Goal: Information Seeking & Learning: Learn about a topic

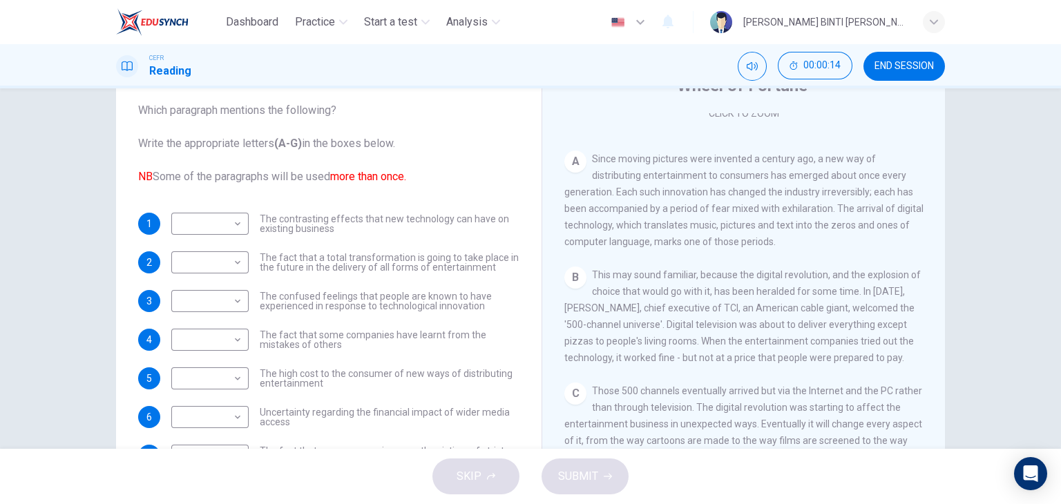
scroll to position [66, 0]
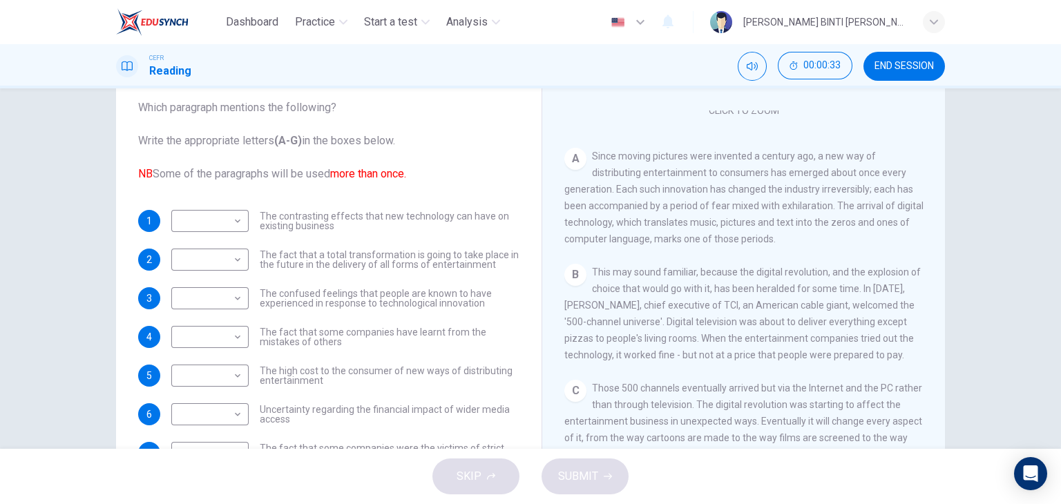
click at [906, 77] on button "END SESSION" at bounding box center [904, 66] width 82 height 29
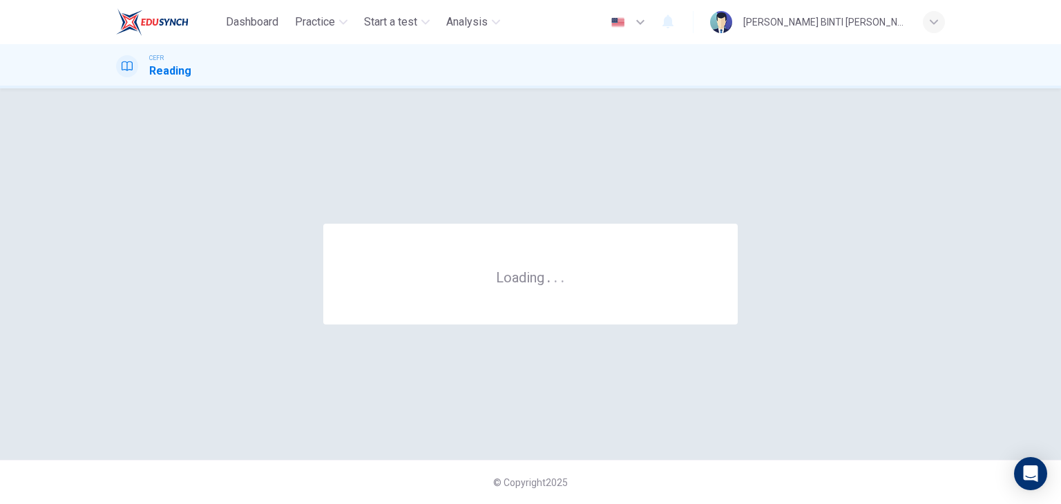
scroll to position [0, 0]
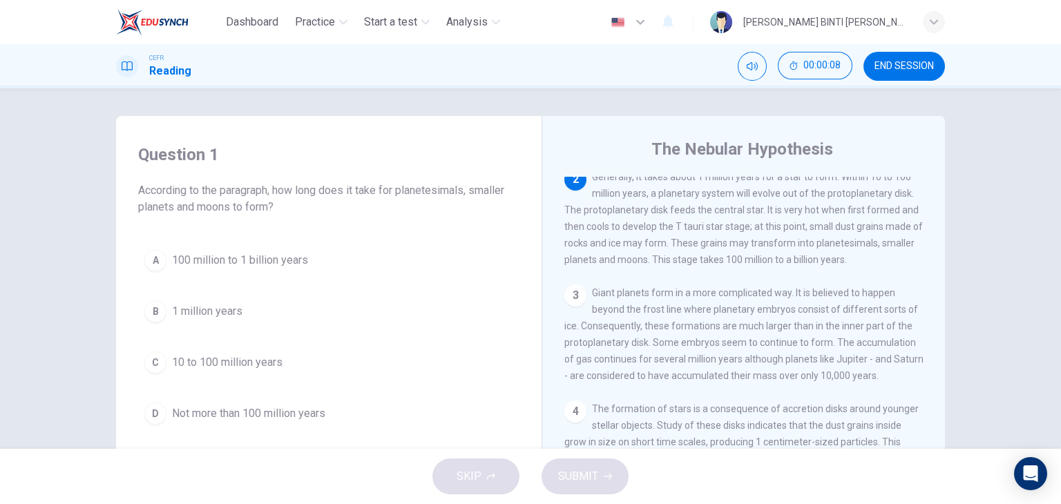
scroll to position [152, 0]
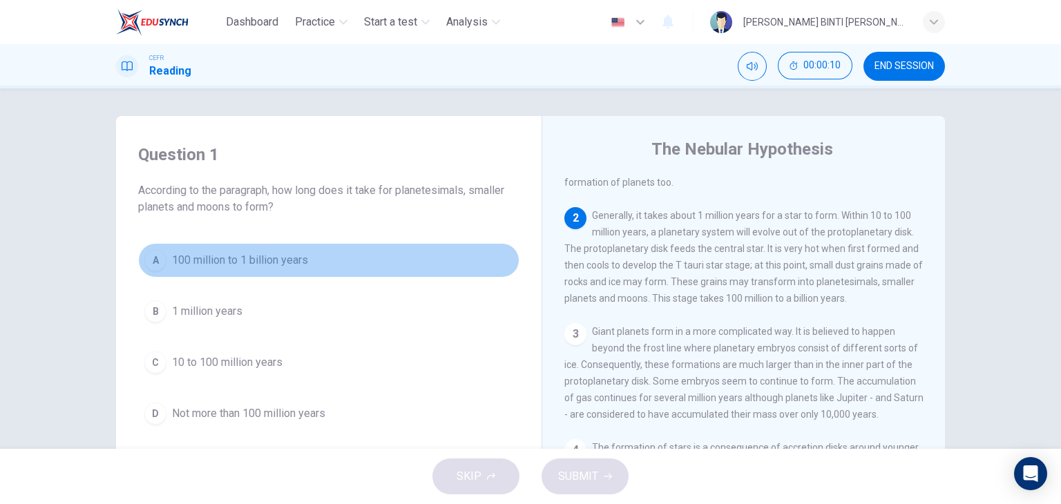
click at [235, 269] on button "A 100 million to 1 billion years" at bounding box center [328, 260] width 381 height 35
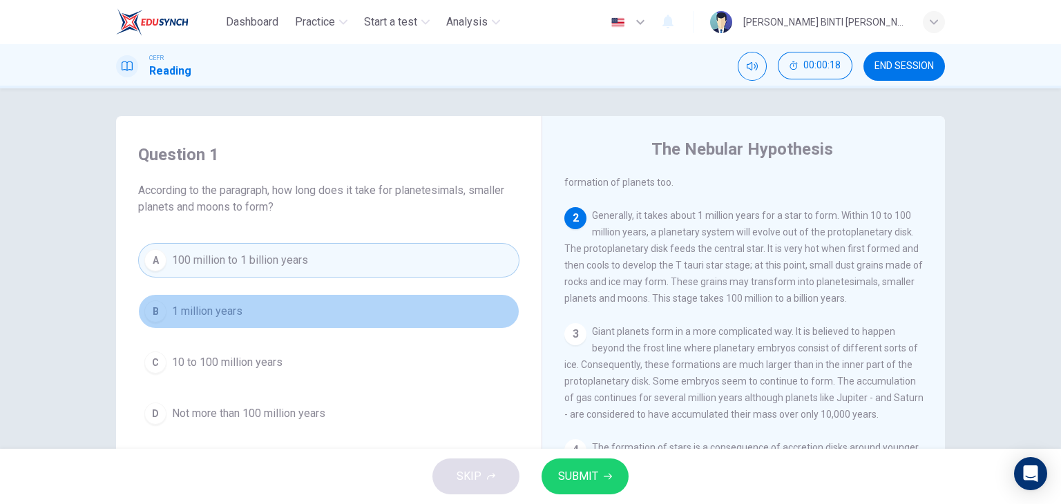
click at [290, 309] on button "B 1 million years" at bounding box center [328, 311] width 381 height 35
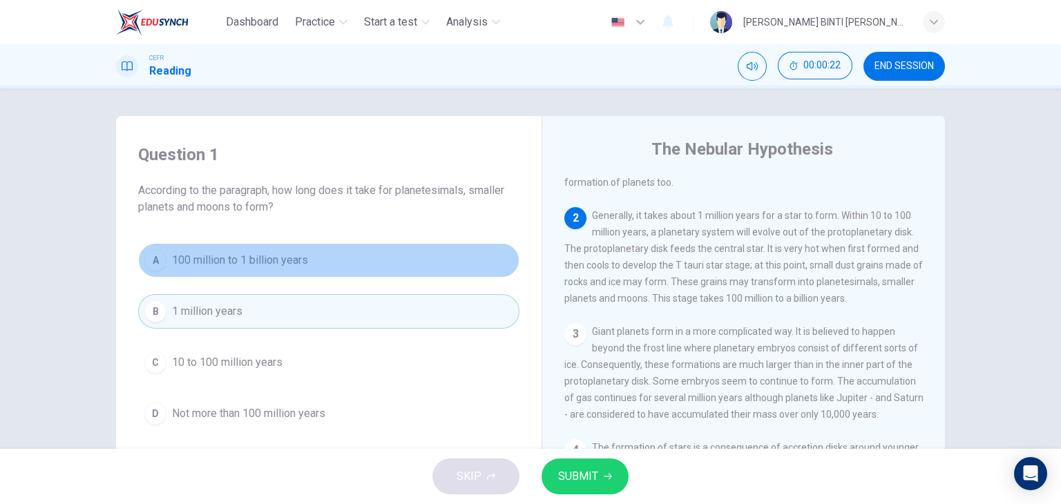
click at [259, 271] on button "A 100 million to 1 billion years" at bounding box center [328, 260] width 381 height 35
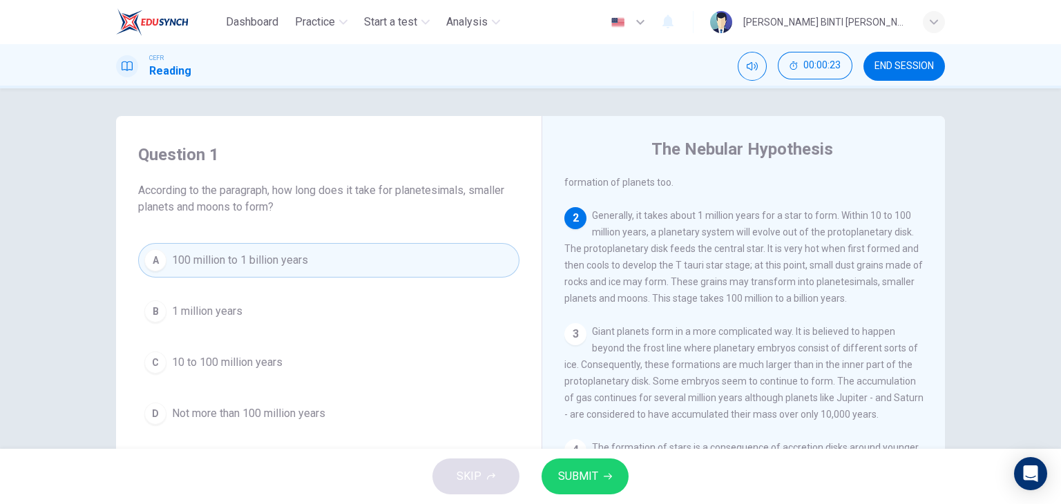
click at [308, 388] on div "A 100 million to 1 billion years B 1 million years C 10 to 100 million years D …" at bounding box center [328, 337] width 381 height 188
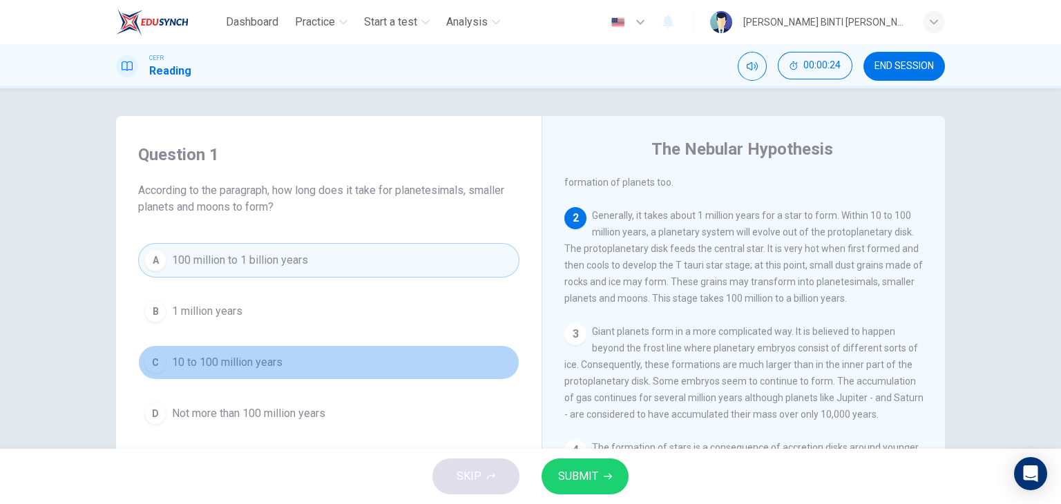
click at [263, 365] on span "10 to 100 million years" at bounding box center [227, 362] width 111 height 17
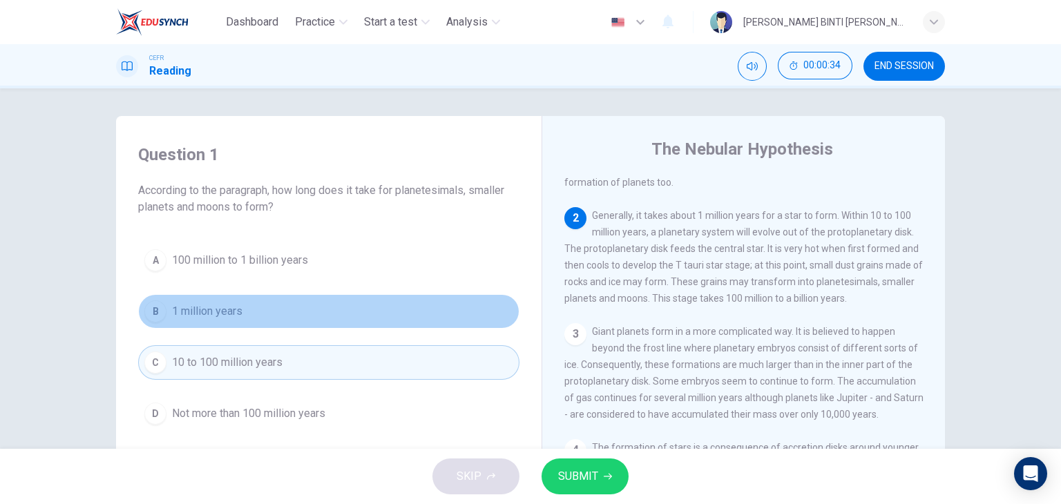
click at [323, 307] on button "B 1 million years" at bounding box center [328, 311] width 381 height 35
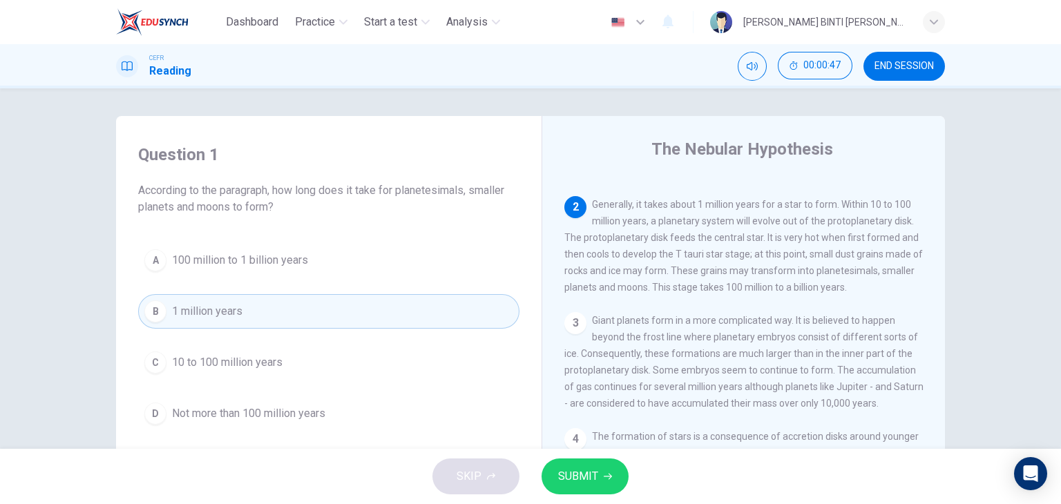
scroll to position [163, 0]
click at [590, 477] on span "SUBMIT" at bounding box center [578, 476] width 40 height 19
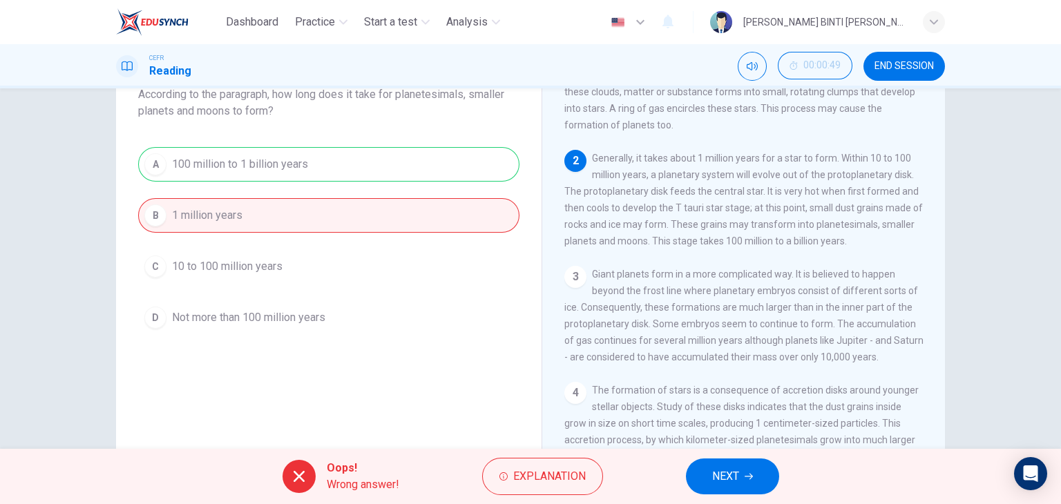
scroll to position [116, 0]
click at [513, 460] on button "Explanation" at bounding box center [542, 476] width 121 height 37
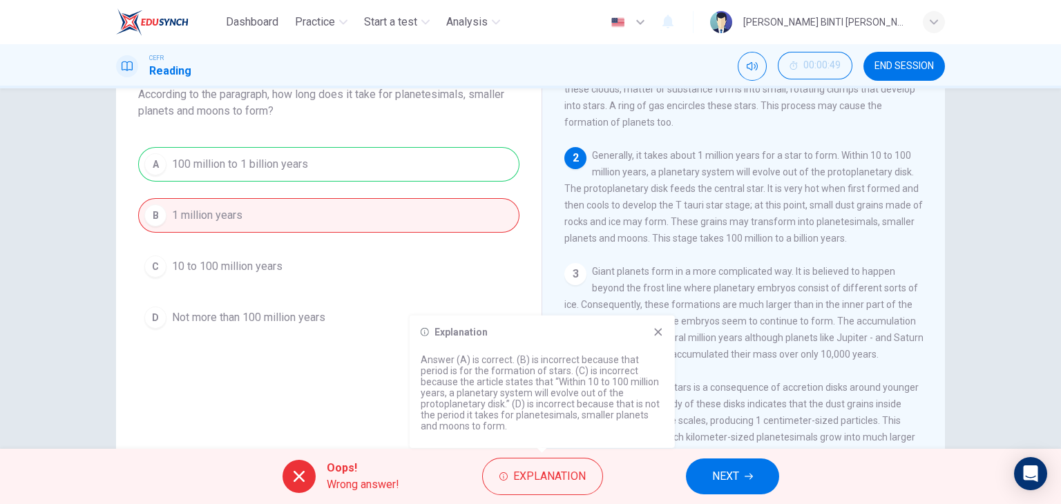
click at [644, 340] on div "Explanation Answer (A) is correct. (B) is incorrect because that period is for …" at bounding box center [542, 382] width 265 height 133
click at [654, 332] on icon at bounding box center [658, 332] width 11 height 11
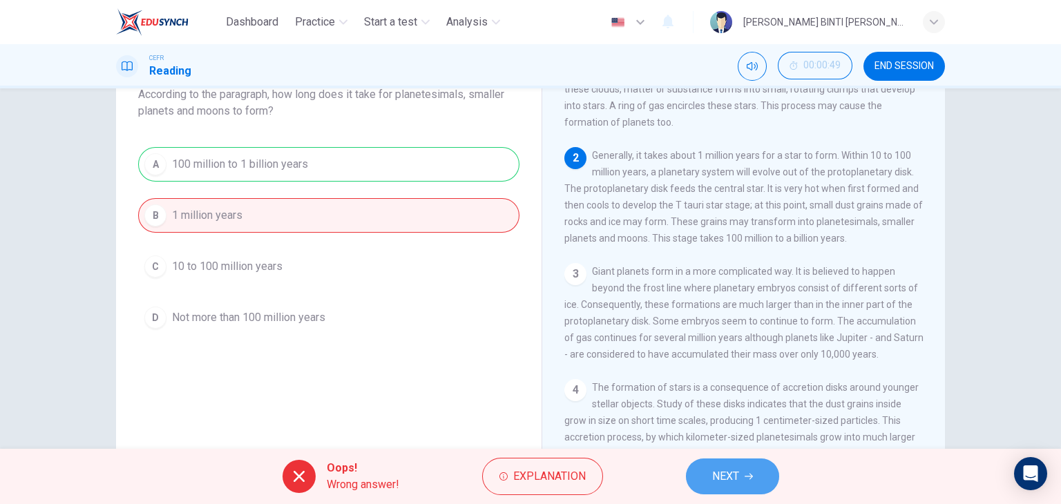
click at [720, 464] on button "NEXT" at bounding box center [732, 477] width 93 height 36
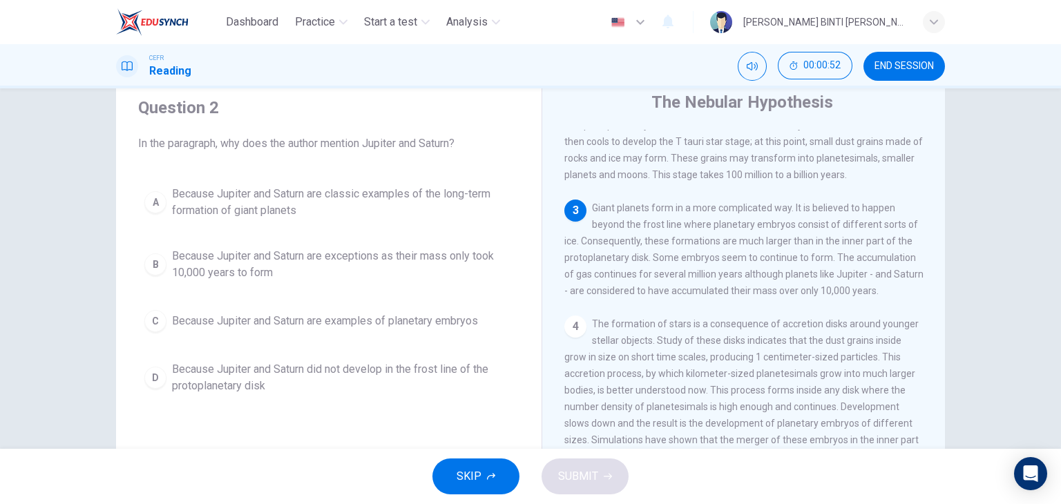
scroll to position [257, 0]
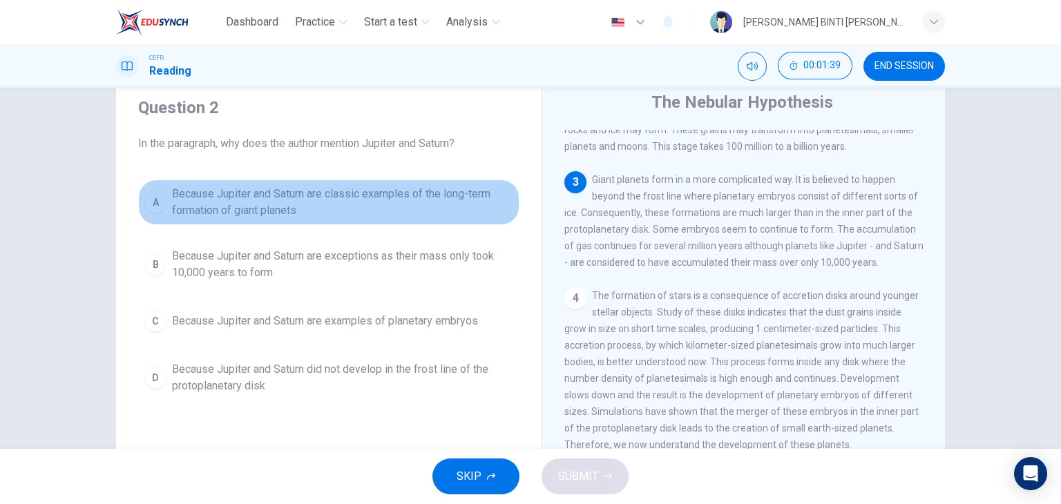
click at [266, 217] on span "Because Jupiter and Saturn are classic examples of the long-term formation of g…" at bounding box center [342, 202] width 341 height 33
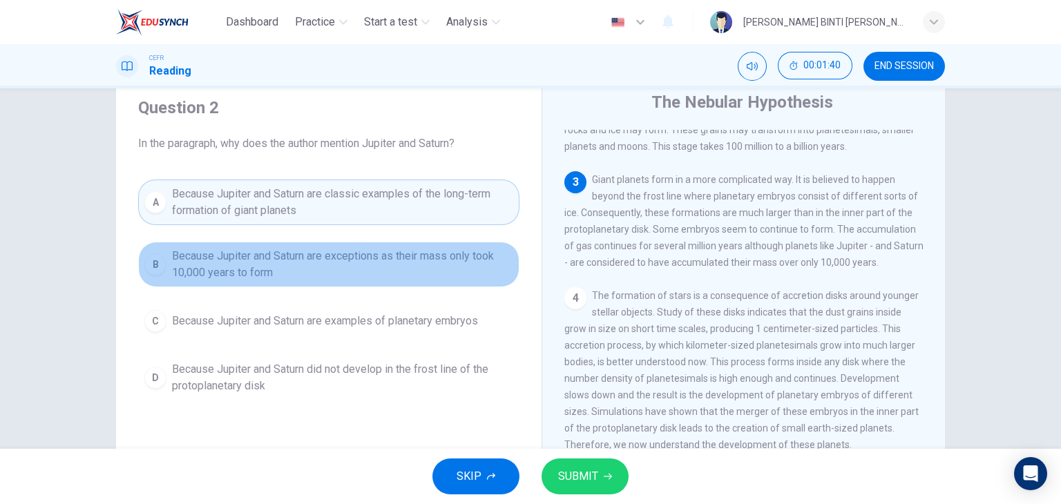
click at [274, 256] on span "Because Jupiter and Saturn are exceptions as their mass only took 10,000 years …" at bounding box center [342, 264] width 341 height 33
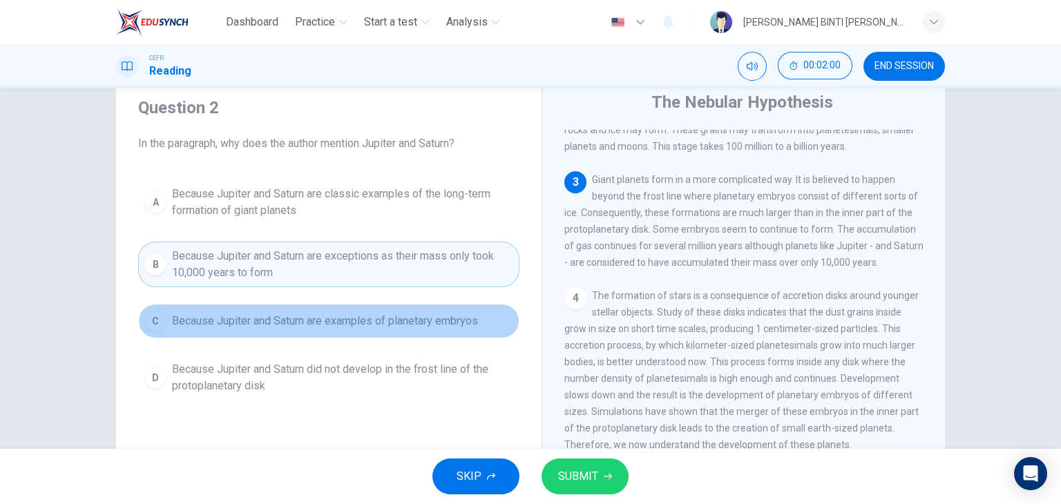
click at [461, 316] on span "Because Jupiter and Saturn are examples of planetary embryos" at bounding box center [325, 321] width 306 height 17
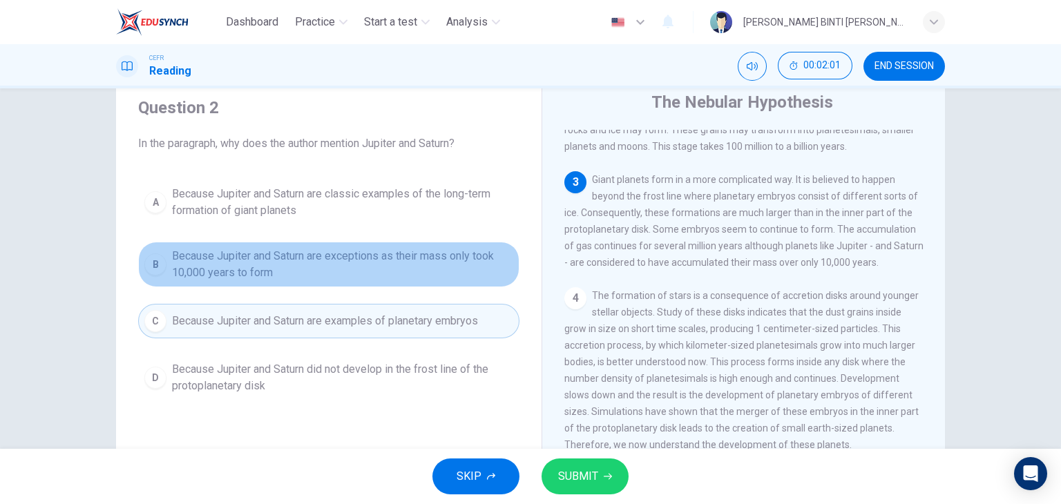
click at [429, 274] on span "Because Jupiter and Saturn are exceptions as their mass only took 10,000 years …" at bounding box center [342, 264] width 341 height 33
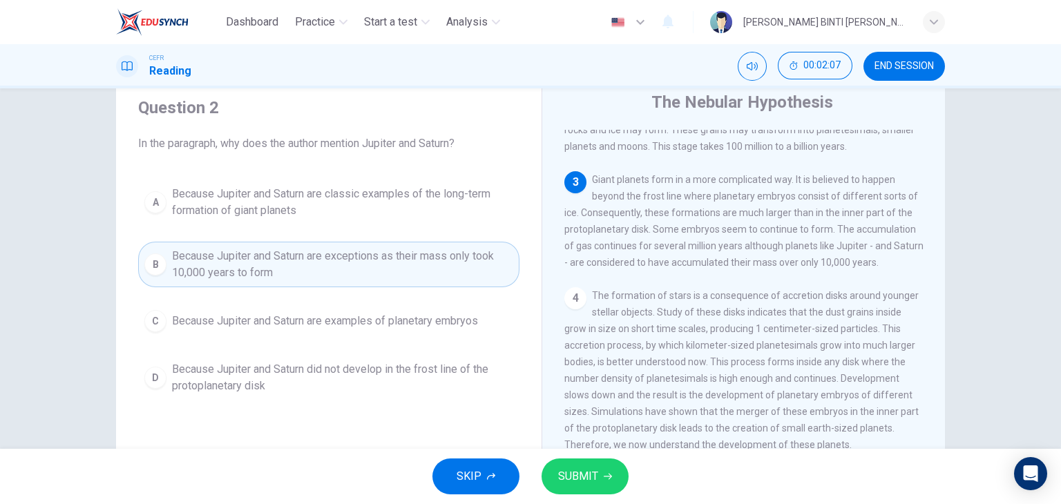
click at [463, 340] on div "A Because Jupiter and Saturn are classic examples of the long-term formation of…" at bounding box center [328, 290] width 381 height 221
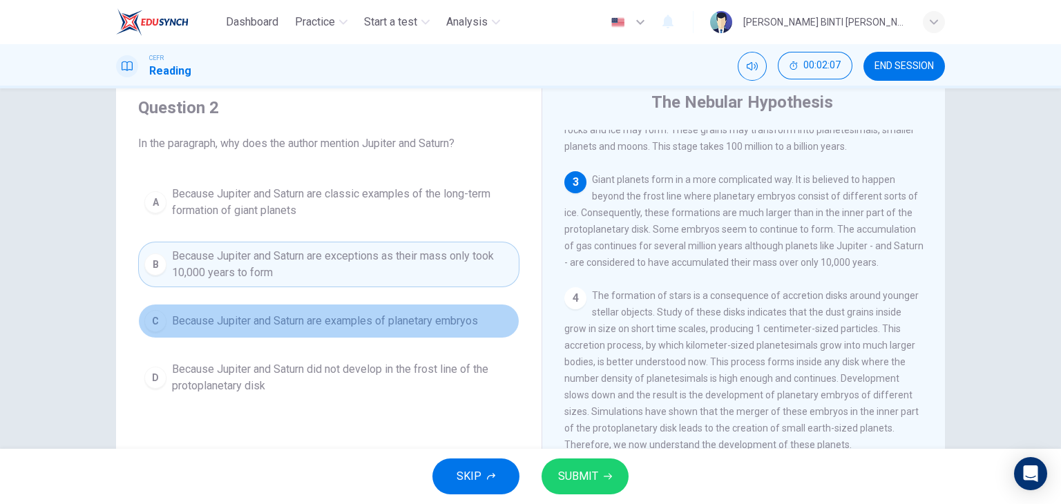
click at [444, 320] on span "Because Jupiter and Saturn are examples of planetary embryos" at bounding box center [325, 321] width 306 height 17
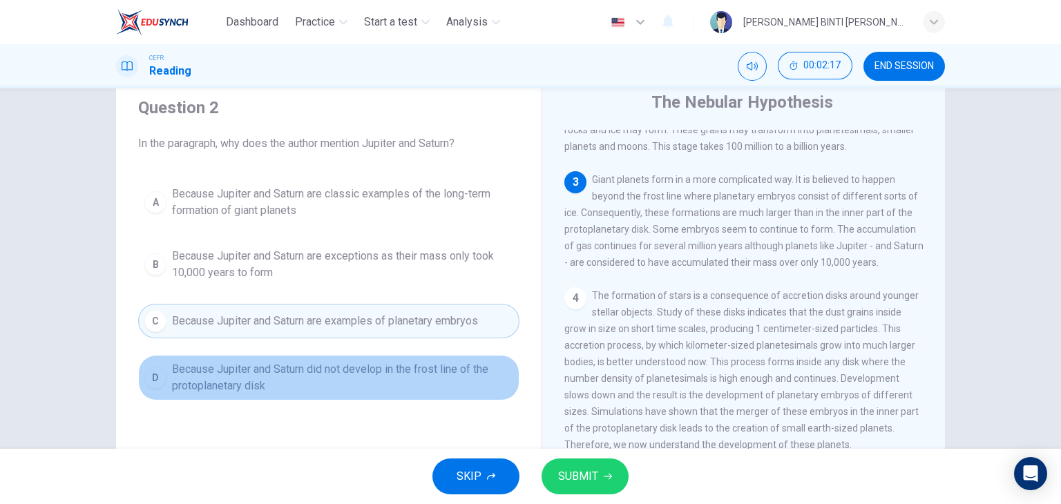
click at [414, 374] on span "Because Jupiter and Saturn did not develop in the frost line of the protoplanet…" at bounding box center [342, 377] width 341 height 33
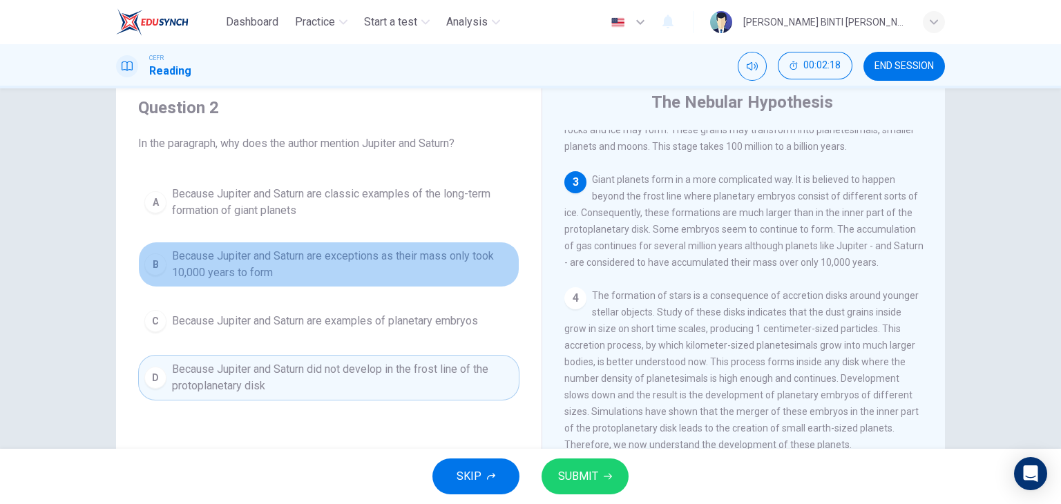
click at [378, 269] on span "Because Jupiter and Saturn are exceptions as their mass only took 10,000 years …" at bounding box center [342, 264] width 341 height 33
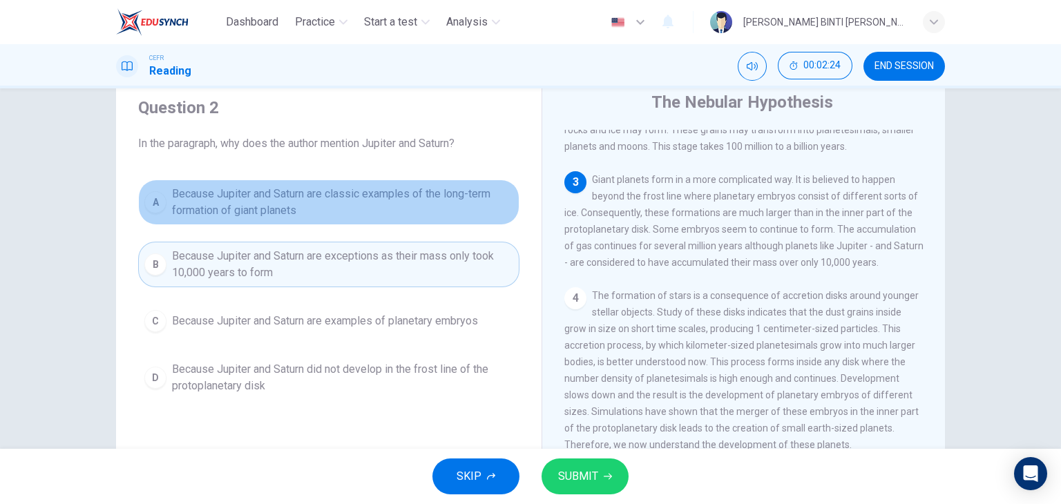
click at [436, 216] on span "Because Jupiter and Saturn are classic examples of the long-term formation of g…" at bounding box center [342, 202] width 341 height 33
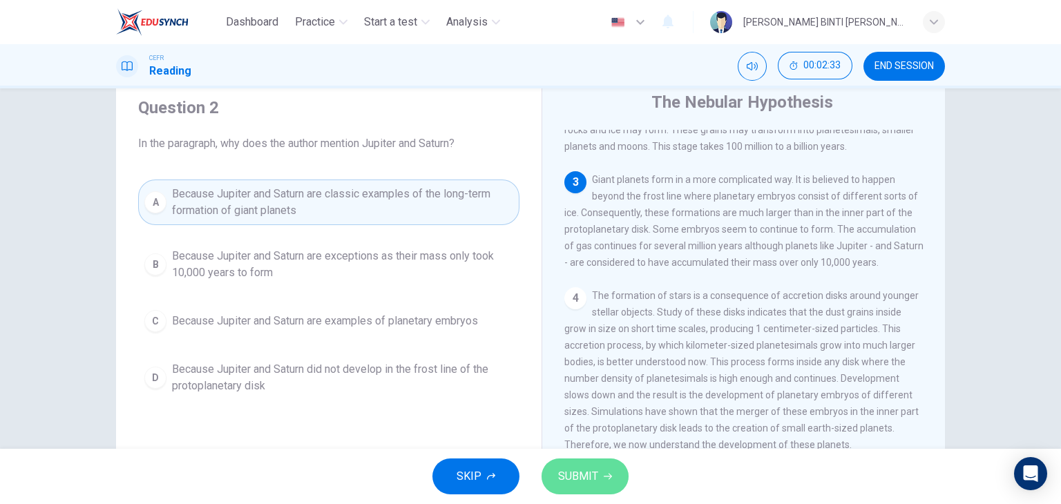
click at [574, 489] on button "SUBMIT" at bounding box center [585, 477] width 87 height 36
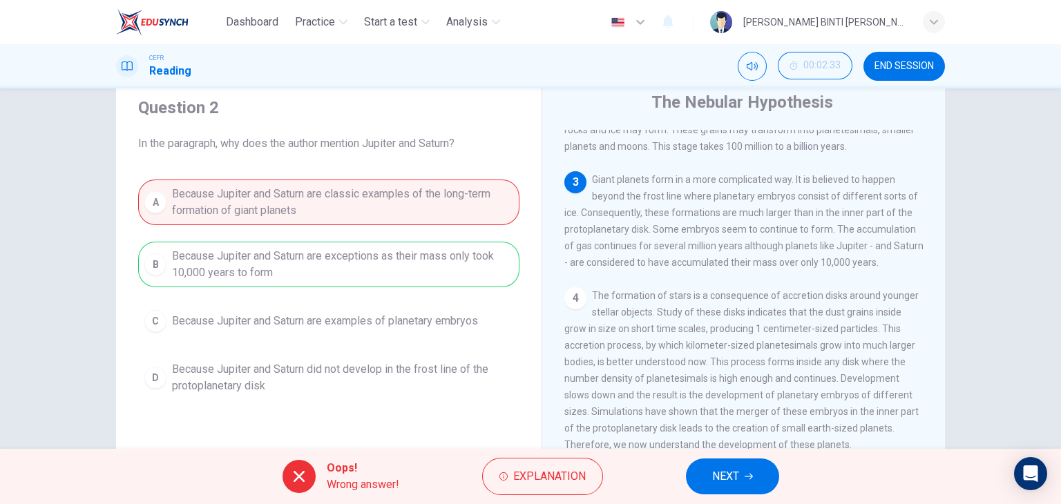
click at [335, 238] on div "A Because Jupiter and Saturn are classic examples of the long-term formation of…" at bounding box center [328, 290] width 381 height 221
click at [709, 488] on button "NEXT" at bounding box center [732, 477] width 93 height 36
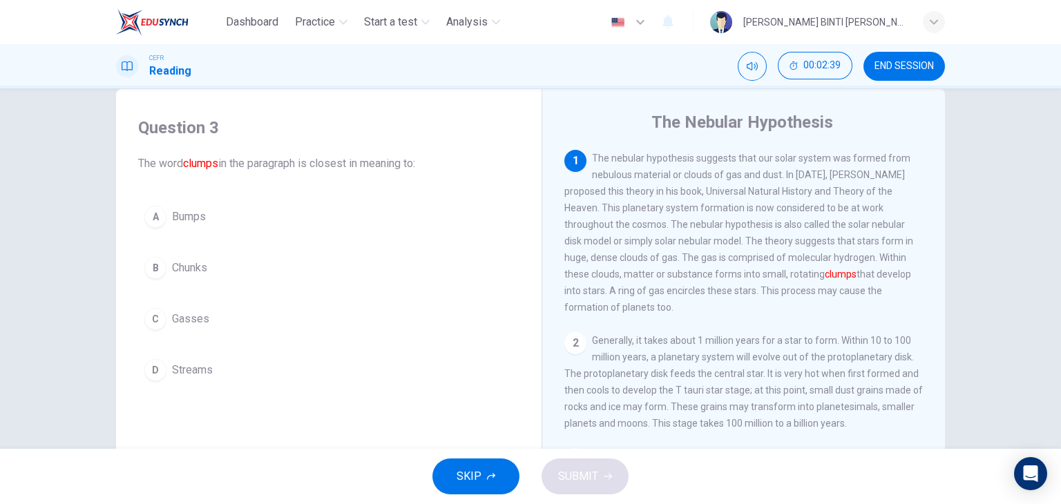
scroll to position [28, 0]
click at [178, 283] on button "B Chunks" at bounding box center [328, 267] width 381 height 35
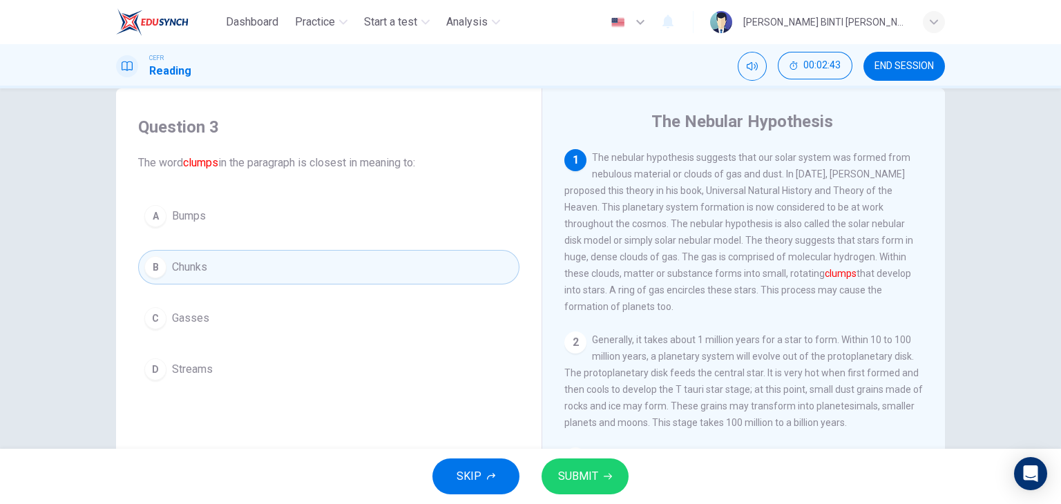
click at [575, 494] on button "SUBMIT" at bounding box center [585, 477] width 87 height 36
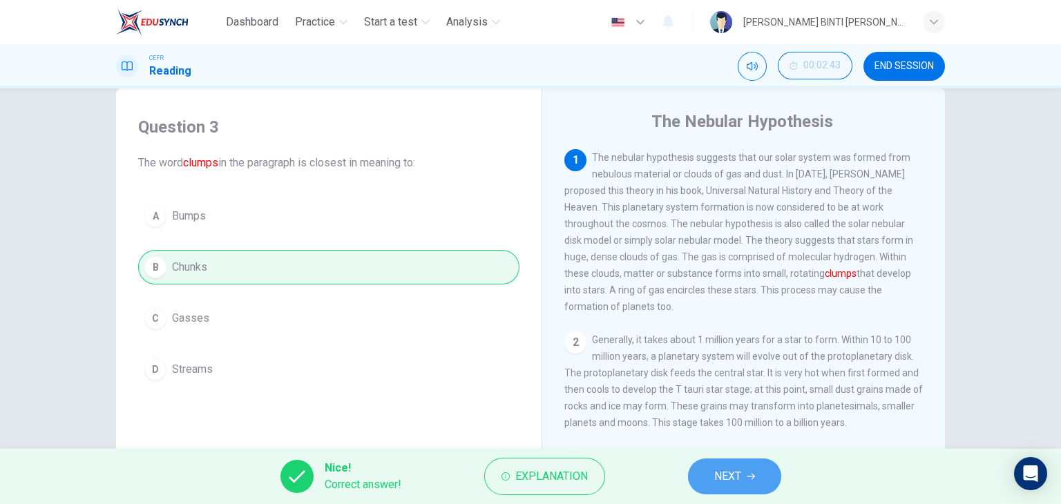
click at [722, 492] on button "NEXT" at bounding box center [734, 477] width 93 height 36
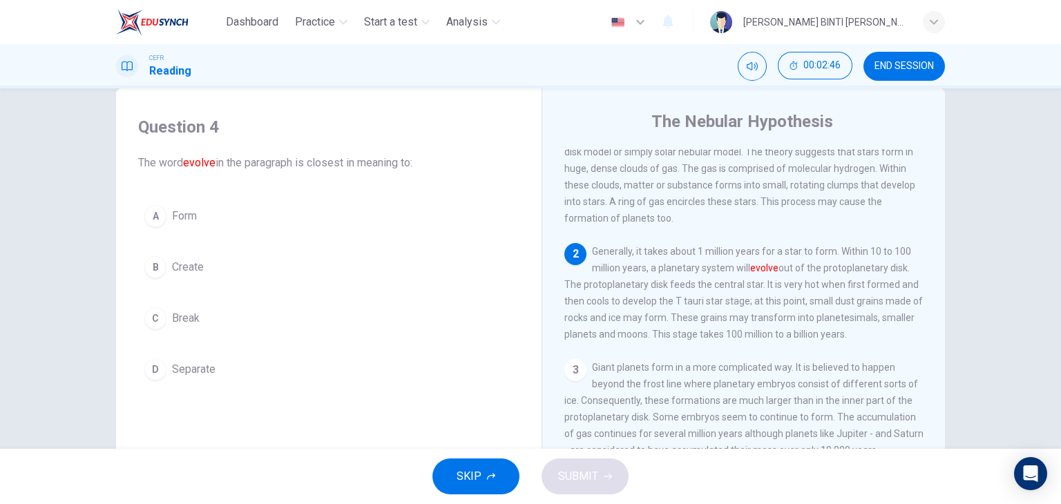
scroll to position [86, 0]
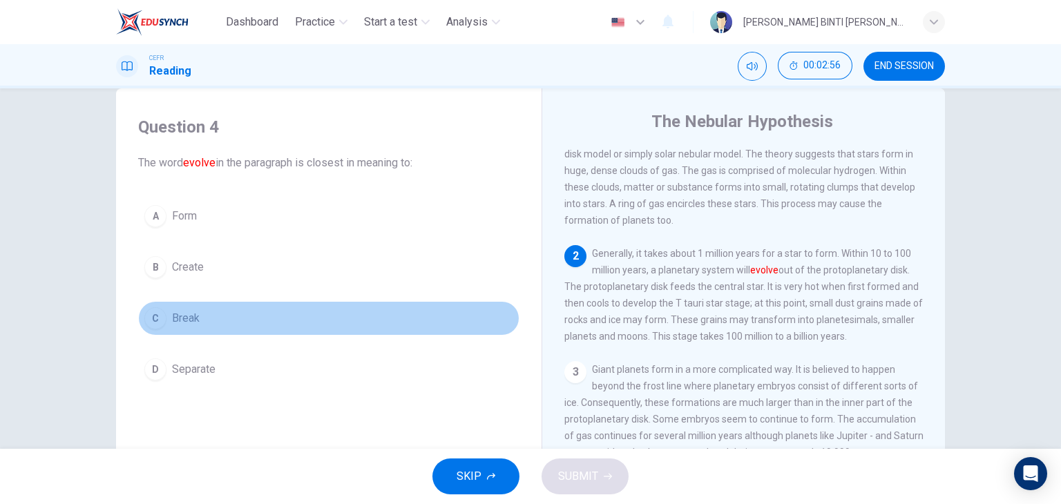
click at [190, 318] on span "Break" at bounding box center [186, 318] width 28 height 17
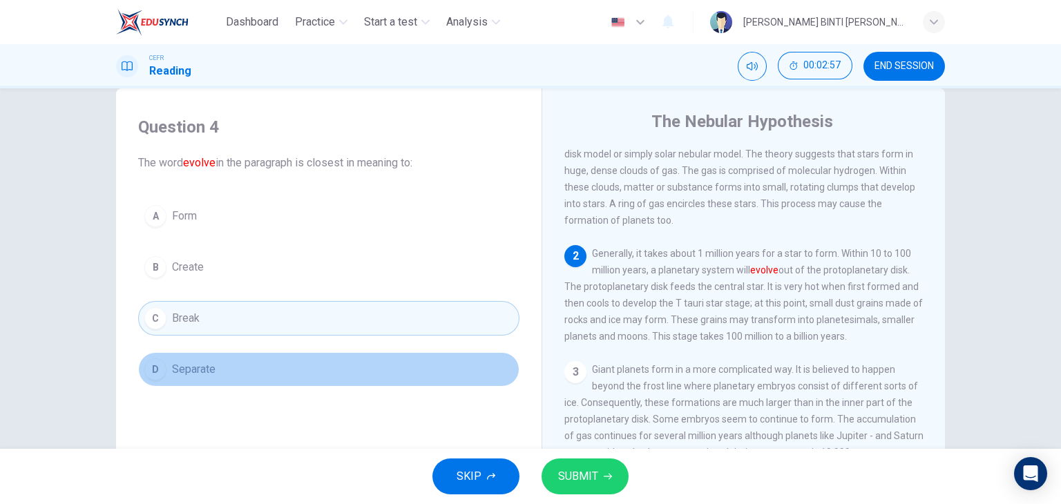
click at [192, 362] on span "Separate" at bounding box center [194, 369] width 44 height 17
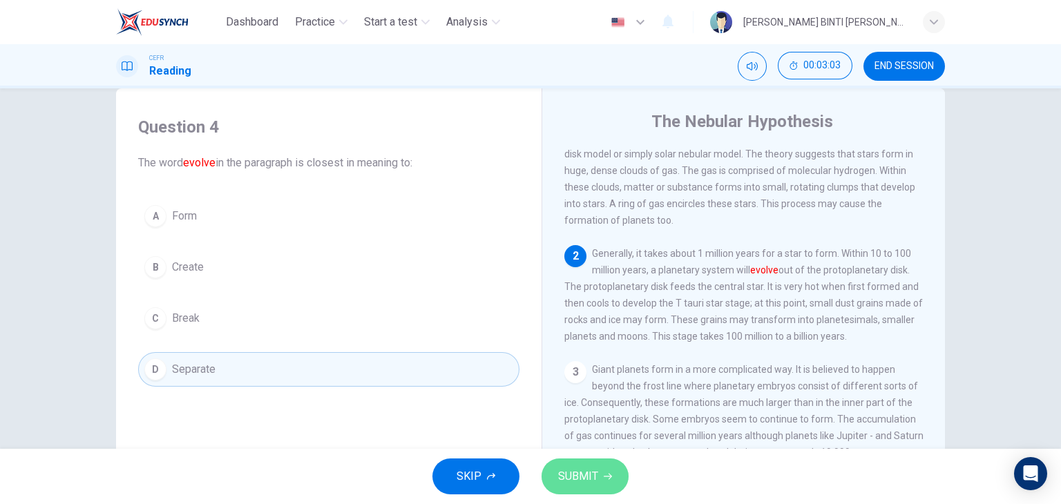
click at [568, 470] on span "SUBMIT" at bounding box center [578, 476] width 40 height 19
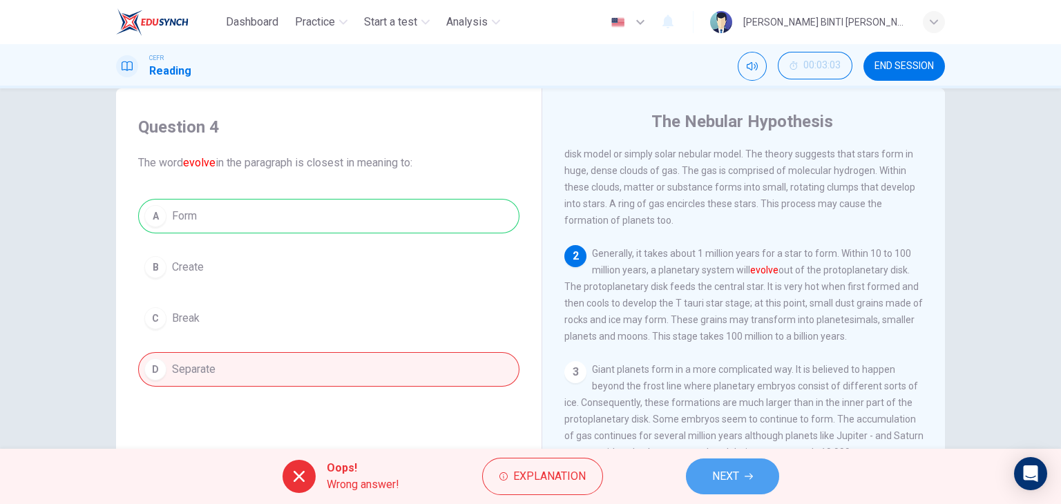
click at [710, 479] on button "NEXT" at bounding box center [732, 477] width 93 height 36
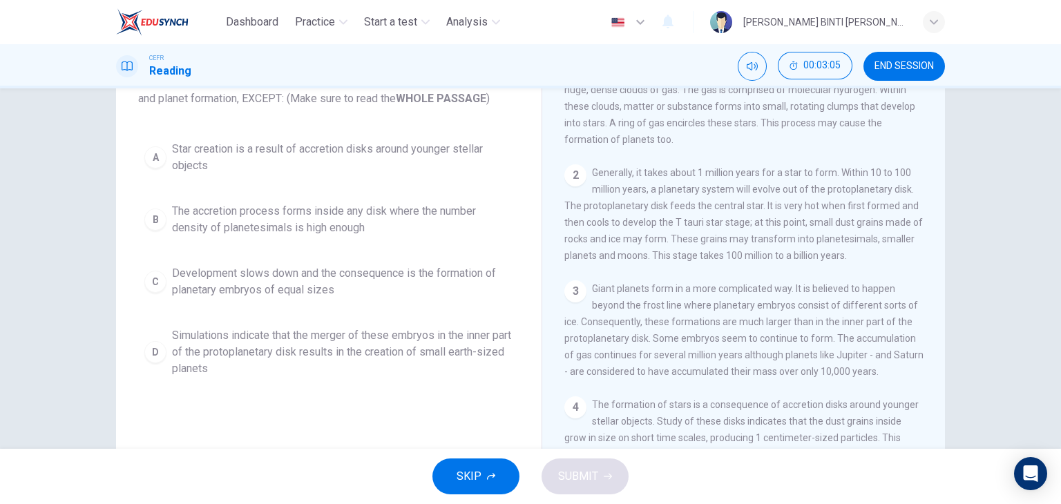
scroll to position [110, 0]
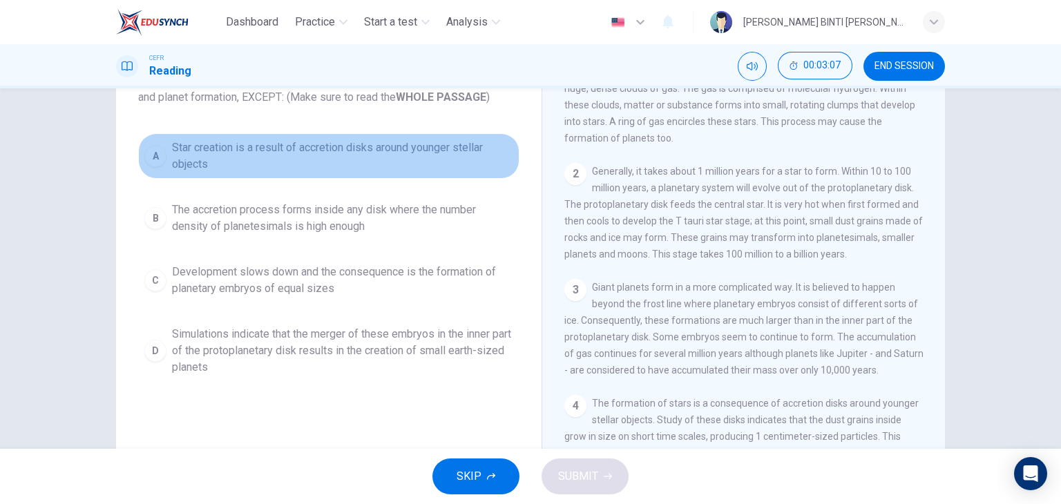
click at [324, 142] on span "Star creation is a result of accretion disks around younger stellar objects" at bounding box center [342, 156] width 341 height 33
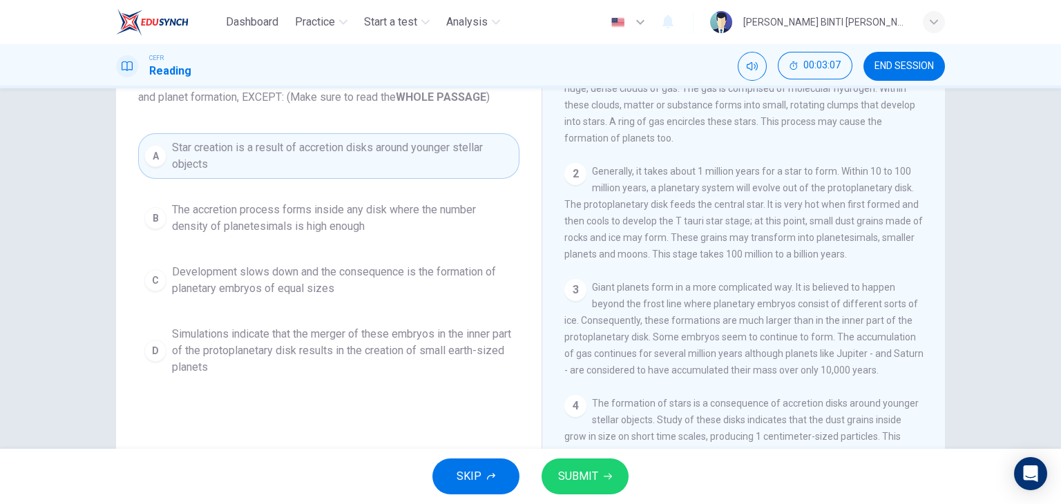
click at [318, 186] on div "A Star creation is a result of accretion disks around younger stellar objects B…" at bounding box center [328, 257] width 381 height 249
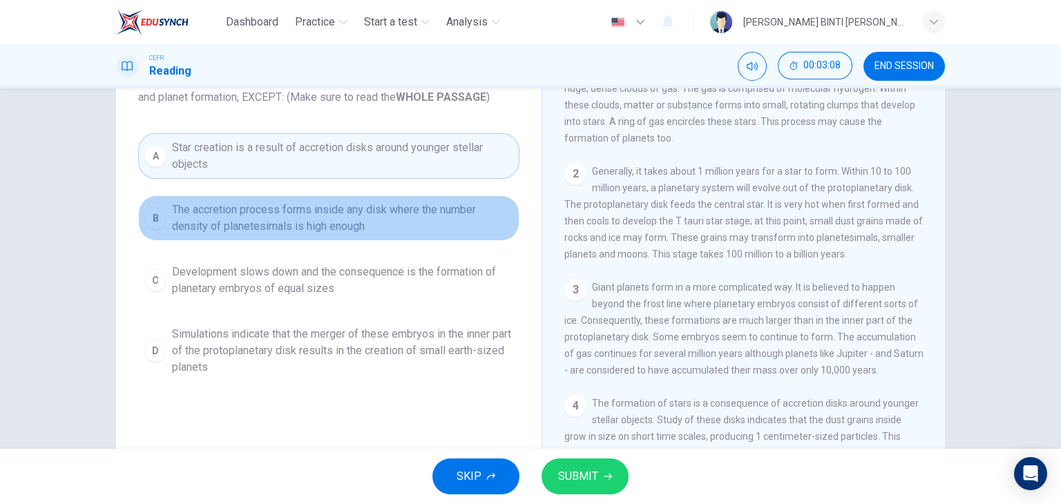
click at [317, 209] on span "The accretion process forms inside any disk where the number density of planete…" at bounding box center [342, 218] width 341 height 33
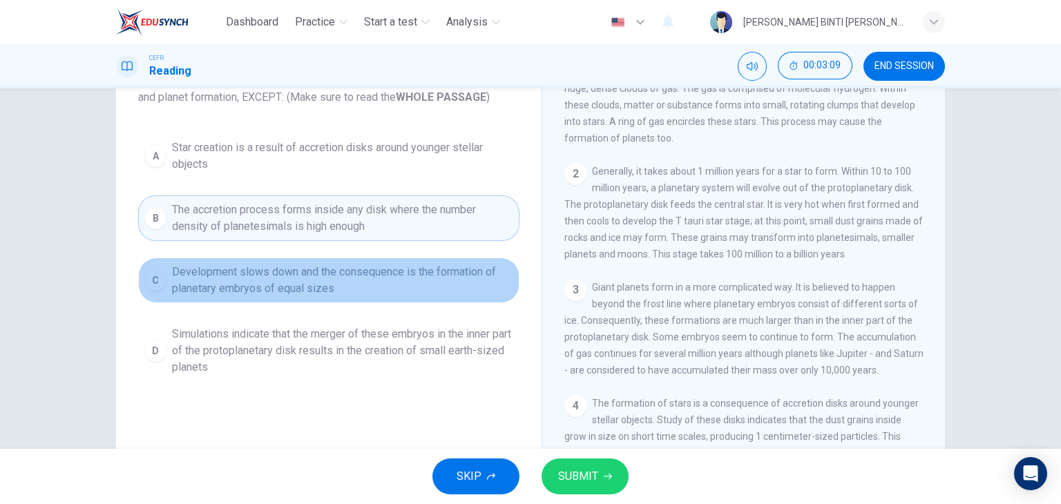
click at [334, 279] on span "Development slows down and the consequence is the formation of planetary embryo…" at bounding box center [342, 280] width 341 height 33
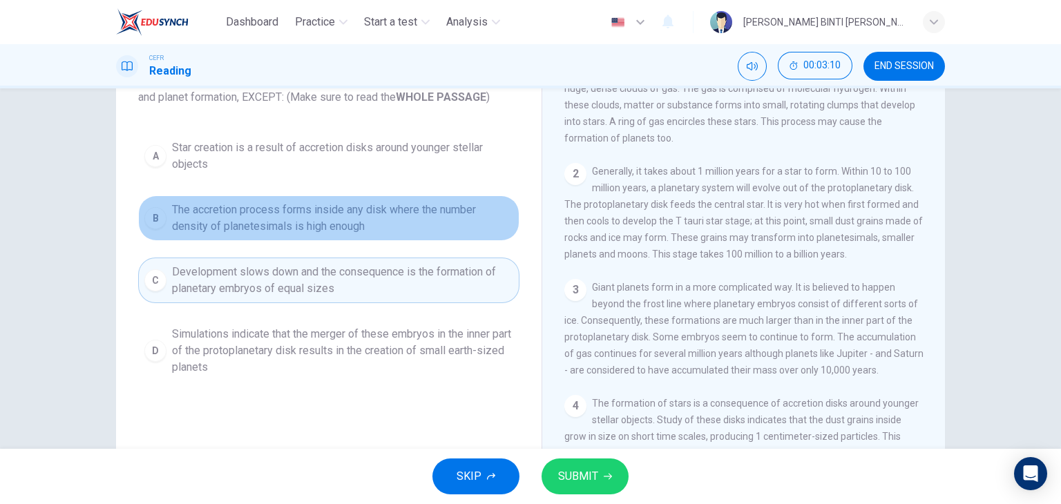
click at [358, 228] on span "The accretion process forms inside any disk where the number density of planete…" at bounding box center [342, 218] width 341 height 33
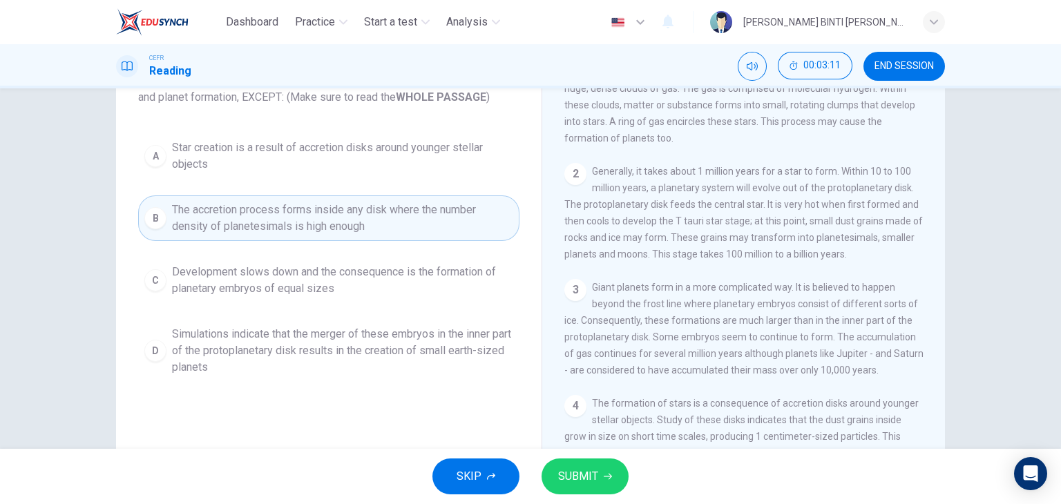
click at [370, 289] on span "Development slows down and the consequence is the formation of planetary embryo…" at bounding box center [342, 280] width 341 height 33
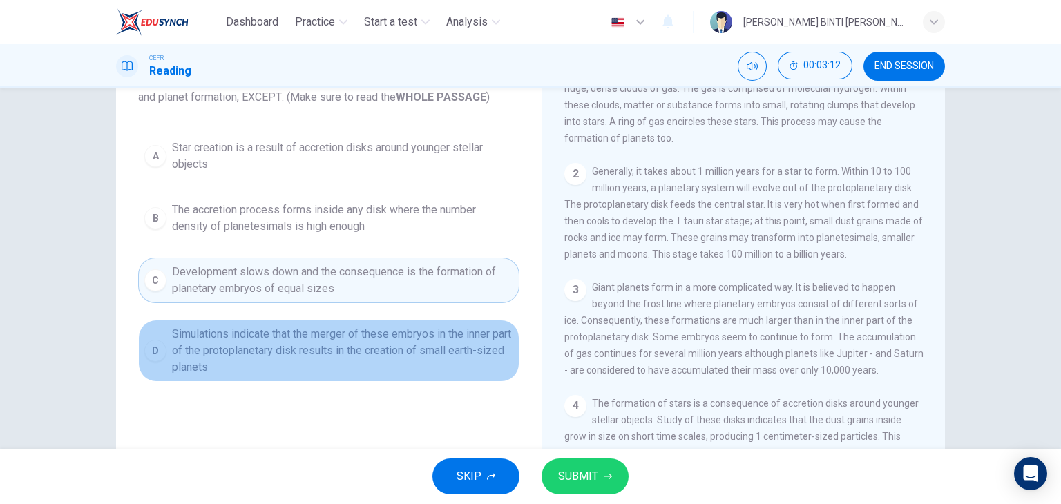
click at [352, 356] on span "Simulations indicate that the merger of these embryos in the inner part of the …" at bounding box center [342, 351] width 341 height 50
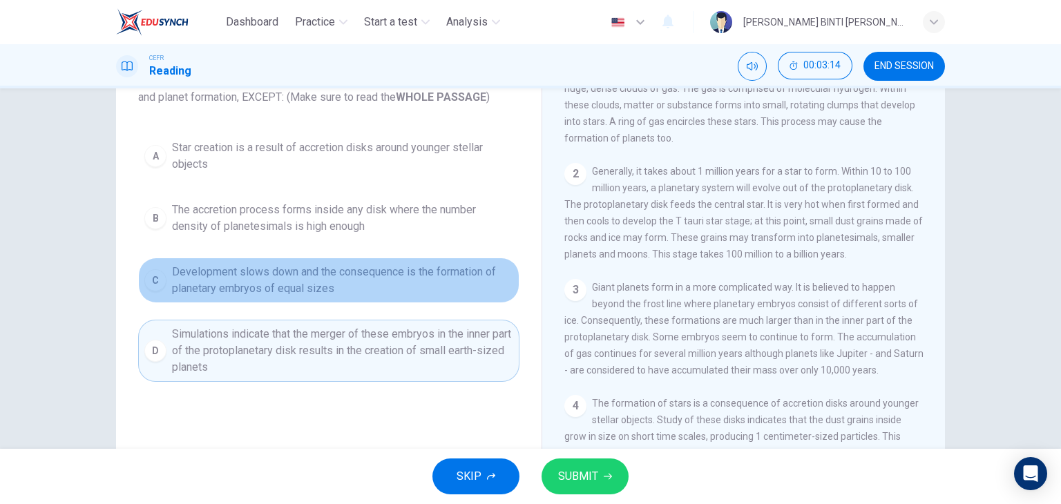
click at [383, 277] on span "Development slows down and the consequence is the formation of planetary embryo…" at bounding box center [342, 280] width 341 height 33
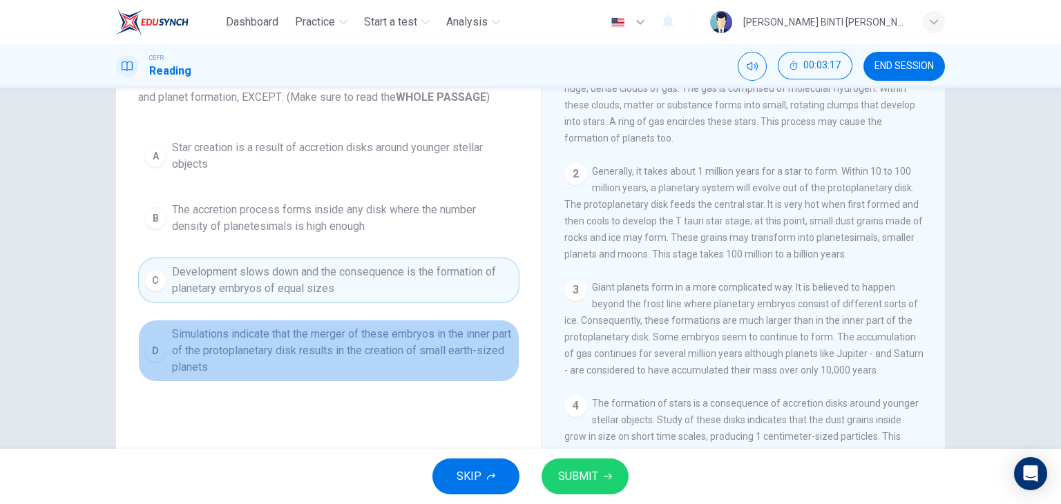
click at [443, 368] on span "Simulations indicate that the merger of these embryos in the inner part of the …" at bounding box center [342, 351] width 341 height 50
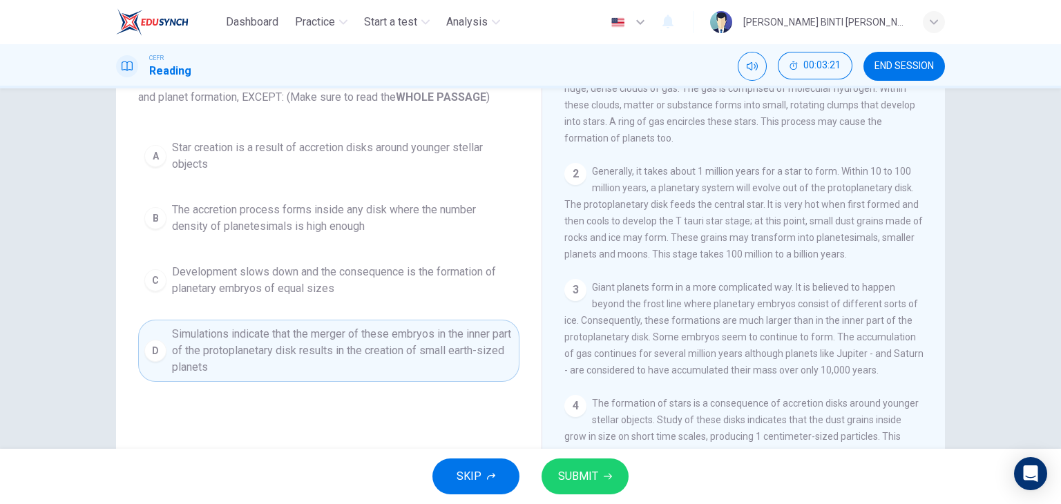
click at [466, 305] on div "A Star creation is a result of accretion disks around younger stellar objects B…" at bounding box center [328, 257] width 381 height 249
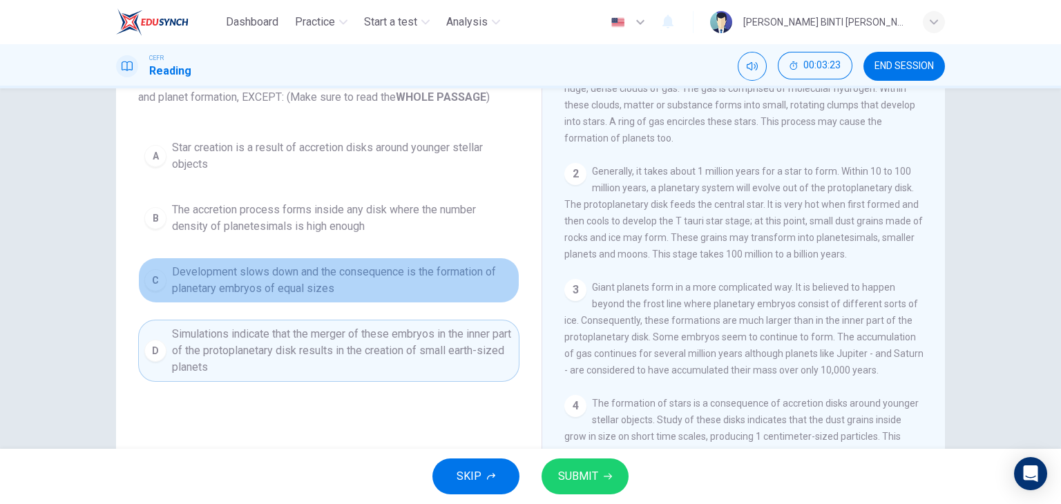
click at [465, 287] on span "Development slows down and the consequence is the formation of planetary embryo…" at bounding box center [342, 280] width 341 height 33
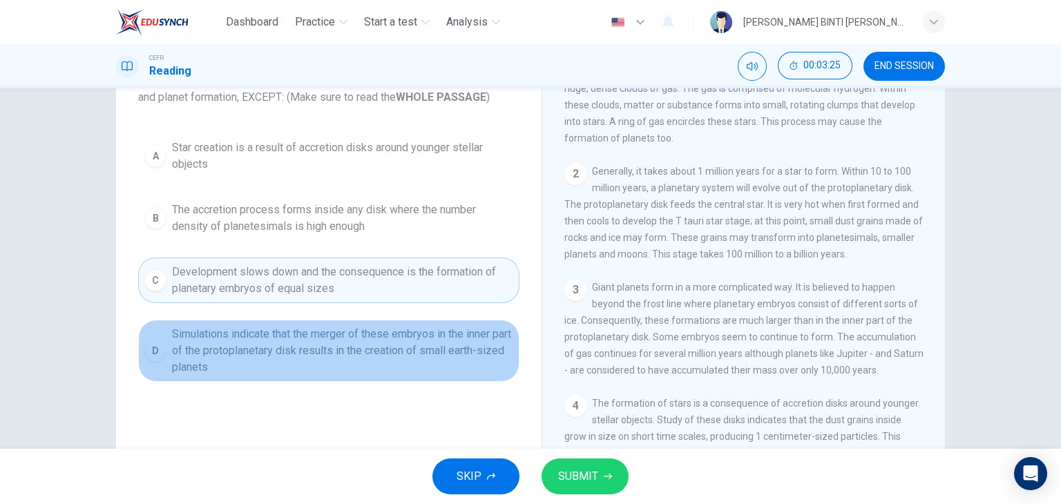
click at [368, 329] on span "Simulations indicate that the merger of these embryos in the inner part of the …" at bounding box center [342, 351] width 341 height 50
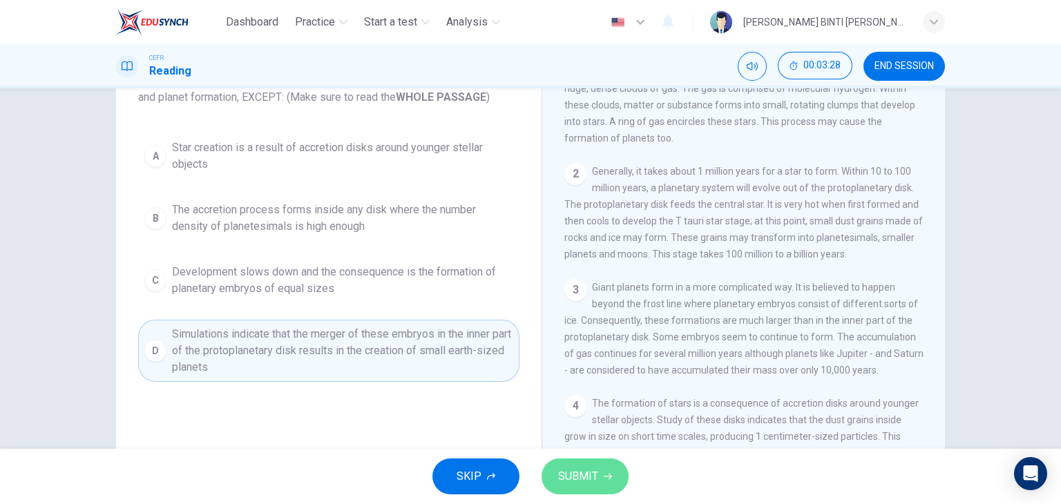
click at [583, 481] on span "SUBMIT" at bounding box center [578, 476] width 40 height 19
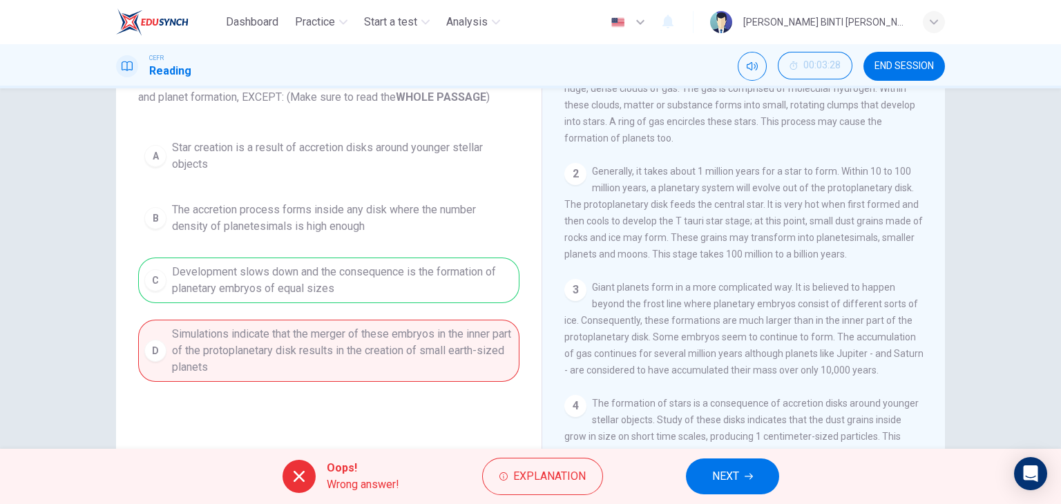
click at [713, 486] on span "NEXT" at bounding box center [725, 476] width 27 height 19
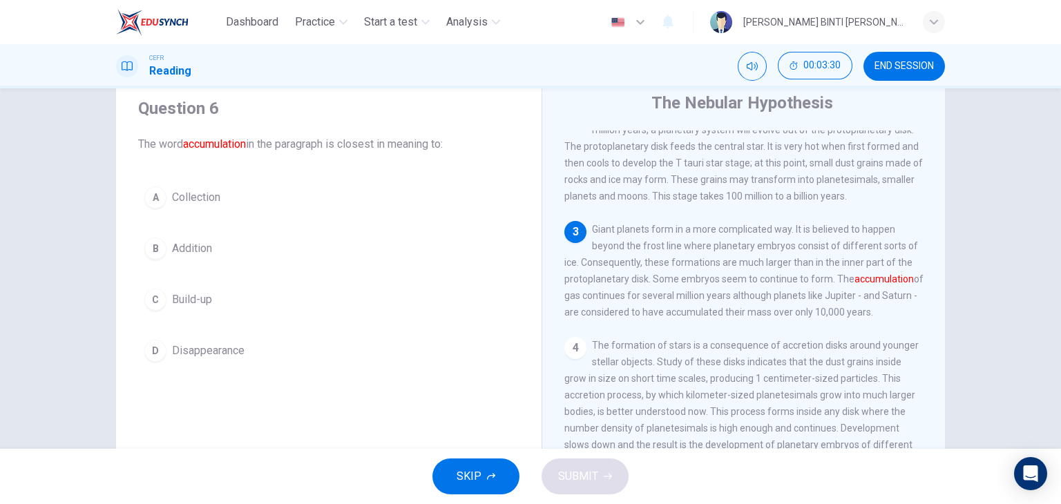
scroll to position [213, 0]
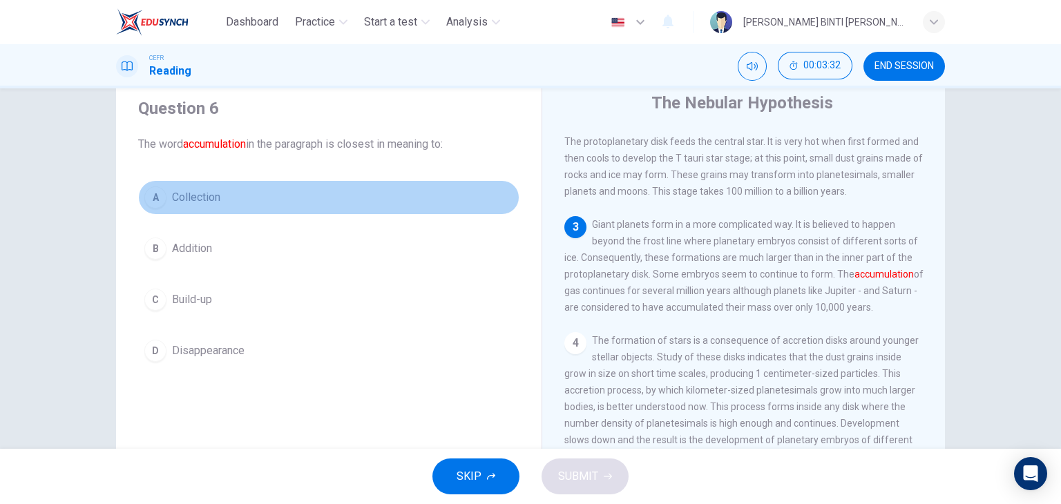
click at [194, 196] on span "Collection" at bounding box center [196, 197] width 48 height 17
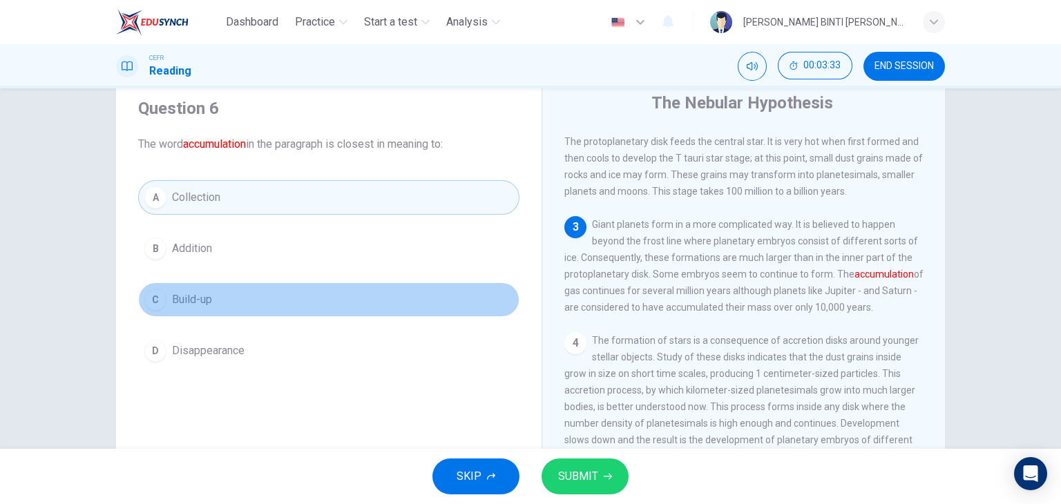
click at [193, 285] on button "C Build-up" at bounding box center [328, 300] width 381 height 35
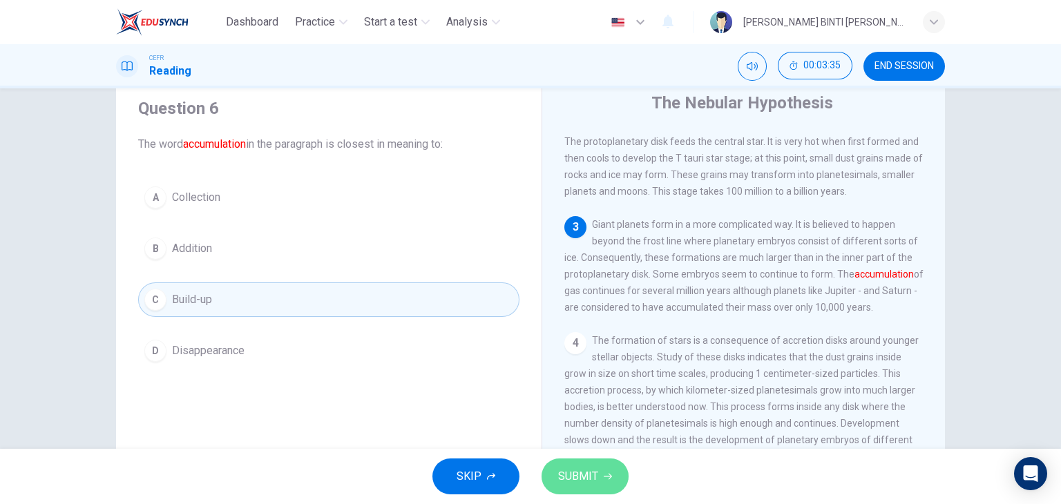
click at [611, 479] on button "SUBMIT" at bounding box center [585, 477] width 87 height 36
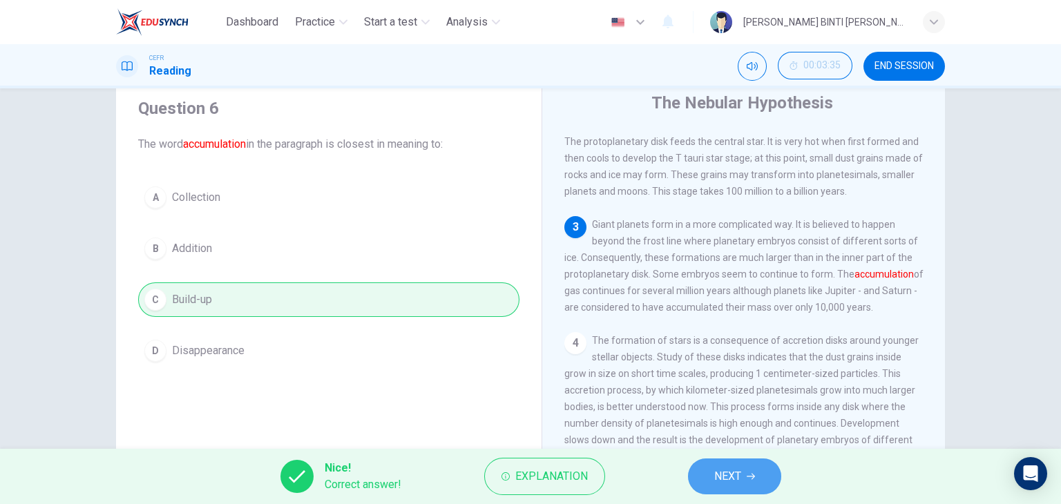
click at [727, 481] on span "NEXT" at bounding box center [727, 476] width 27 height 19
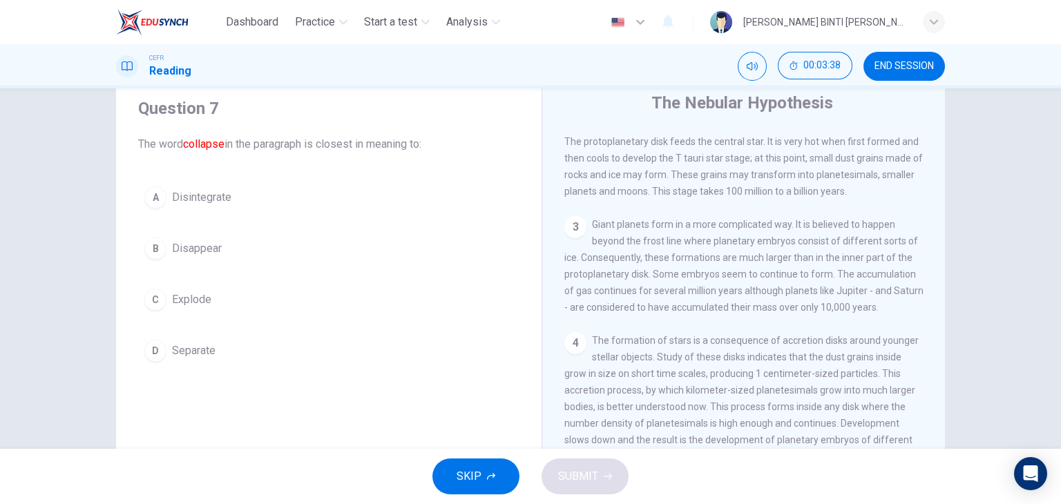
scroll to position [399, 0]
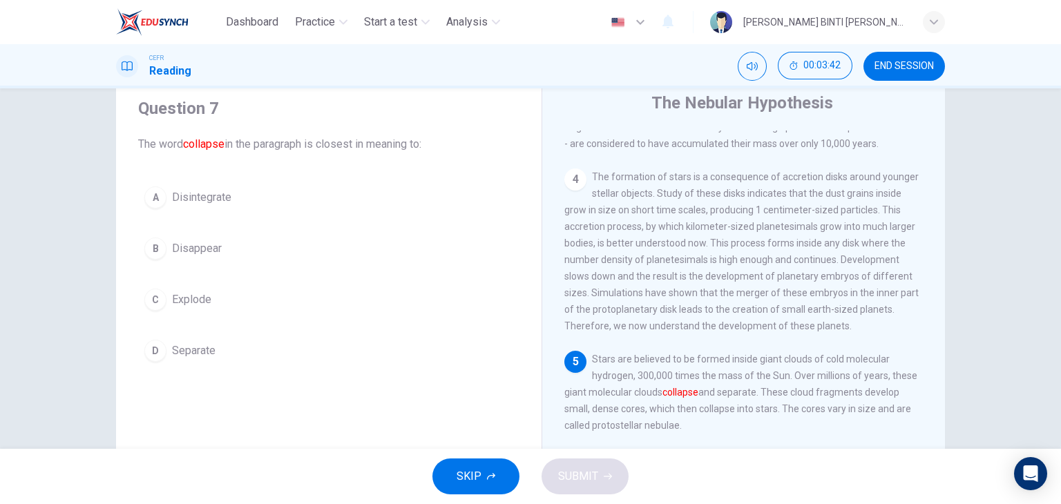
click at [241, 171] on div "Question 7 The word collapse in the paragraph is closest in meaning to: A Disin…" at bounding box center [328, 233] width 403 height 298
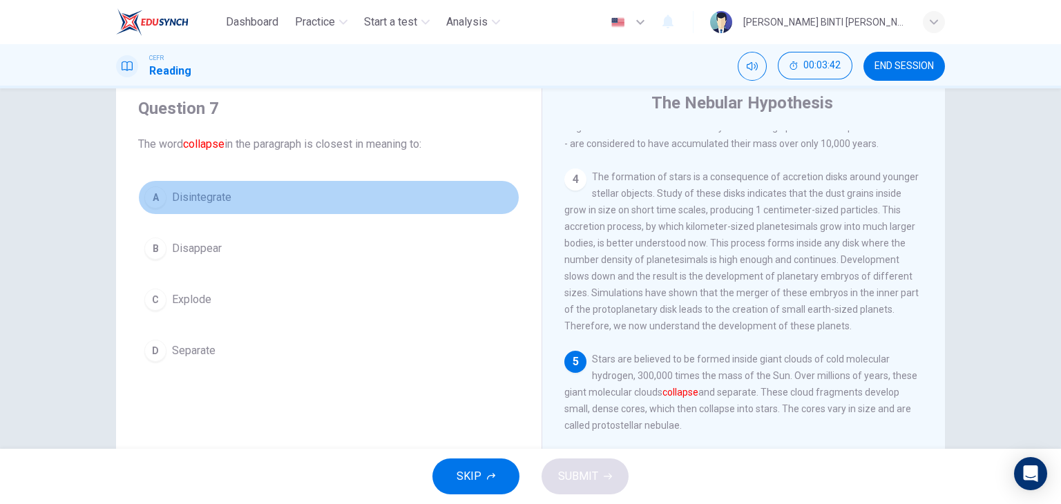
click at [202, 202] on span "Disintegrate" at bounding box center [201, 197] width 59 height 17
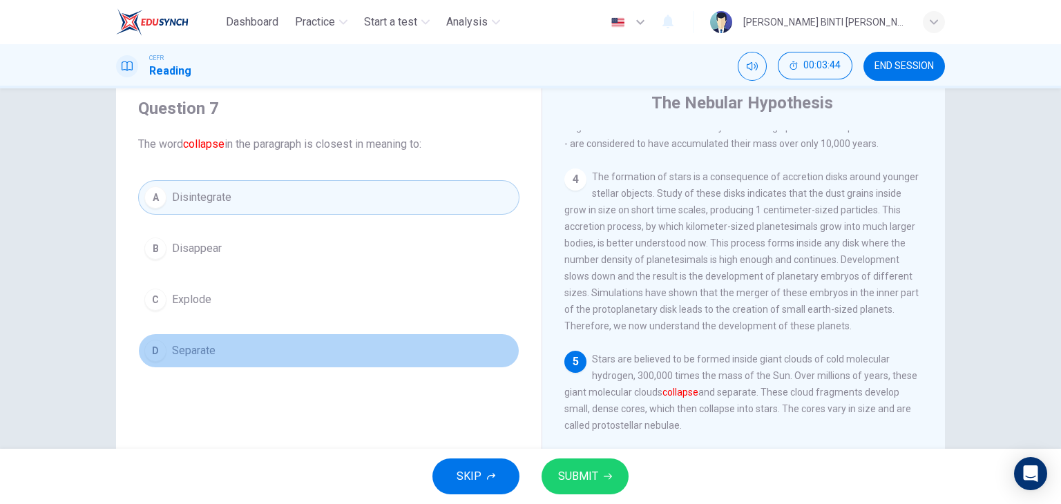
click at [198, 357] on span "Separate" at bounding box center [194, 351] width 44 height 17
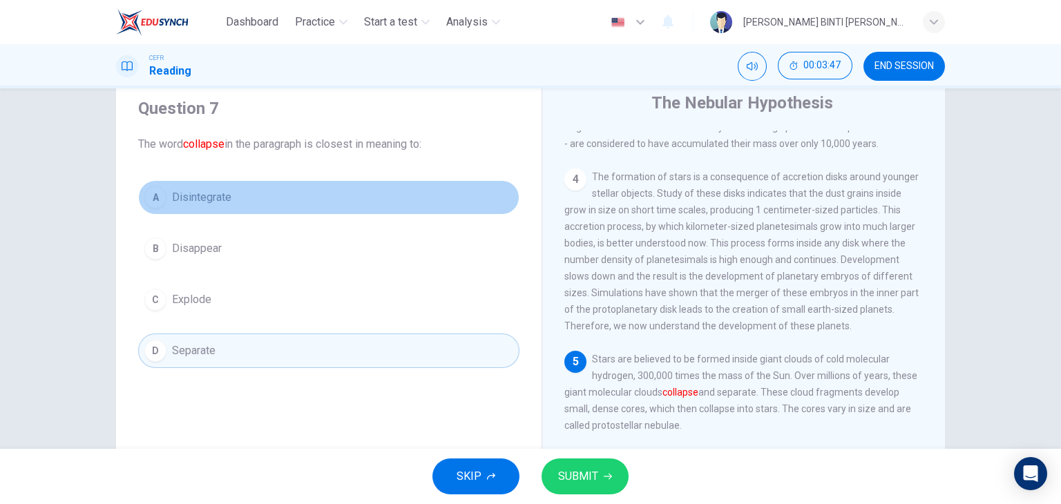
click at [260, 192] on button "A Disintegrate" at bounding box center [328, 197] width 381 height 35
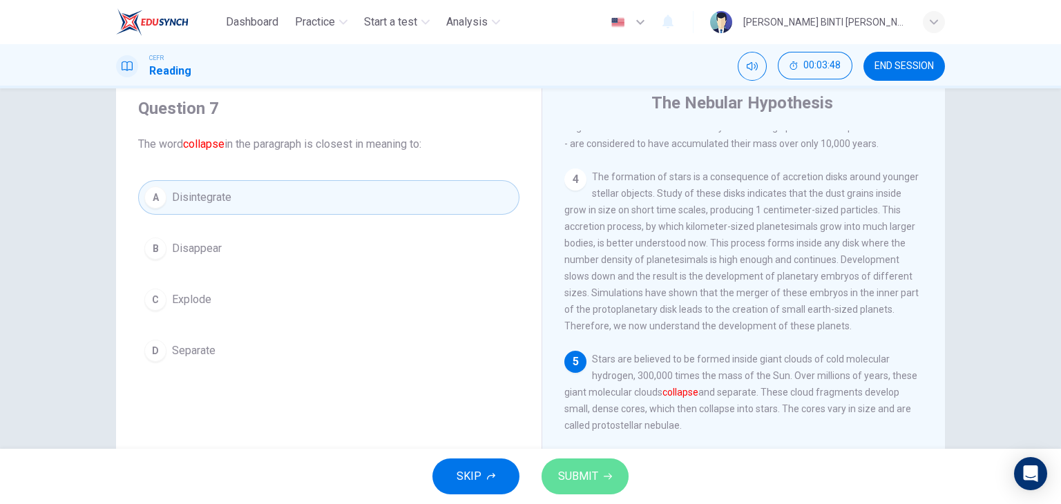
click at [582, 475] on span "SUBMIT" at bounding box center [578, 476] width 40 height 19
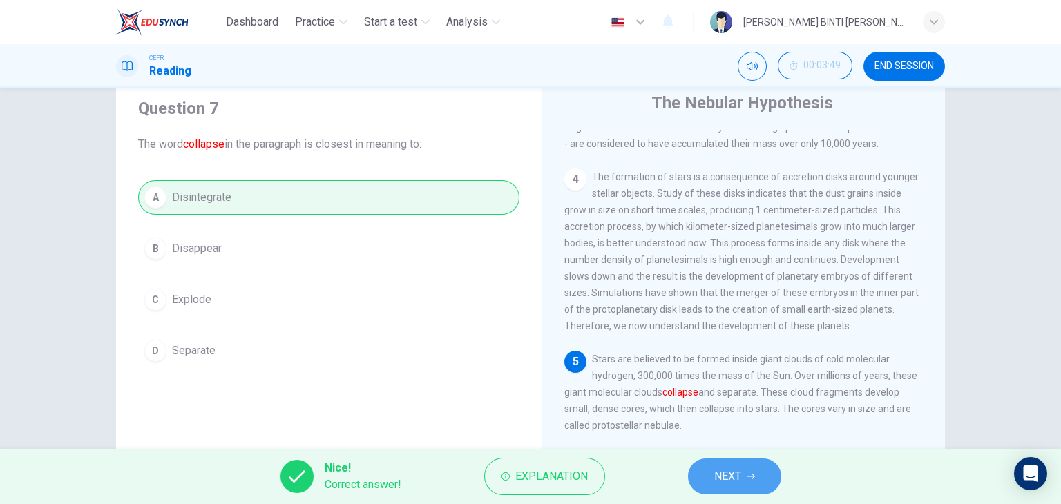
click at [714, 470] on span "NEXT" at bounding box center [727, 476] width 27 height 19
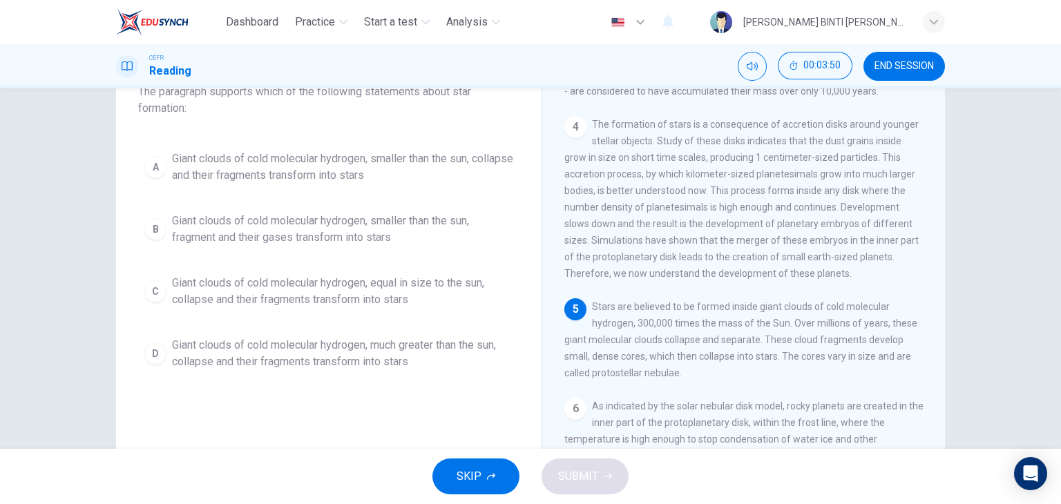
scroll to position [99, 0]
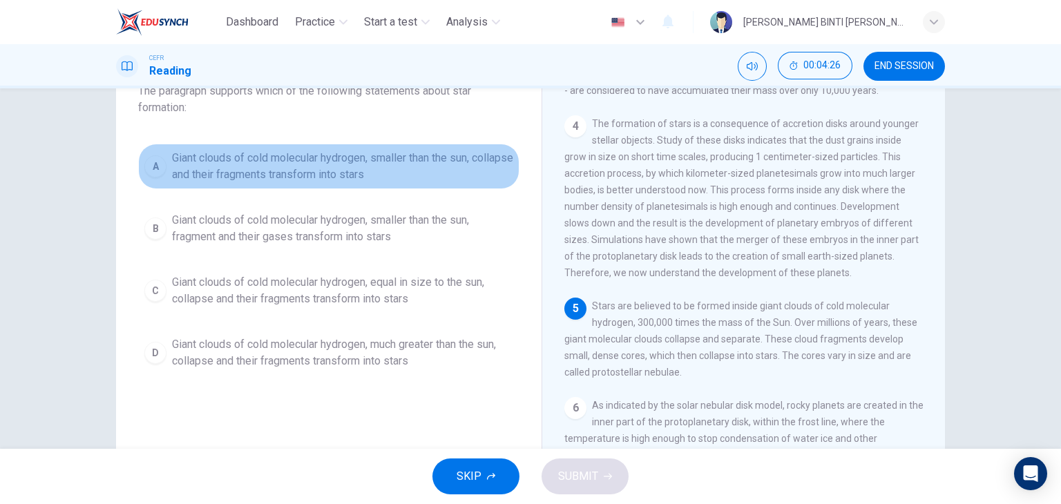
click at [350, 160] on span "Giant clouds of cold molecular hydrogen, smaller than the sun, collapse and the…" at bounding box center [342, 166] width 341 height 33
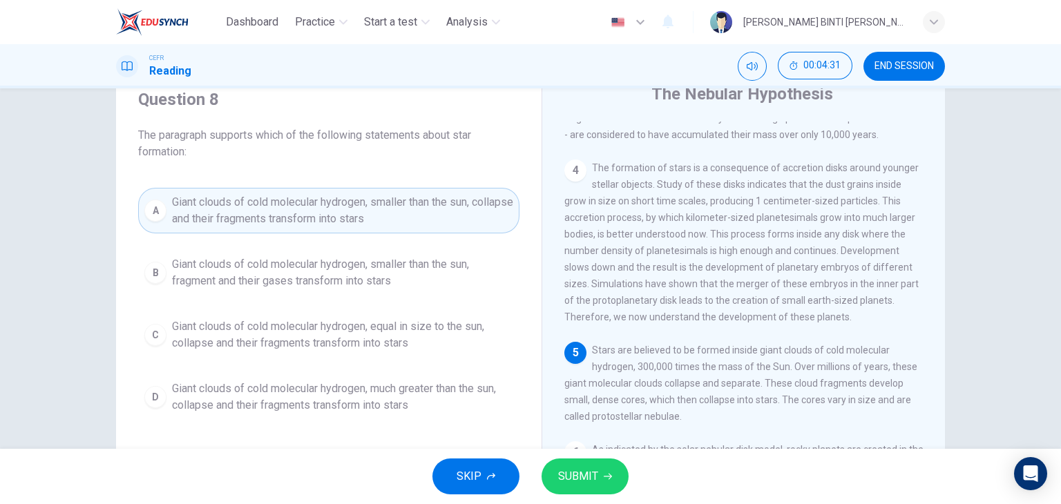
scroll to position [80, 0]
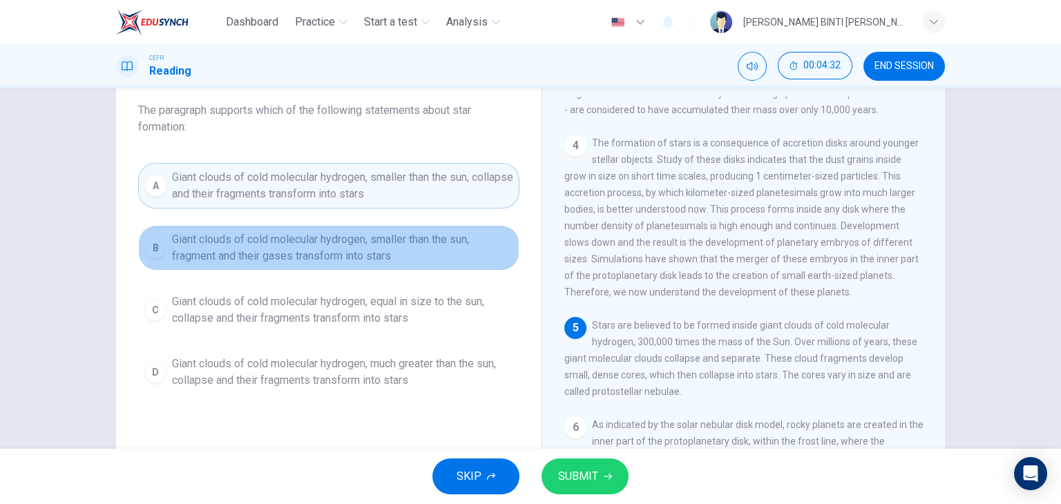
click at [323, 234] on span "Giant clouds of cold molecular hydrogen, smaller than the sun, fragment and the…" at bounding box center [342, 247] width 341 height 33
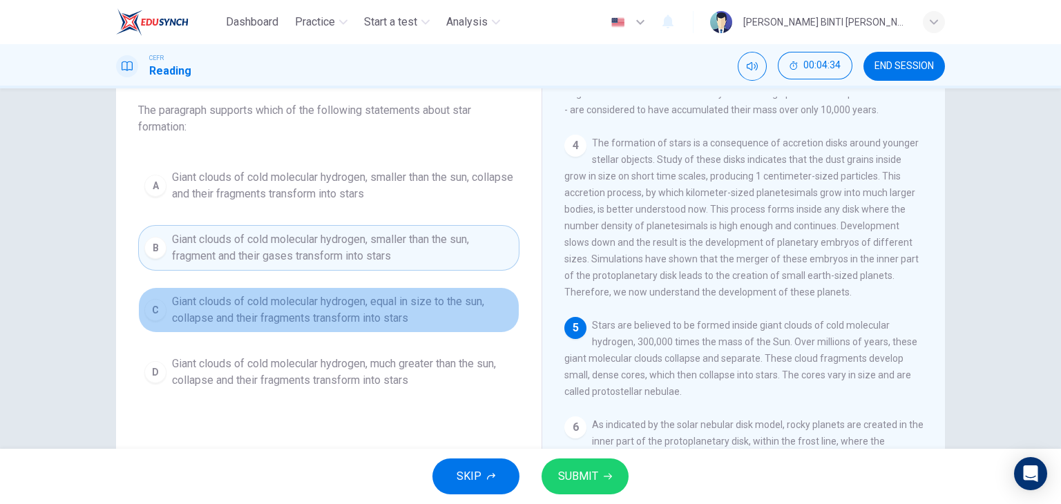
click at [398, 320] on span "Giant clouds of cold molecular hydrogen, equal in size to the sun, collapse and…" at bounding box center [342, 310] width 341 height 33
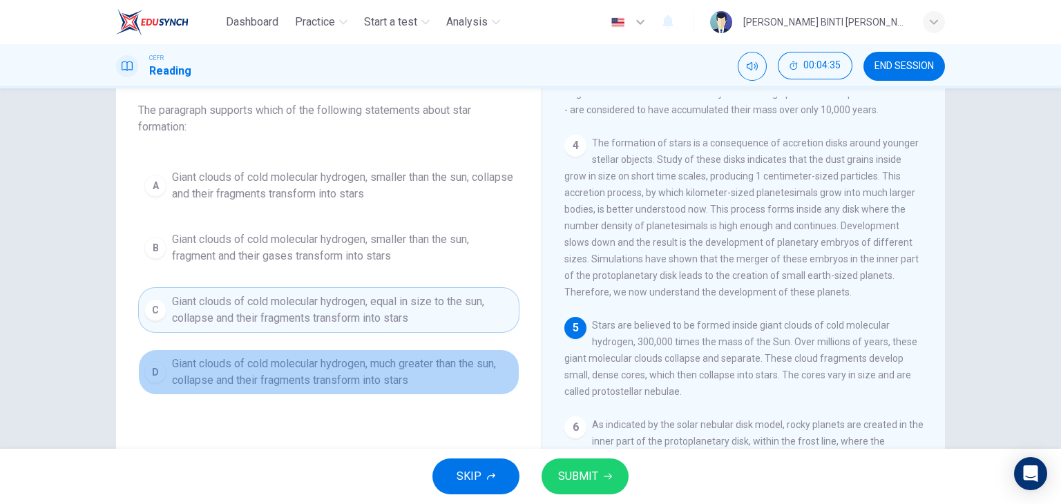
click at [392, 381] on span "Giant clouds of cold molecular hydrogen, much greater than the sun, collapse an…" at bounding box center [342, 372] width 341 height 33
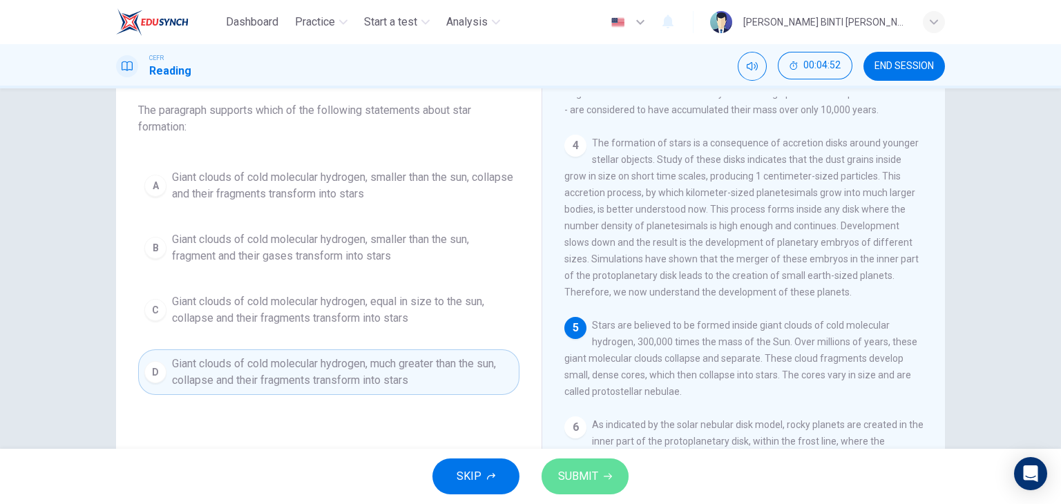
click at [568, 490] on button "SUBMIT" at bounding box center [585, 477] width 87 height 36
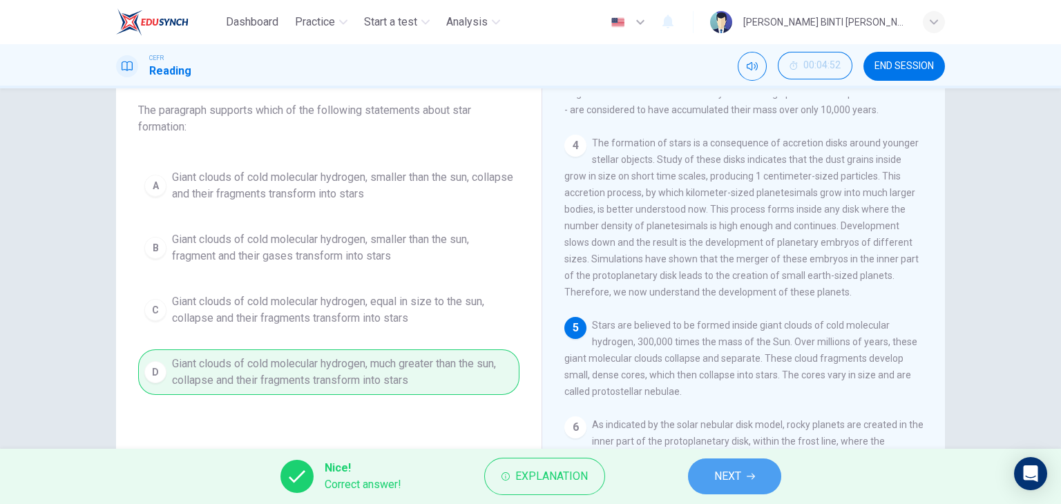
click at [736, 467] on span "NEXT" at bounding box center [727, 476] width 27 height 19
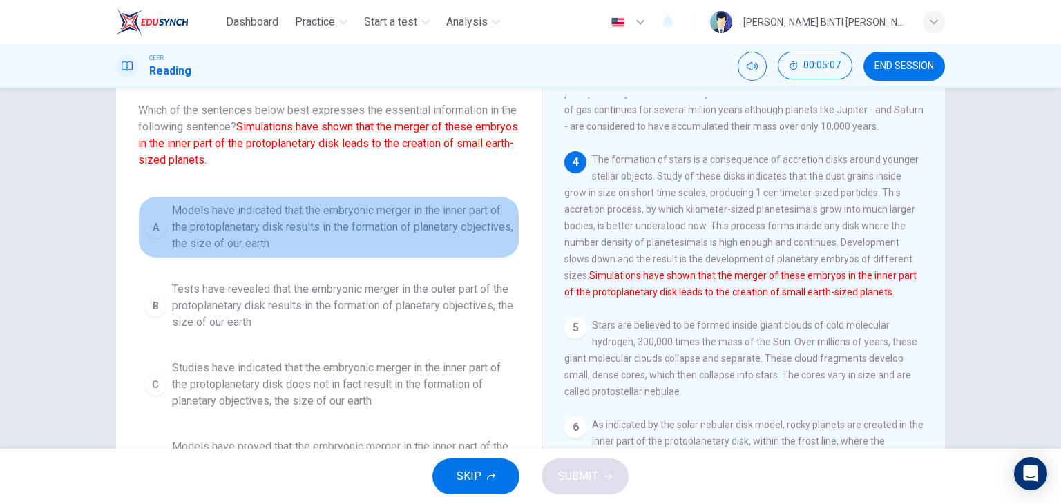
click at [454, 251] on button "A Models have indicated that the embryonic merger in the inner part of the prot…" at bounding box center [328, 227] width 381 height 62
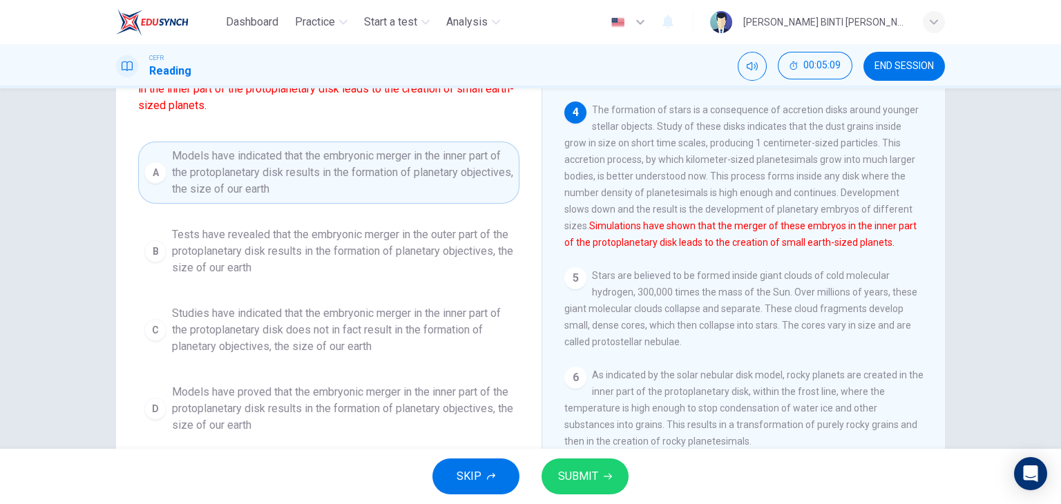
scroll to position [131, 0]
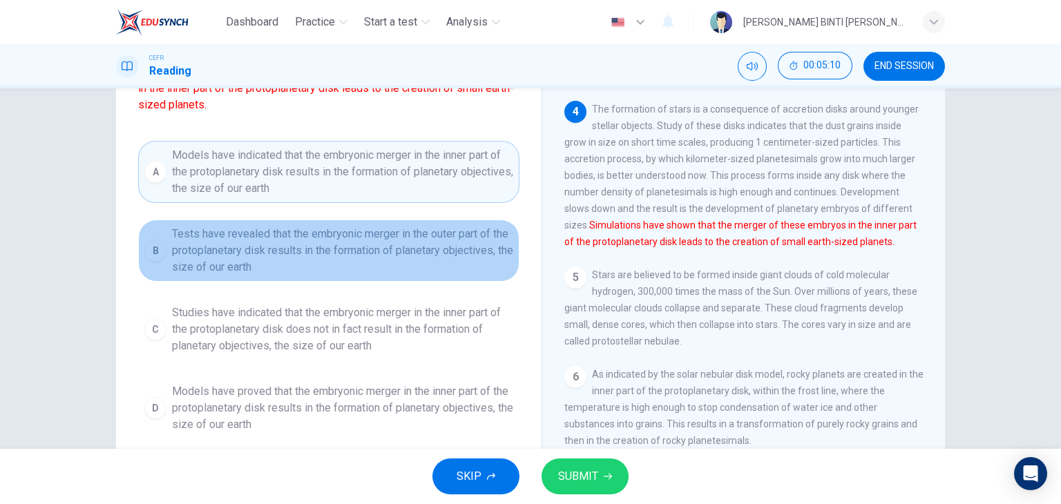
click at [397, 260] on span "Tests have revealed that the embryonic merger in the outer part of the protopla…" at bounding box center [342, 251] width 341 height 50
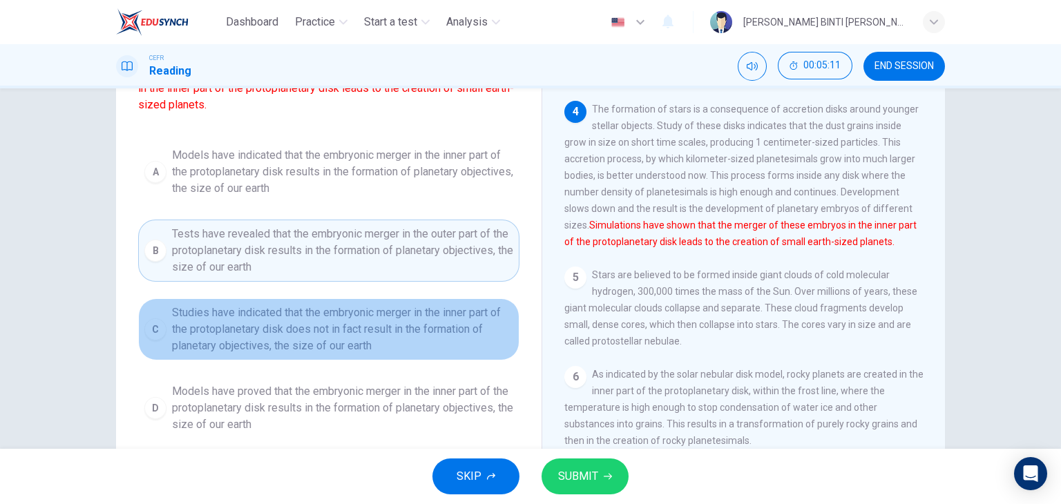
click at [376, 314] on span "Studies have indicated that the embryonic merger in the inner part of the proto…" at bounding box center [342, 330] width 341 height 50
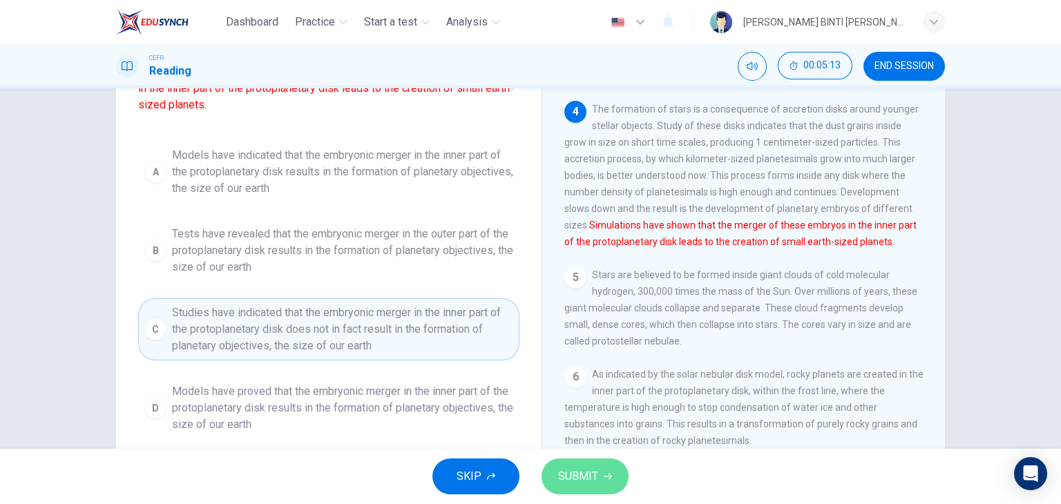
click at [576, 475] on span "SUBMIT" at bounding box center [578, 476] width 40 height 19
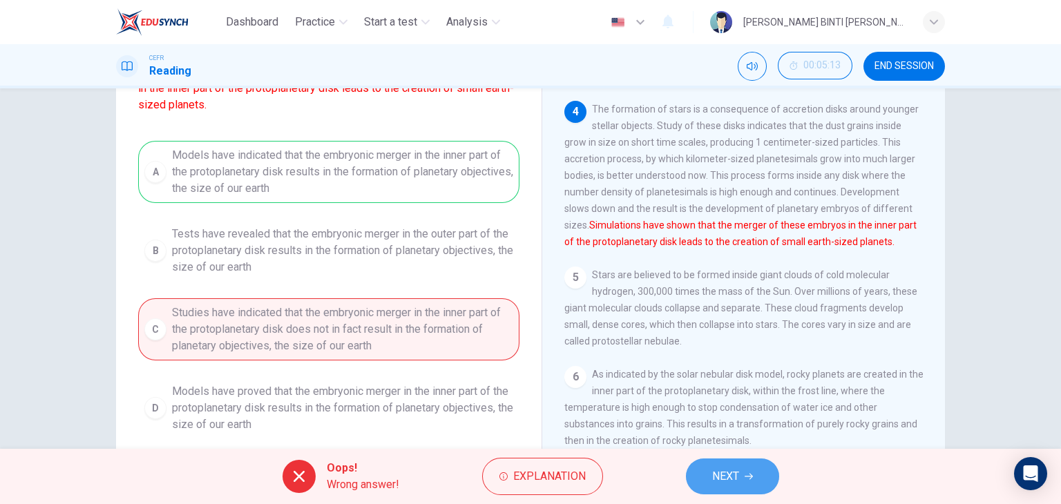
click at [707, 484] on button "NEXT" at bounding box center [732, 477] width 93 height 36
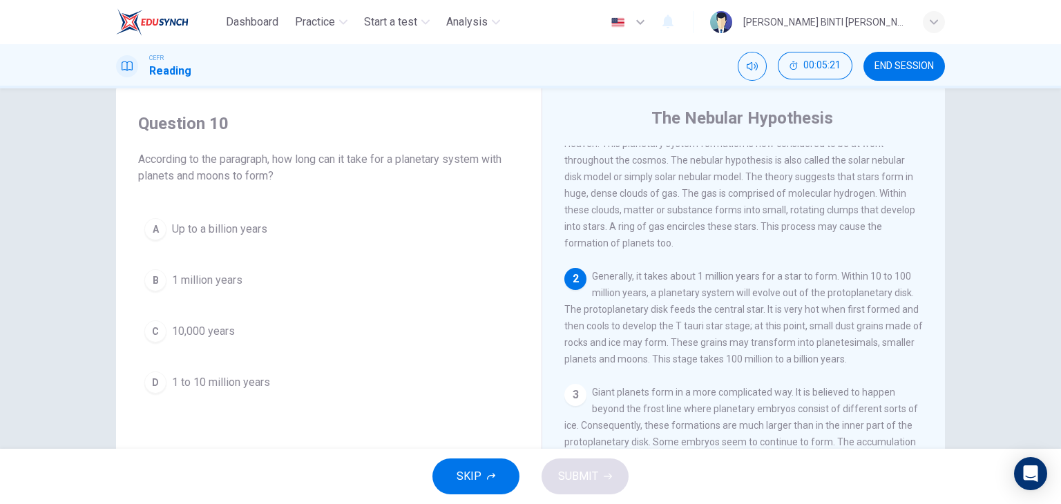
scroll to position [29, 0]
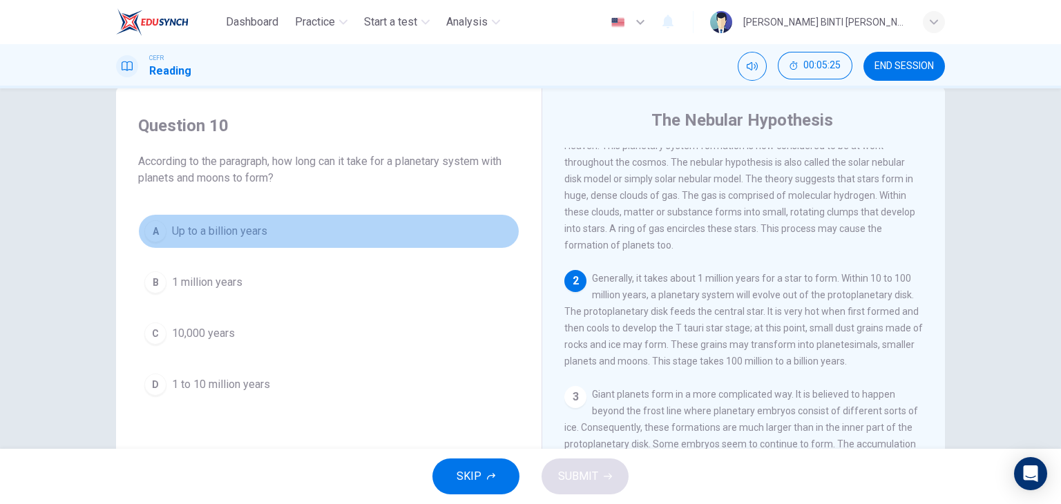
click at [266, 234] on button "A Up to a billion years" at bounding box center [328, 231] width 381 height 35
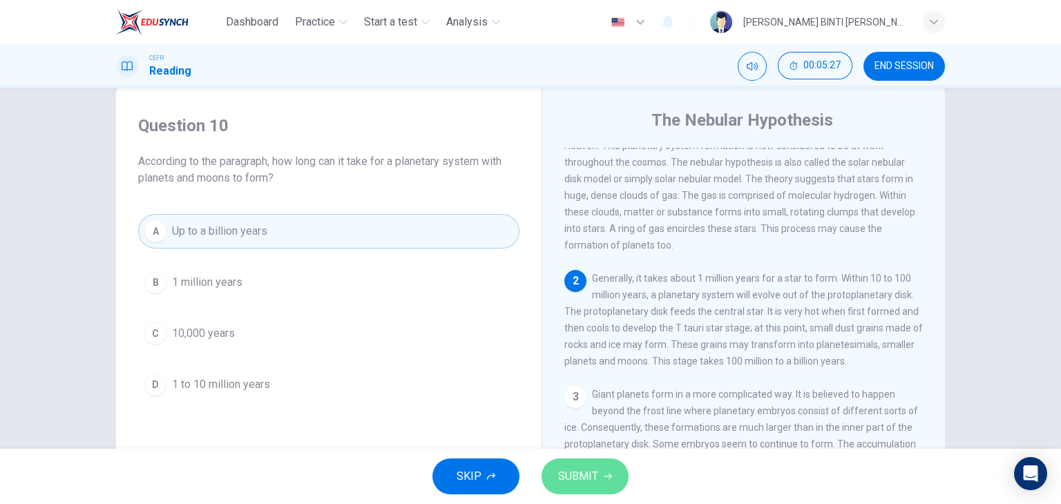
click at [571, 473] on span "SUBMIT" at bounding box center [578, 476] width 40 height 19
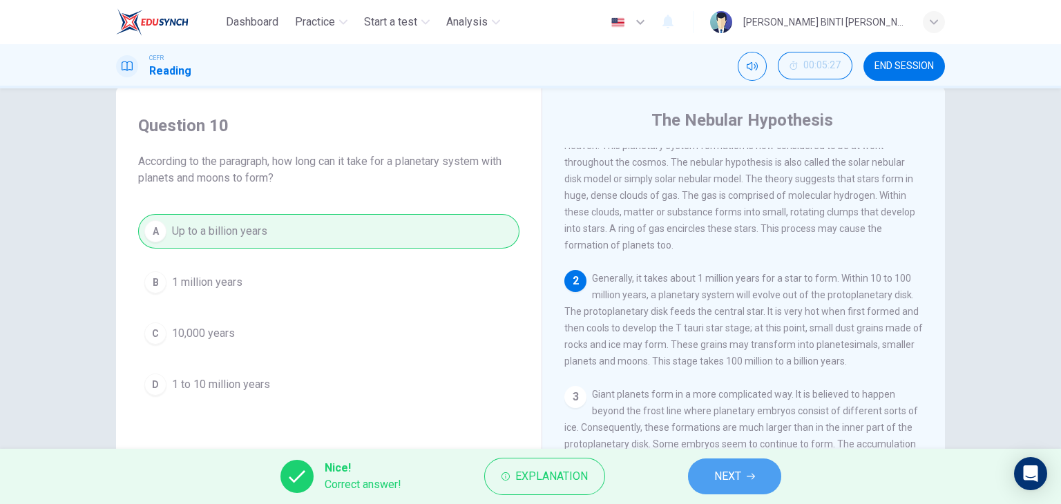
click at [707, 470] on button "NEXT" at bounding box center [734, 477] width 93 height 36
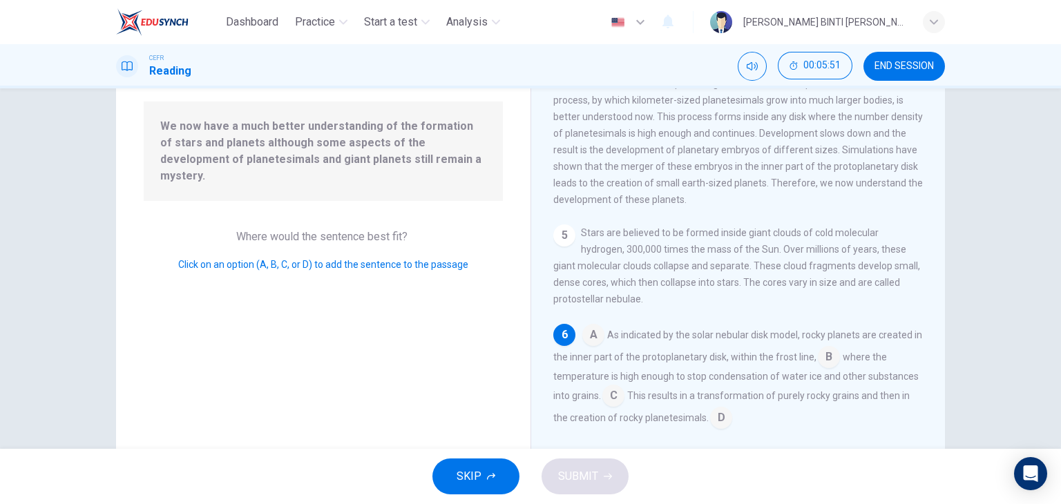
scroll to position [127, 0]
click at [711, 423] on input at bounding box center [721, 421] width 22 height 22
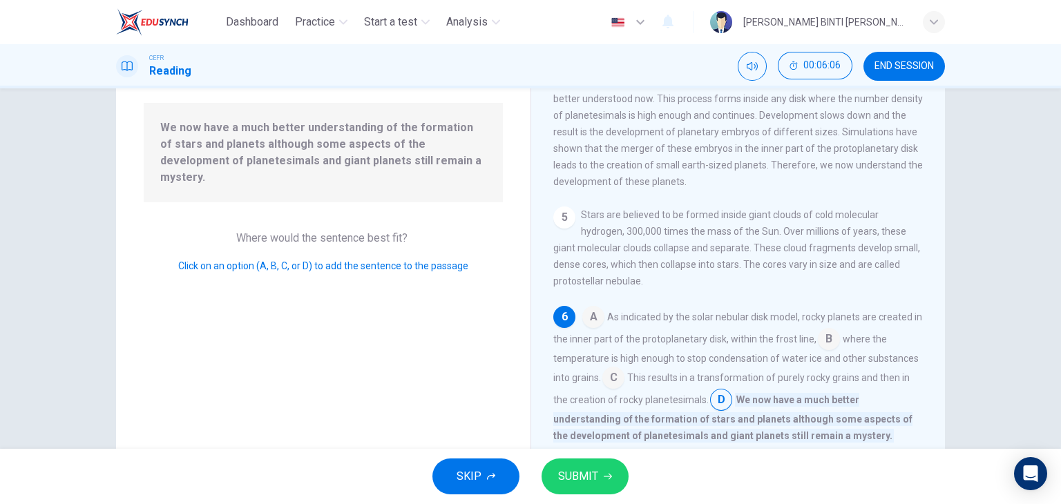
scroll to position [457, 0]
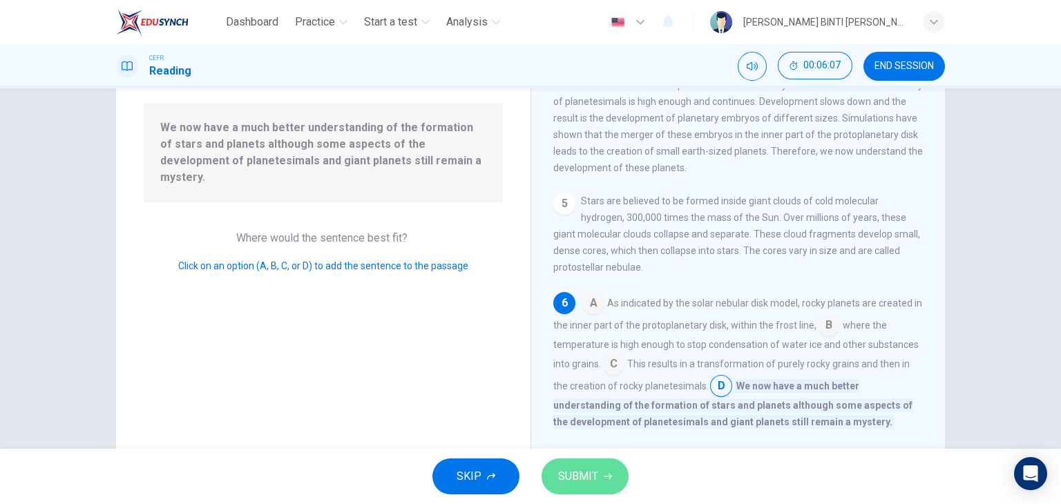
click at [608, 460] on button "SUBMIT" at bounding box center [585, 477] width 87 height 36
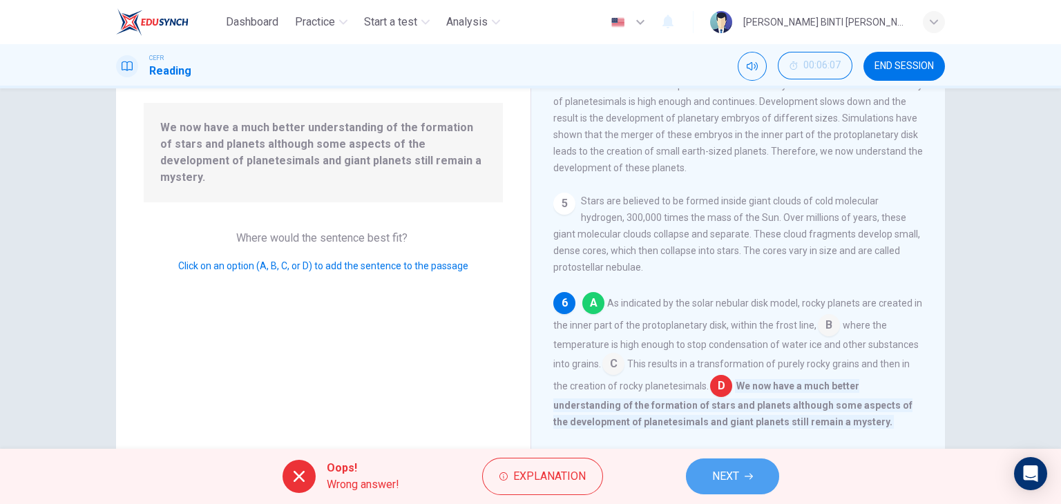
click at [754, 468] on button "NEXT" at bounding box center [732, 477] width 93 height 36
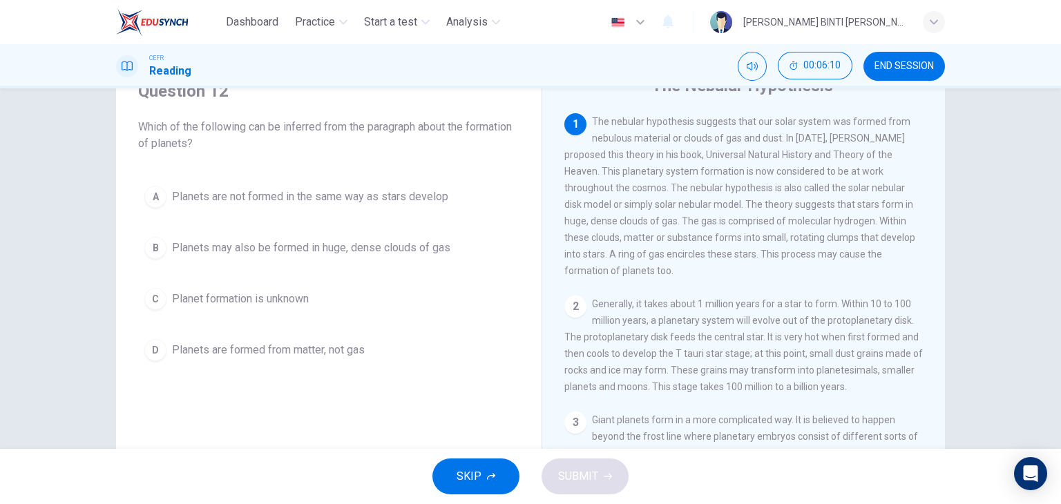
scroll to position [64, 0]
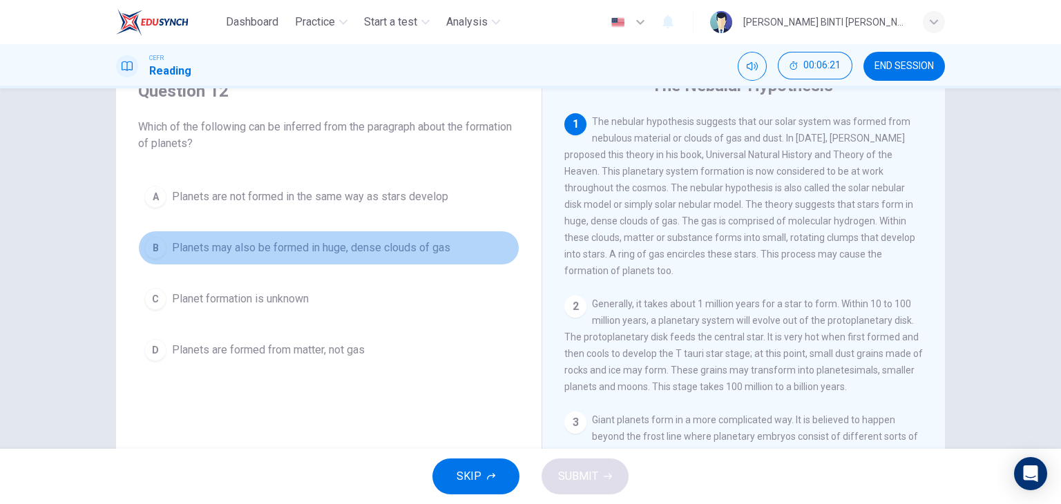
click at [366, 254] on span "Planets may also be formed in huge, dense clouds of gas" at bounding box center [311, 248] width 278 height 17
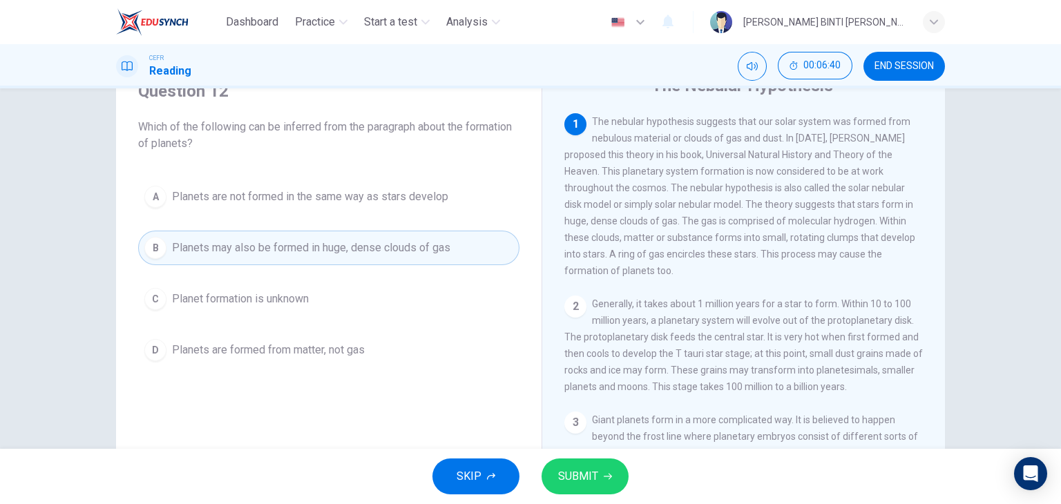
click at [582, 497] on div "SKIP SUBMIT" at bounding box center [530, 476] width 1061 height 55
click at [579, 479] on span "SUBMIT" at bounding box center [578, 476] width 40 height 19
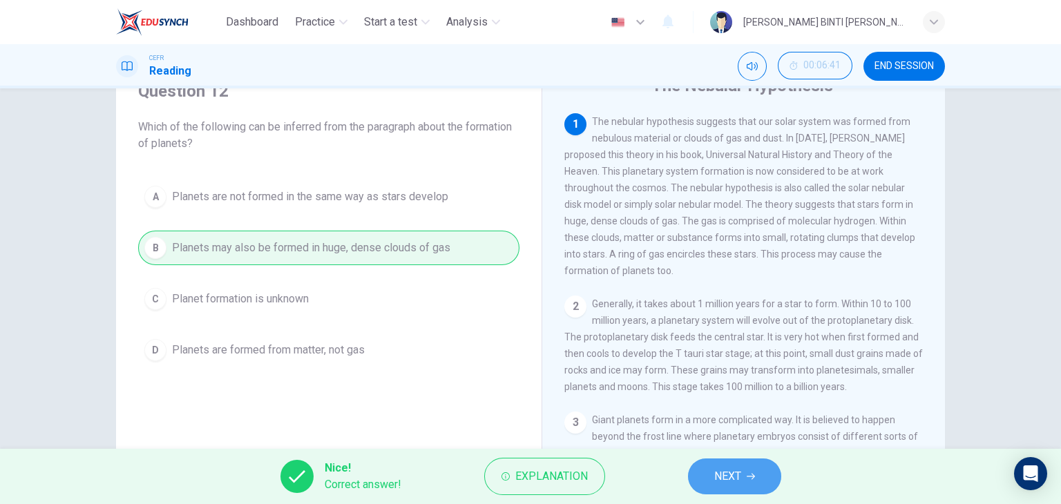
click at [728, 472] on span "NEXT" at bounding box center [727, 476] width 27 height 19
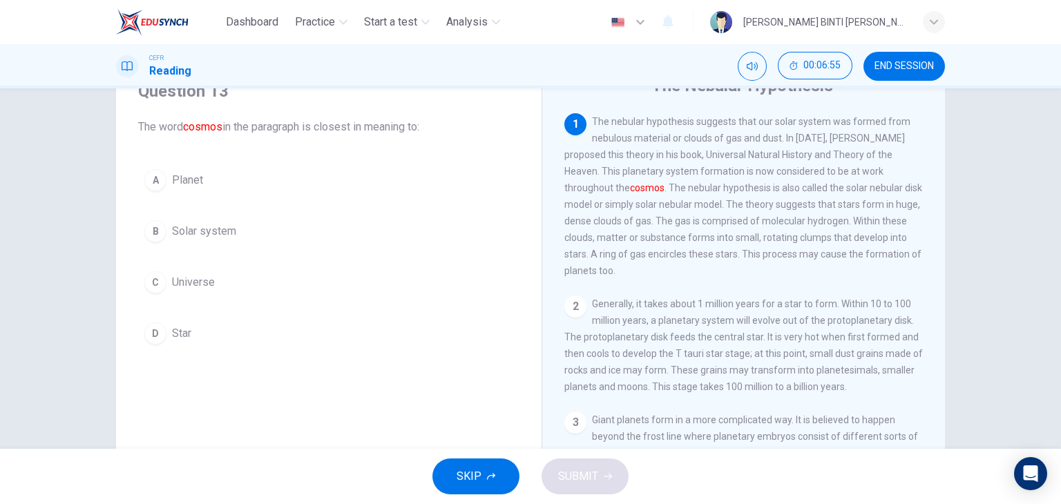
click at [189, 179] on span "Planet" at bounding box center [187, 180] width 31 height 17
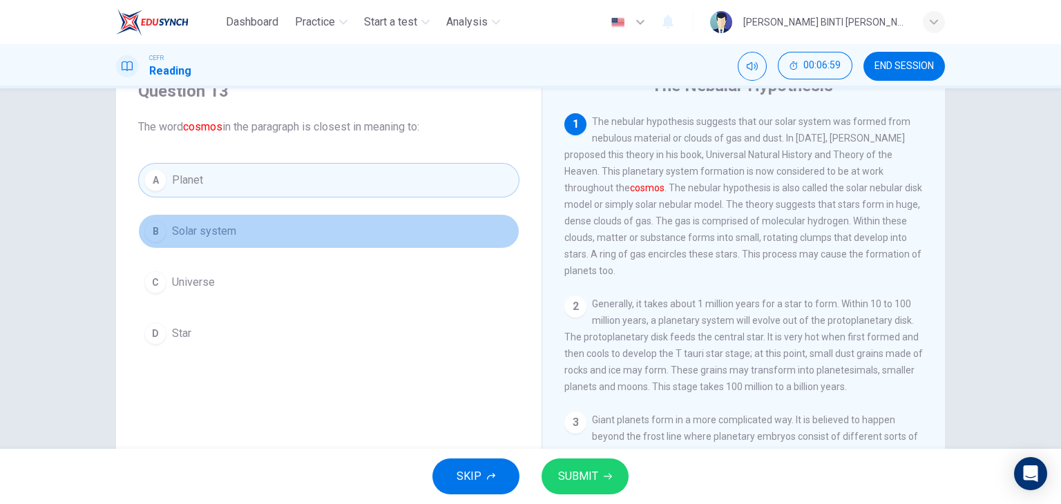
click at [194, 214] on button "B Solar system" at bounding box center [328, 231] width 381 height 35
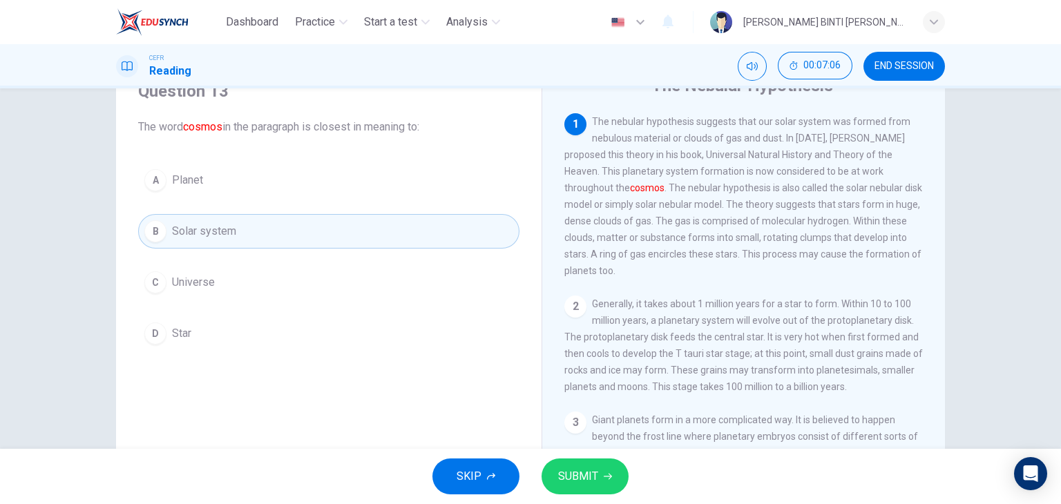
click at [670, 478] on div "SKIP SUBMIT" at bounding box center [530, 476] width 1061 height 55
click at [613, 465] on button "SUBMIT" at bounding box center [585, 477] width 87 height 36
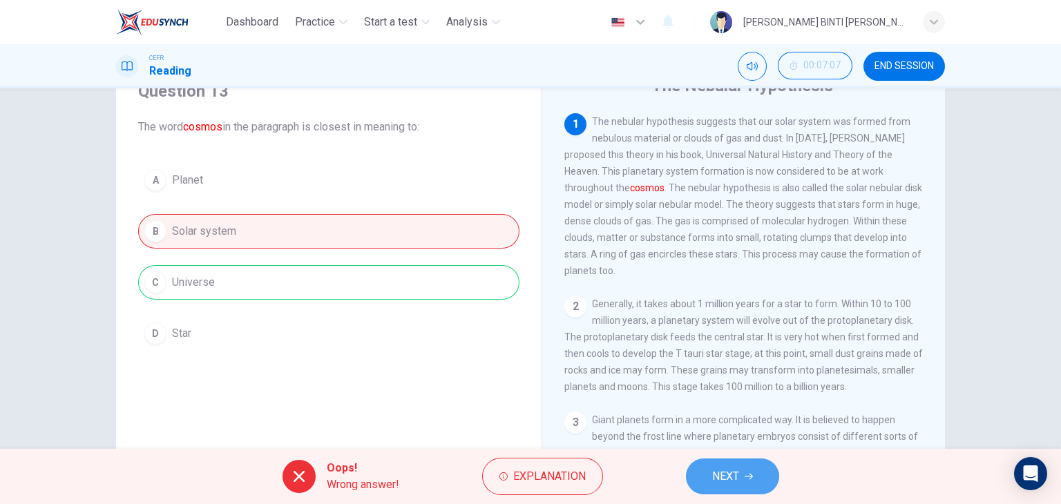
click at [725, 467] on span "NEXT" at bounding box center [725, 476] width 27 height 19
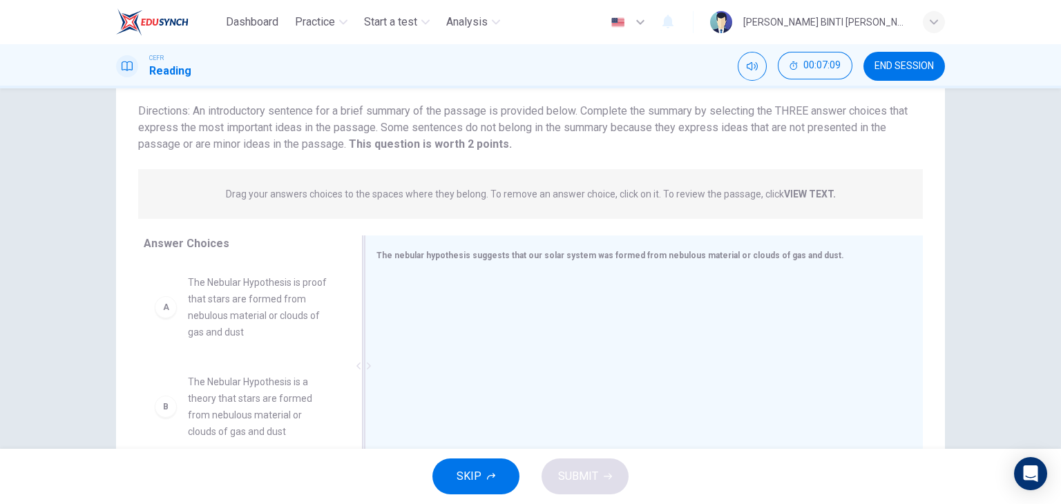
scroll to position [175, 0]
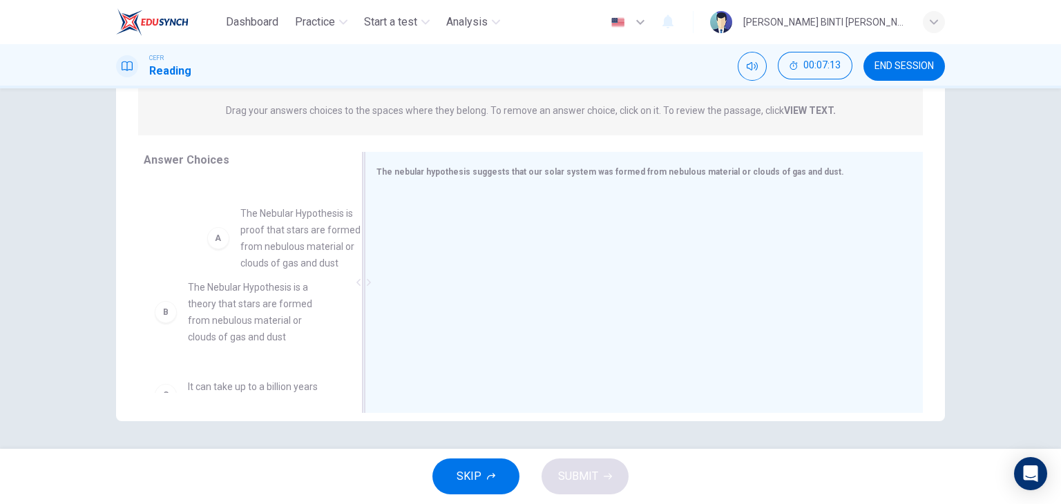
drag, startPoint x: 251, startPoint y: 221, endPoint x: 430, endPoint y: 234, distance: 179.4
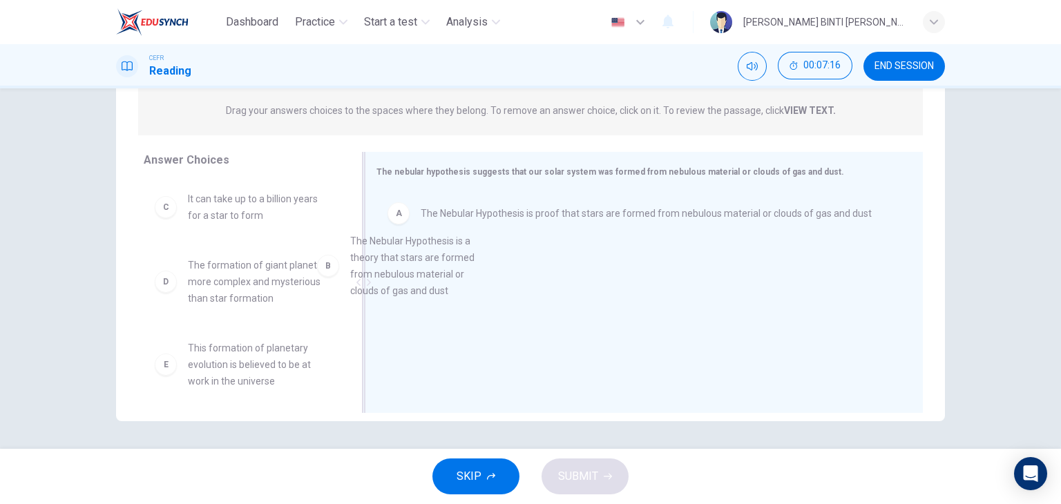
drag, startPoint x: 293, startPoint y: 220, endPoint x: 511, endPoint y: 264, distance: 222.7
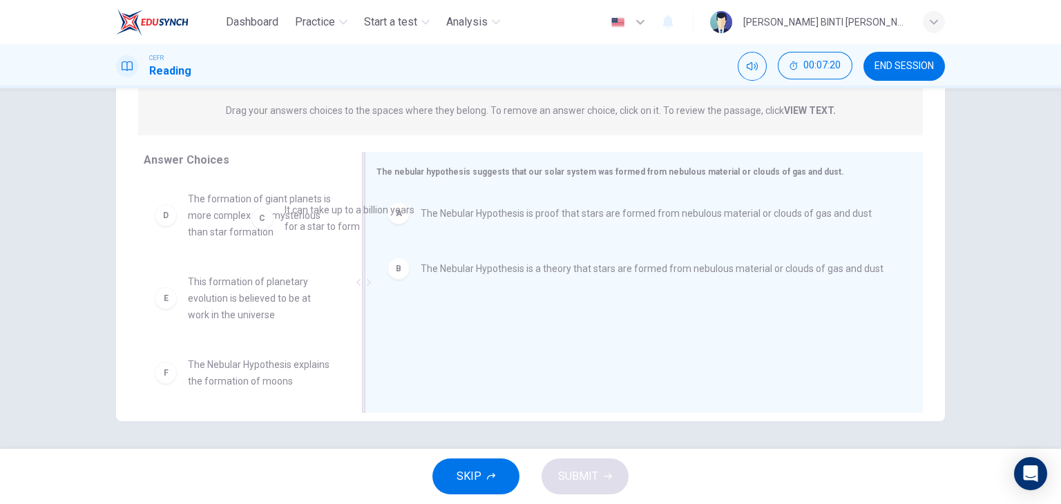
drag, startPoint x: 245, startPoint y: 222, endPoint x: 491, endPoint y: 278, distance: 252.9
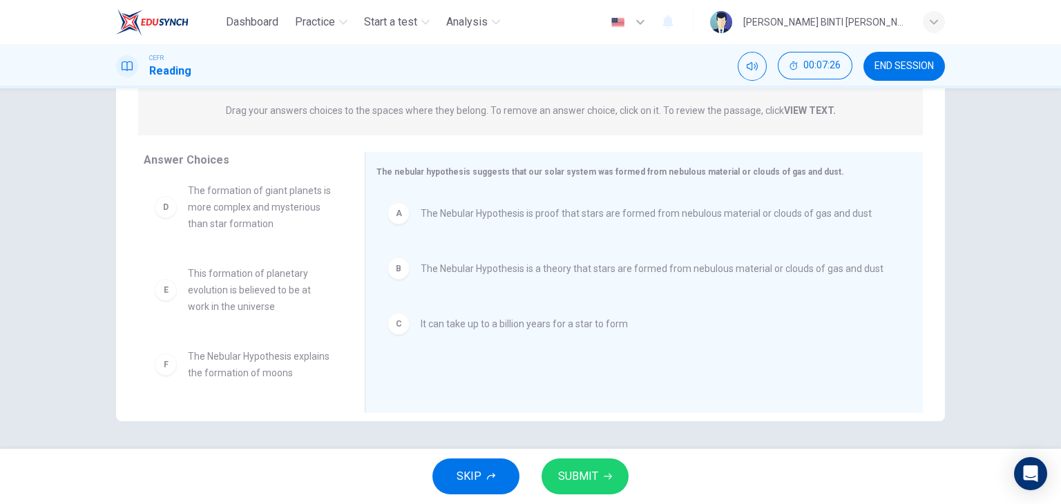
scroll to position [25, 0]
click at [586, 488] on button "SUBMIT" at bounding box center [585, 477] width 87 height 36
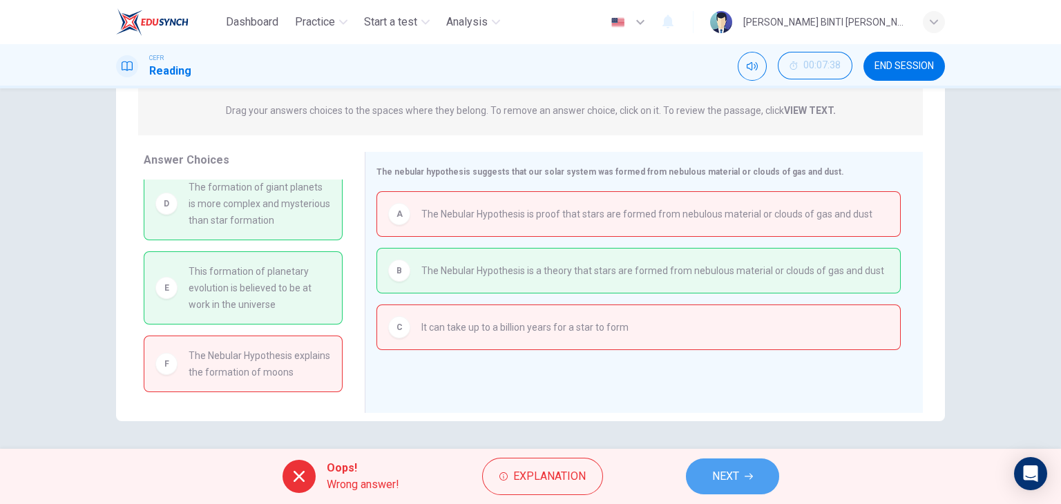
click at [733, 477] on span "NEXT" at bounding box center [725, 476] width 27 height 19
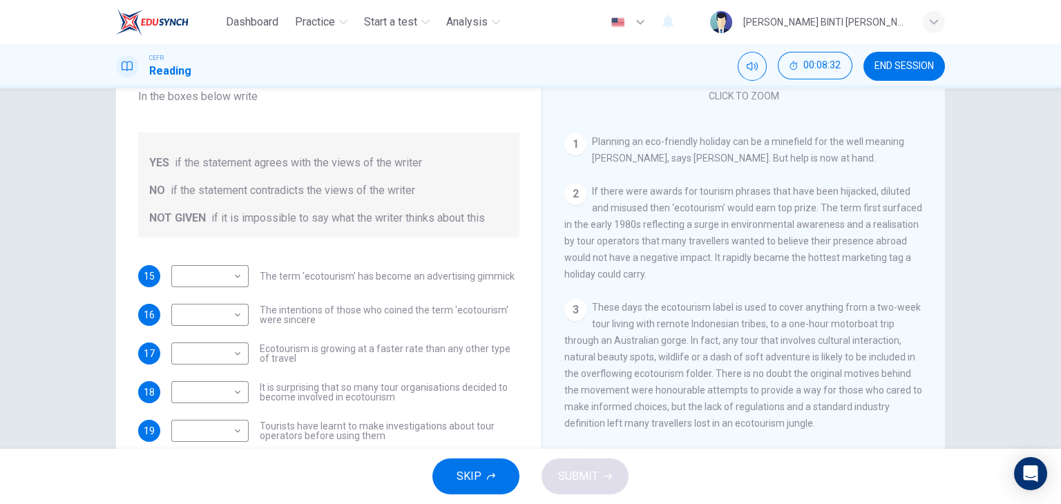
scroll to position [88, 0]
click at [227, 281] on body "Dashboard Practice Start a test Analysis English en ​ IBTISAM BINTI AHMAD TAJUD…" at bounding box center [530, 252] width 1061 height 504
click at [223, 301] on li "YES" at bounding box center [206, 298] width 77 height 22
type input "YES"
click at [198, 309] on body "Dashboard Practice Start a test Analysis English en ​ IBTISAM BINTI AHMAD TAJUD…" at bounding box center [530, 252] width 1061 height 504
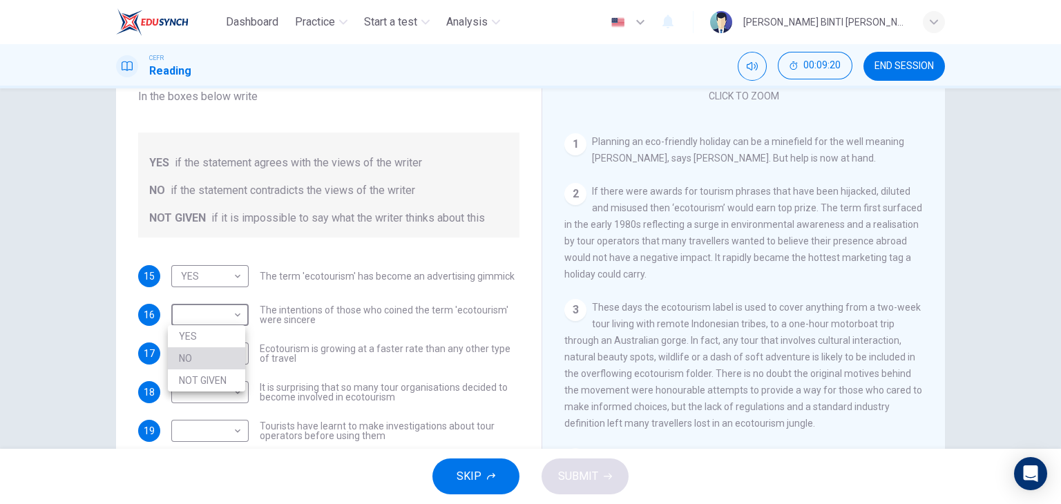
click at [209, 358] on li "NO" at bounding box center [206, 358] width 77 height 22
type input "NO"
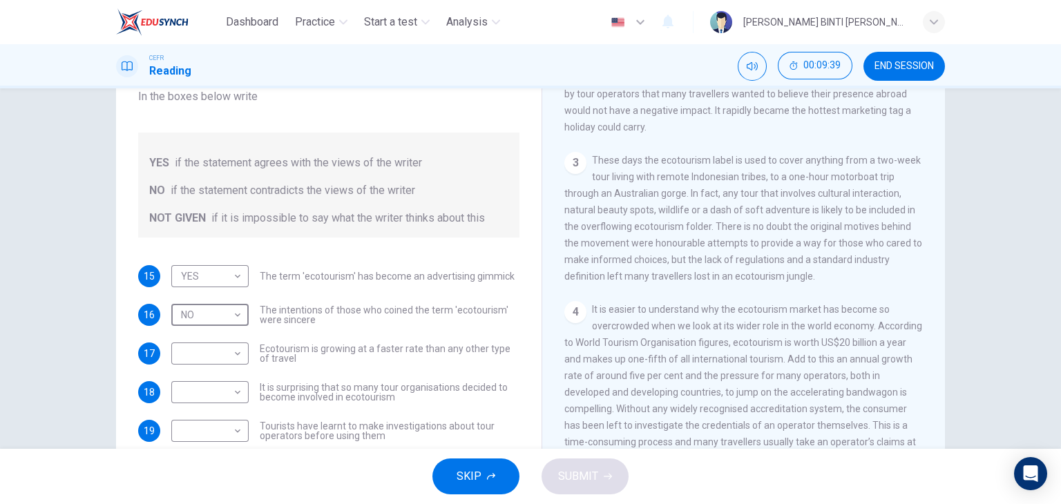
scroll to position [394, 0]
click at [228, 345] on body "Dashboard Practice Start a test Analysis English en ​ IBTISAM BINTI AHMAD TAJUD…" at bounding box center [530, 252] width 1061 height 504
click at [212, 412] on li "NOT GIVEN" at bounding box center [206, 419] width 77 height 22
type input "NOT GIVEN"
click at [300, 385] on span "It is surprising that so many tour organisations decided to become involved in …" at bounding box center [390, 392] width 260 height 19
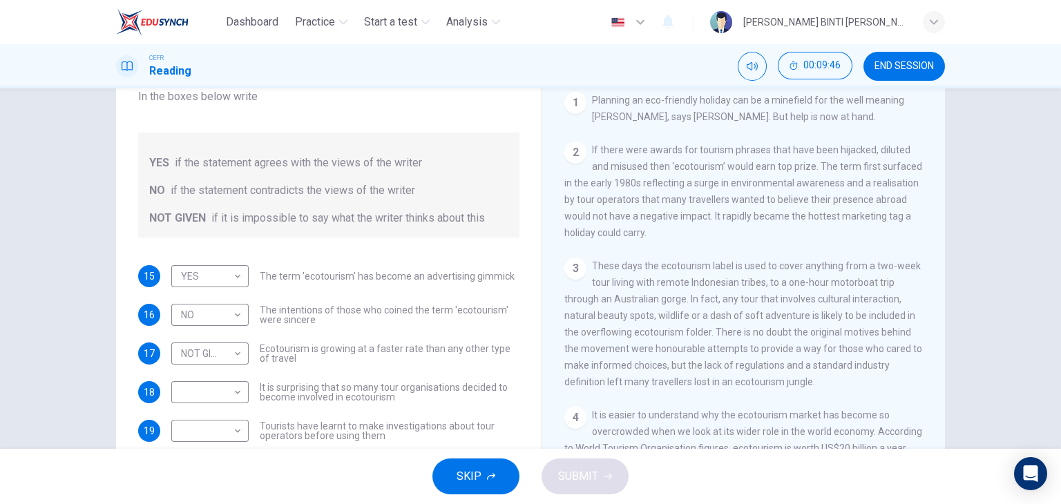
scroll to position [175, 0]
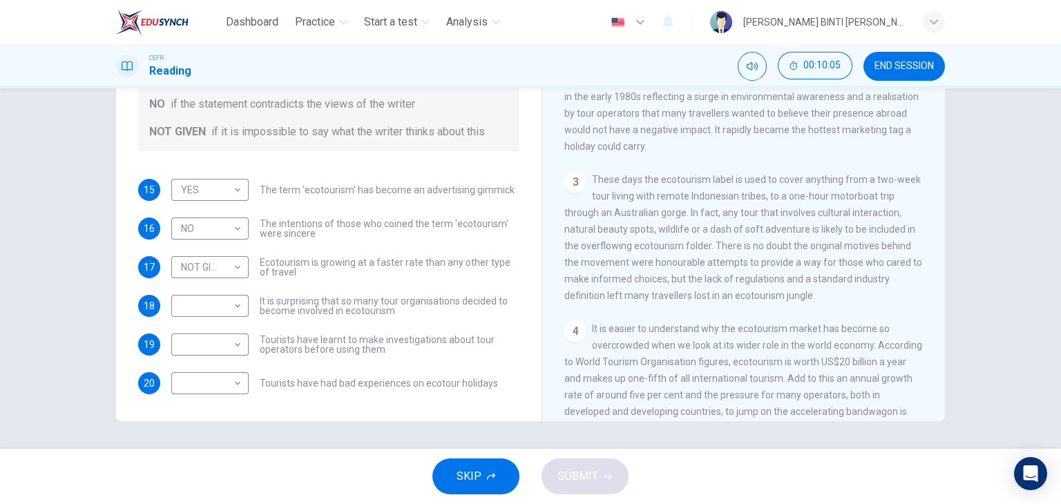
drag, startPoint x: 709, startPoint y: 253, endPoint x: 841, endPoint y: 266, distance: 131.8
click at [841, 266] on span "These days the ecotourism label is used to cover anything from a two-week tour …" at bounding box center [743, 237] width 358 height 127
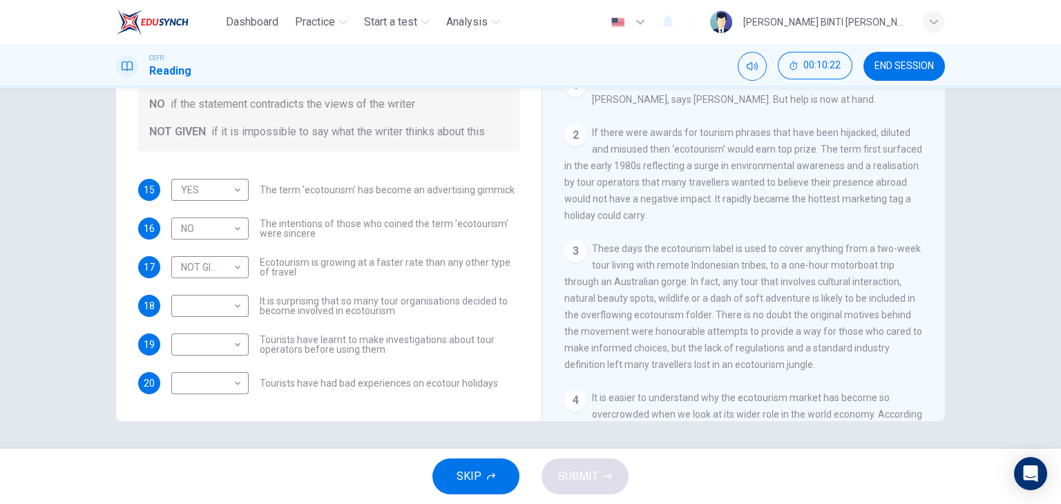
scroll to position [218, 0]
drag, startPoint x: 825, startPoint y: 155, endPoint x: 721, endPoint y: 211, distance: 118.4
click at [721, 211] on div "2 If there were awards for tourism phrases that have been hijacked, diluted and…" at bounding box center [743, 173] width 359 height 99
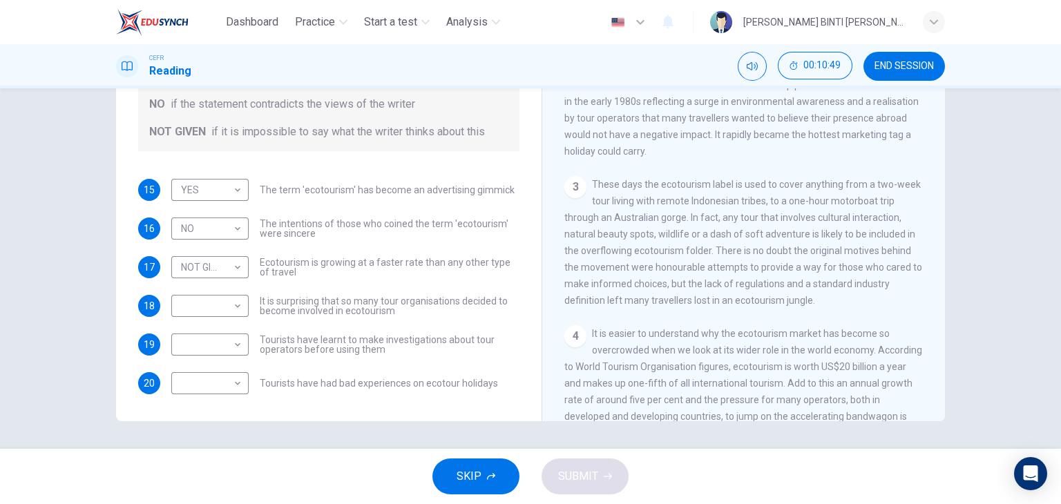
scroll to position [294, 0]
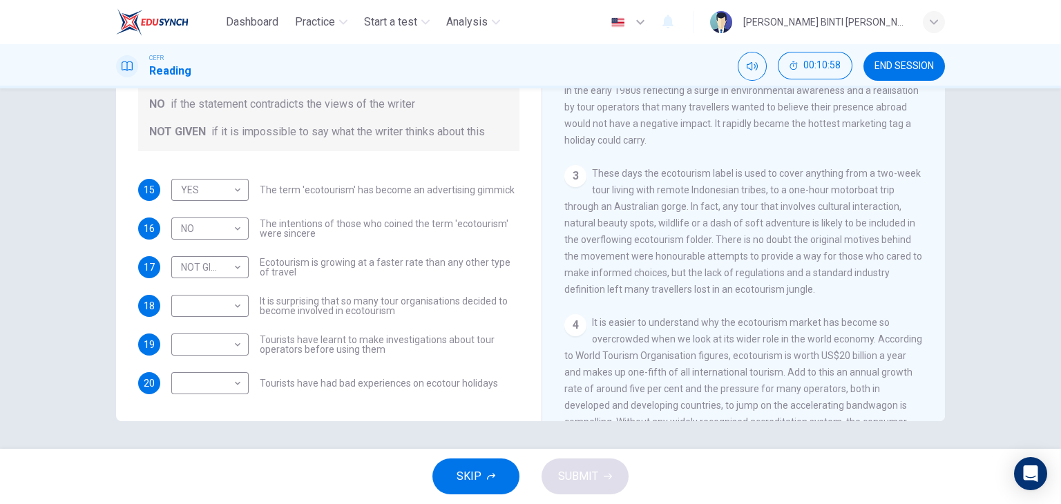
drag, startPoint x: 712, startPoint y: 244, endPoint x: 773, endPoint y: 293, distance: 78.1
click at [773, 293] on span "These days the ecotourism label is used to cover anything from a two-week tour …" at bounding box center [743, 231] width 358 height 127
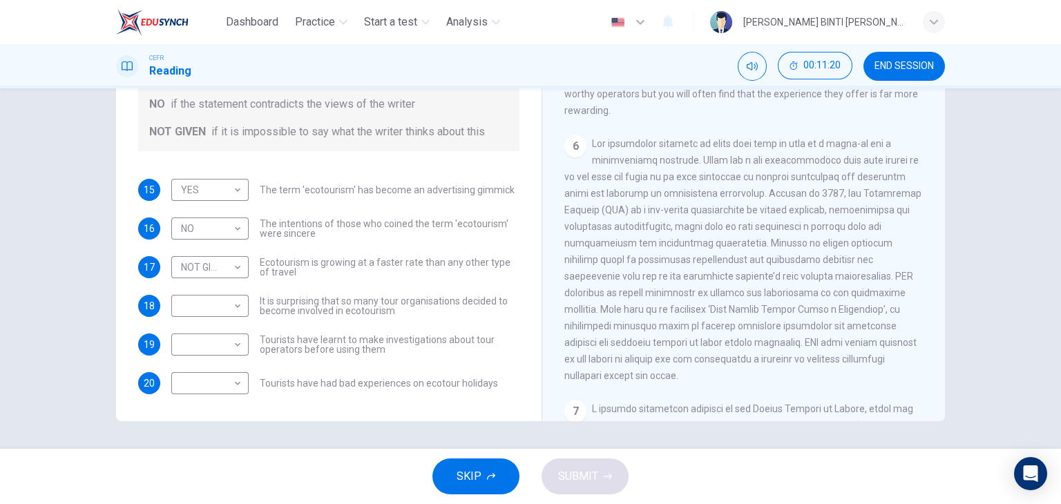
scroll to position [854, 0]
click at [241, 313] on div "​ ​" at bounding box center [209, 306] width 77 height 22
click at [237, 306] on body "Dashboard Practice Start a test Analysis English en ​ IBTISAM BINTI AHMAD TAJUD…" at bounding box center [530, 252] width 1061 height 504
click at [215, 320] on li "YES" at bounding box center [206, 327] width 77 height 22
type input "YES"
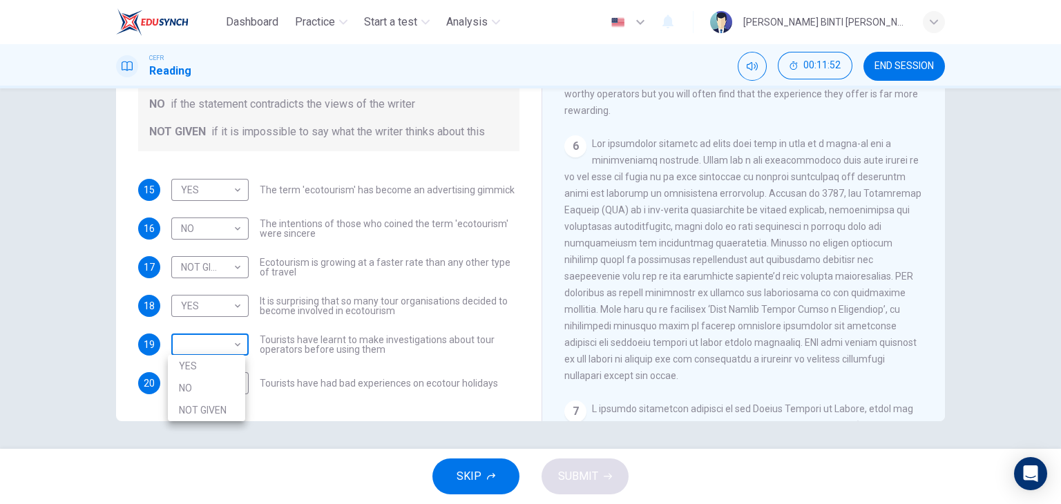
click at [215, 343] on body "Dashboard Practice Start a test Analysis English en ​ IBTISAM BINTI AHMAD TAJUD…" at bounding box center [530, 252] width 1061 height 504
click at [215, 343] on div at bounding box center [530, 252] width 1061 height 504
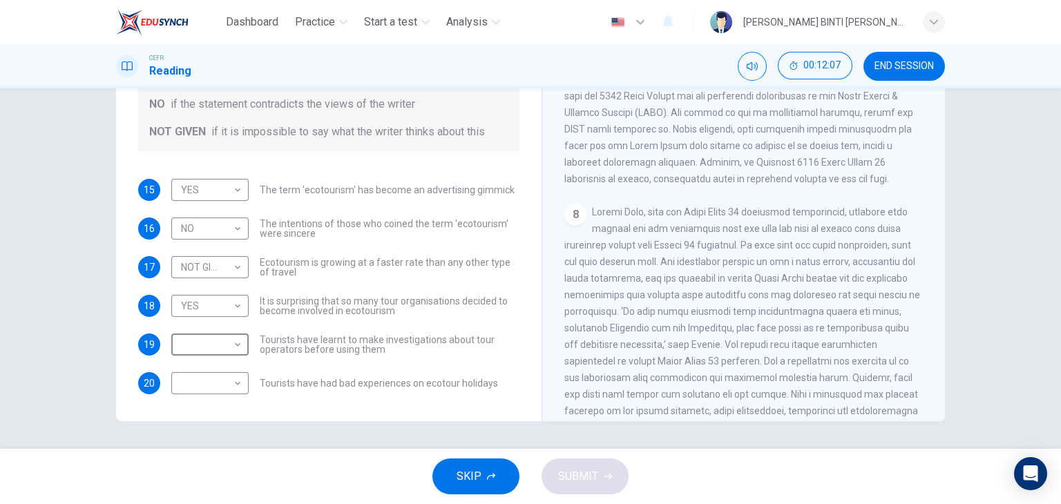
scroll to position [1378, 0]
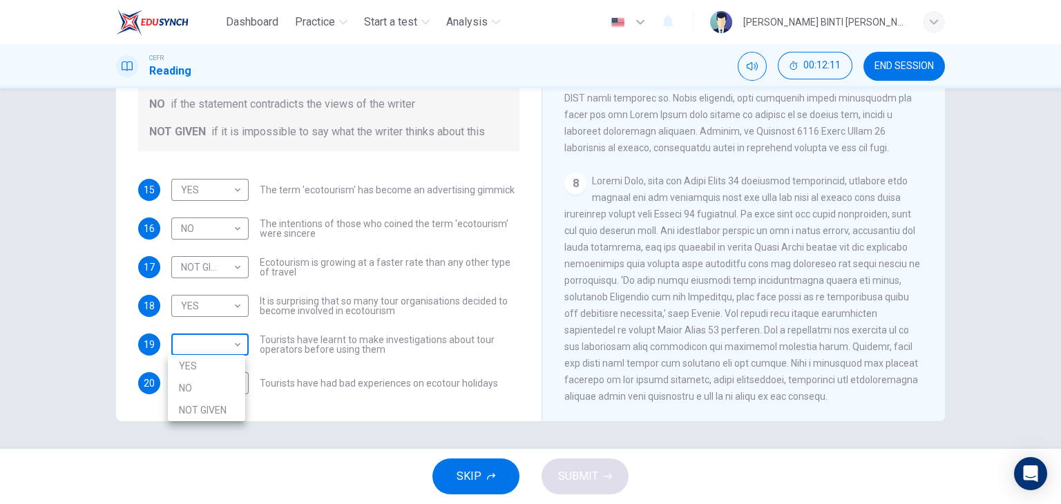
click at [221, 345] on body "Dashboard Practice Start a test Analysis English en ​ IBTISAM BINTI AHMAD TAJUD…" at bounding box center [530, 252] width 1061 height 504
click at [702, 304] on div at bounding box center [530, 252] width 1061 height 504
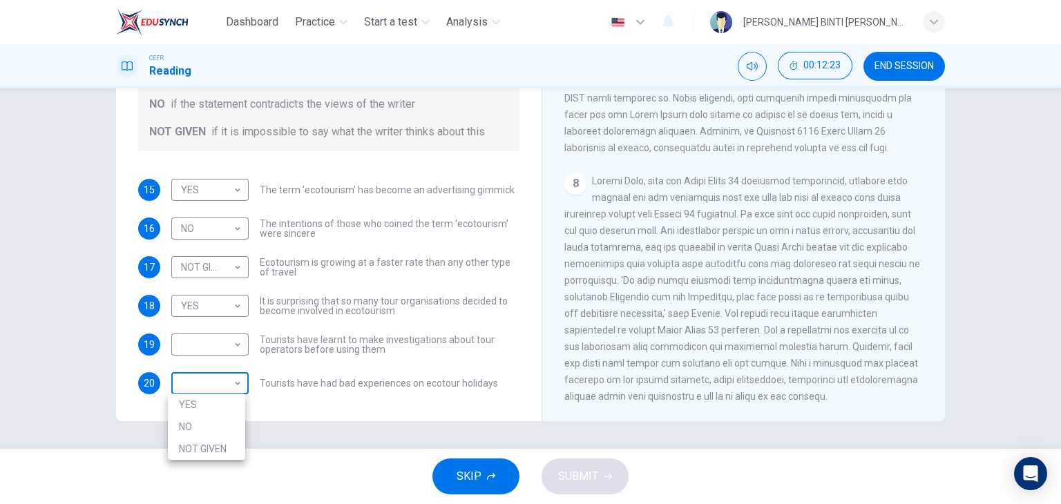
click at [182, 381] on body "Dashboard Practice Start a test Analysis English en ​ IBTISAM BINTI AHMAD TAJUD…" at bounding box center [530, 252] width 1061 height 504
click at [194, 423] on li "NO" at bounding box center [206, 427] width 77 height 22
type input "NO"
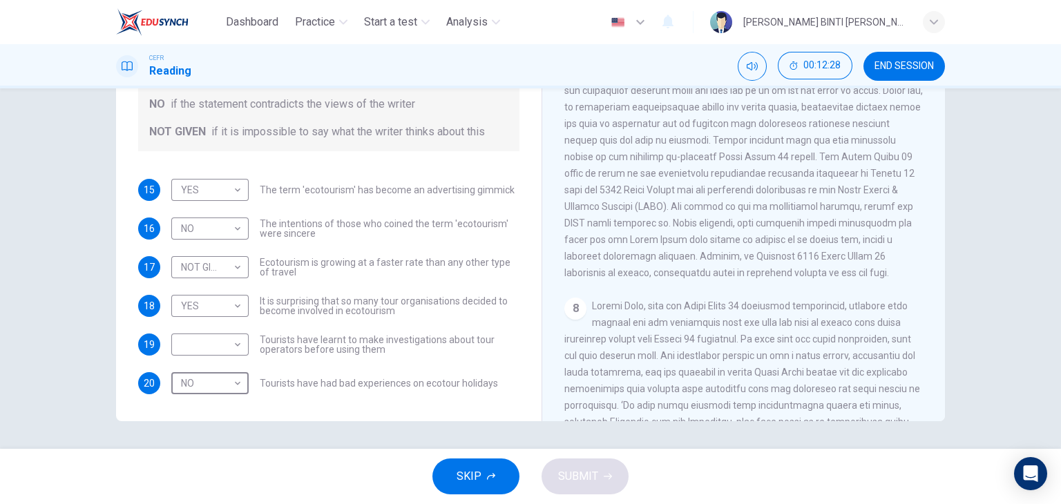
scroll to position [1221, 0]
click at [207, 356] on body "Dashboard Practice Start a test Analysis English en ​ IBTISAM BINTI AHMAD TAJUD…" at bounding box center [530, 252] width 1061 height 504
click at [211, 412] on li "NOT GIVEN" at bounding box center [206, 410] width 77 height 22
type input "NOT GIVEN"
click at [568, 492] on button "SUBMIT" at bounding box center [585, 477] width 87 height 36
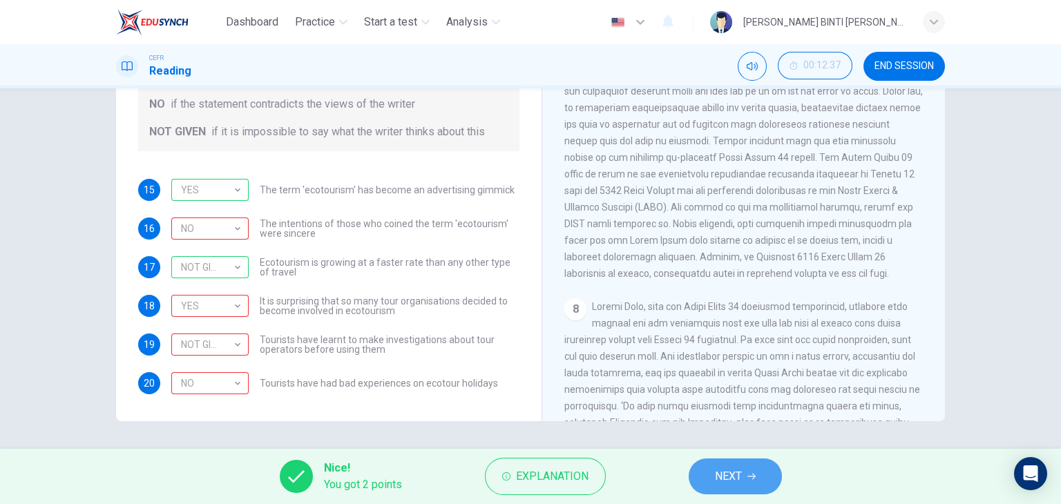
click at [753, 481] on button "NEXT" at bounding box center [735, 477] width 93 height 36
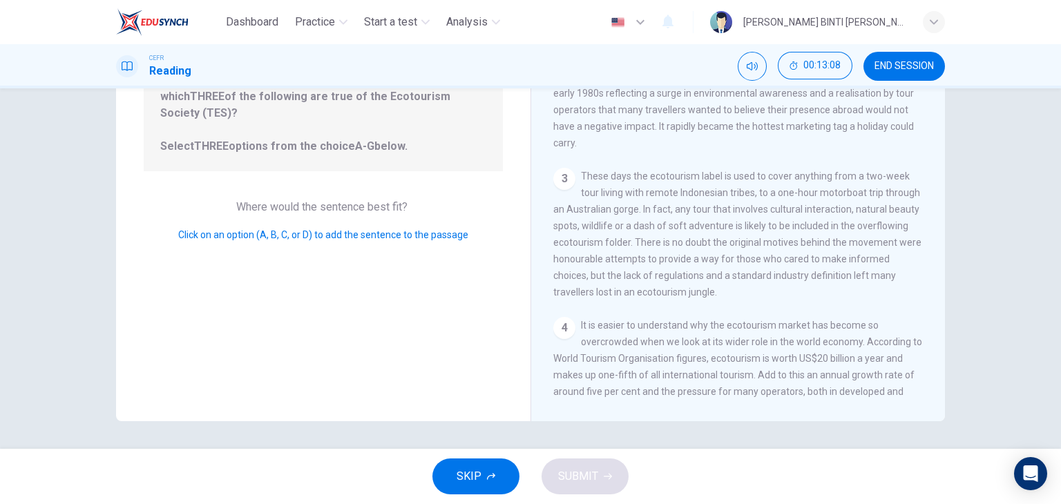
scroll to position [0, 0]
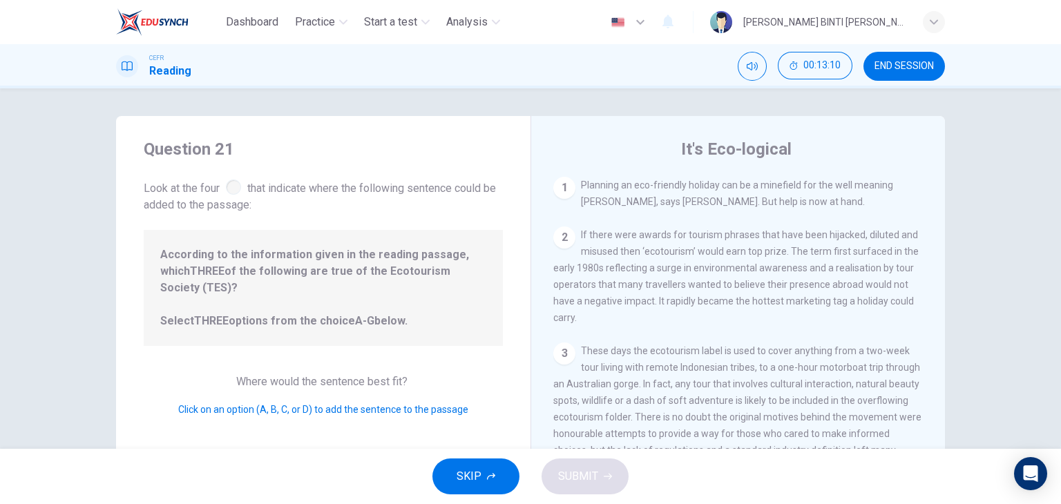
click at [256, 182] on span "Look at the four that indicate where the following sentence could be added to t…" at bounding box center [323, 195] width 359 height 37
click at [466, 484] on span "SKIP" at bounding box center [469, 476] width 25 height 19
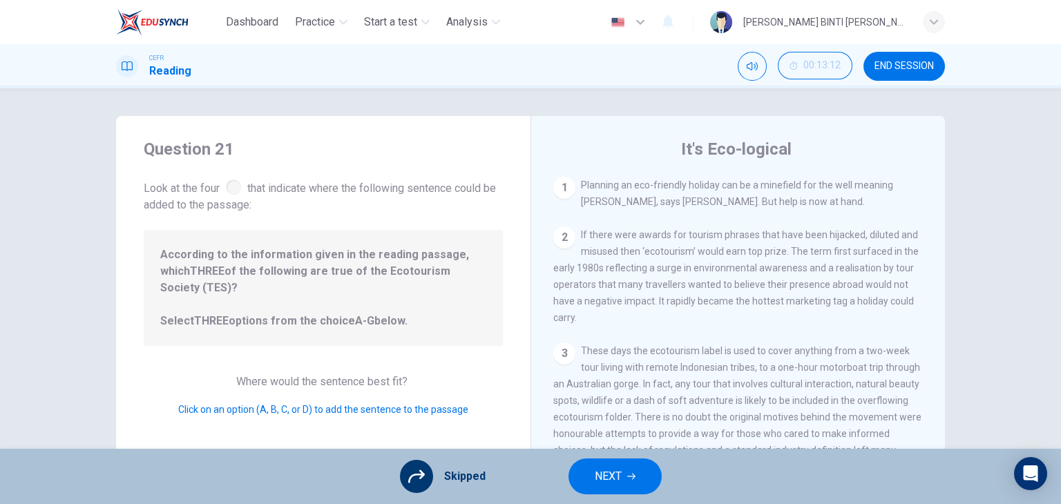
drag, startPoint x: 610, startPoint y: 498, endPoint x: 607, endPoint y: 476, distance: 22.3
click at [607, 476] on div "Skipped NEXT" at bounding box center [530, 476] width 1061 height 55
click at [607, 476] on span "NEXT" at bounding box center [608, 476] width 27 height 19
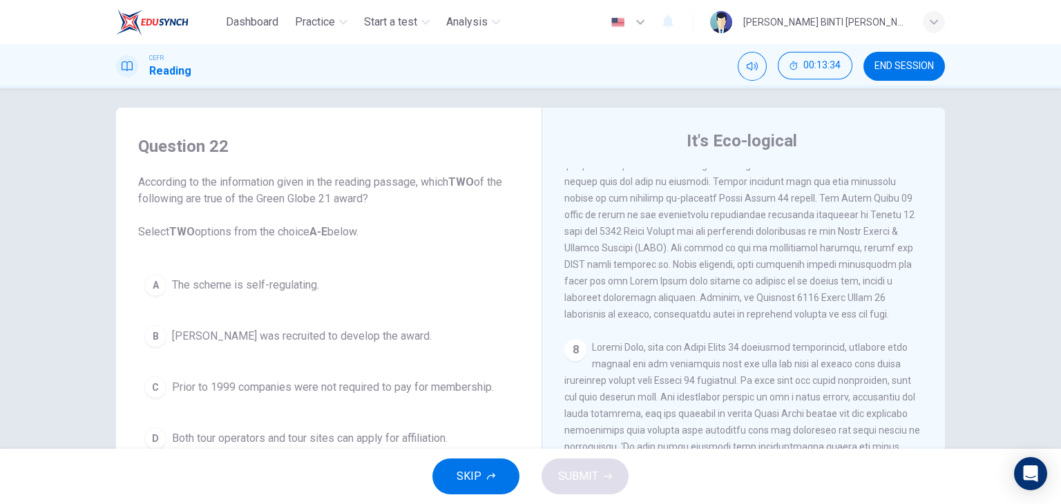
scroll to position [44, 0]
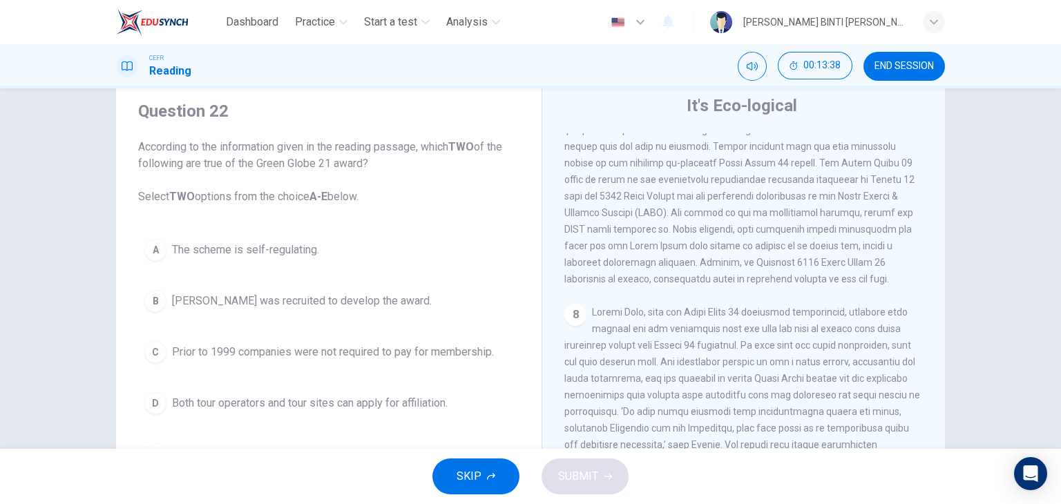
click at [334, 403] on span "Both tour operators and tour sites can apply for affiliation." at bounding box center [310, 403] width 276 height 17
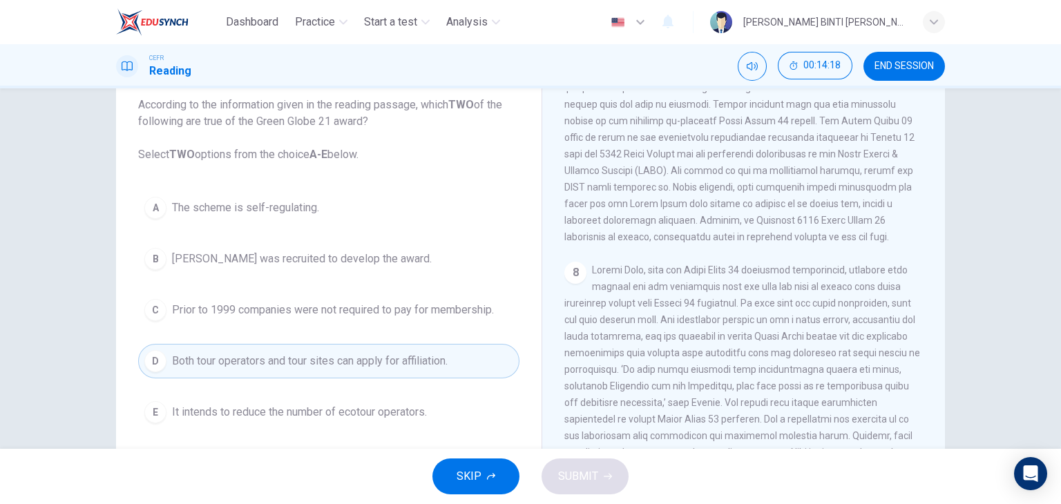
scroll to position [86, 0]
click at [461, 492] on button "SKIP" at bounding box center [475, 477] width 87 height 36
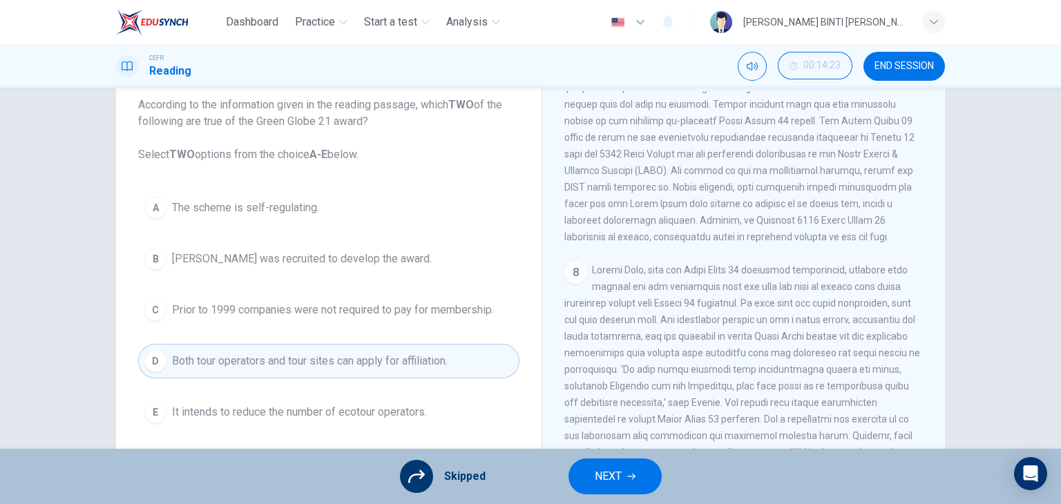
click at [625, 478] on button "NEXT" at bounding box center [614, 477] width 93 height 36
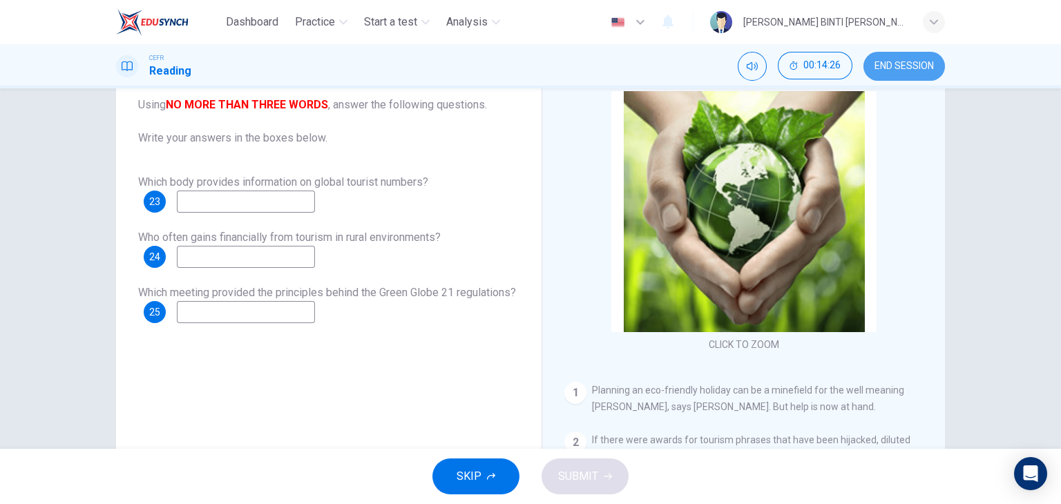
click at [872, 62] on button "END SESSION" at bounding box center [904, 66] width 82 height 29
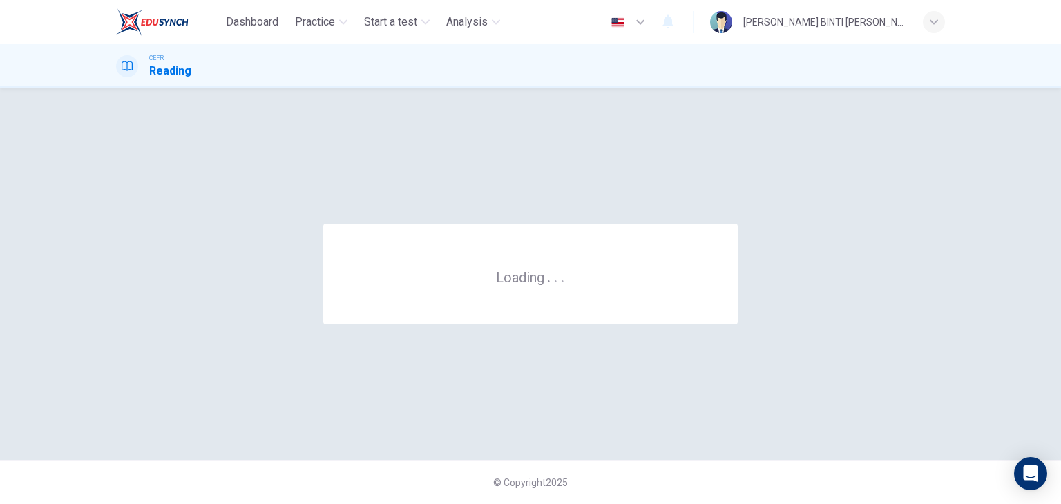
scroll to position [0, 0]
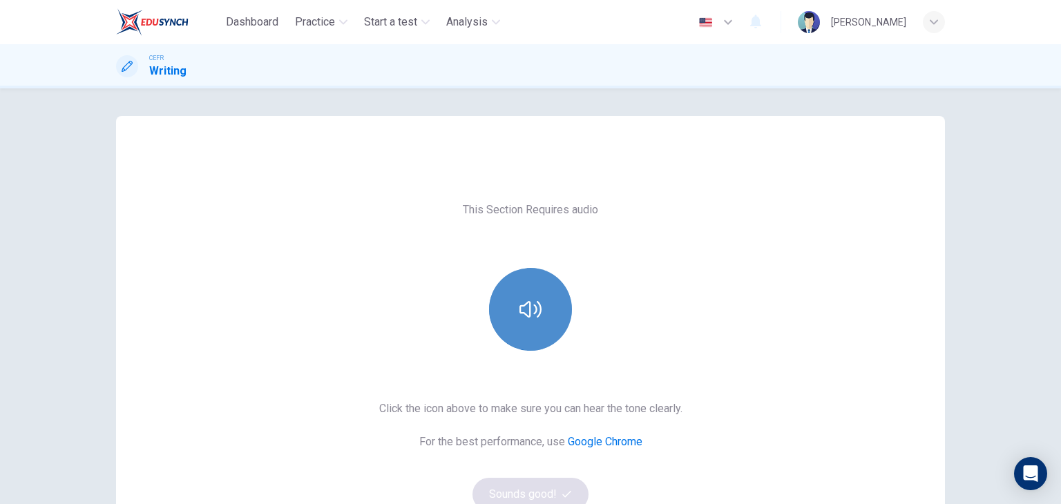
click at [531, 344] on button "button" at bounding box center [530, 309] width 83 height 83
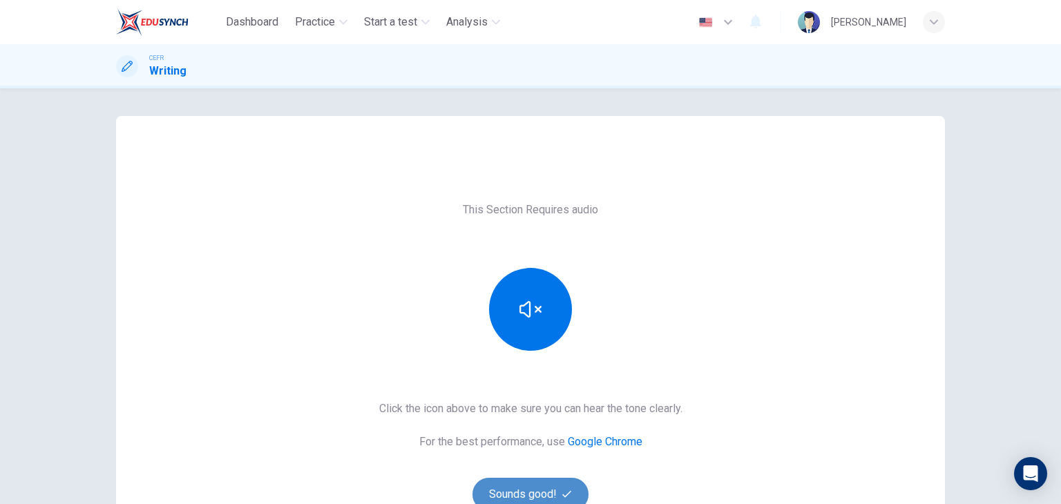
click at [532, 488] on button "Sounds good!" at bounding box center [530, 494] width 116 height 33
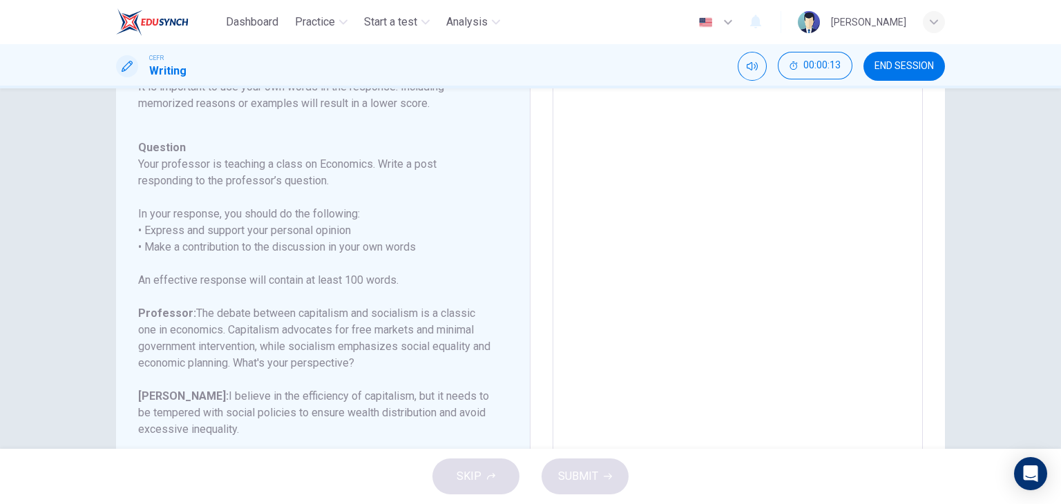
scroll to position [146, 0]
click at [530, 156] on div "Write your essay here x ​ Word count : 0" at bounding box center [737, 249] width 414 height 559
click at [620, 117] on textarea at bounding box center [737, 249] width 351 height 439
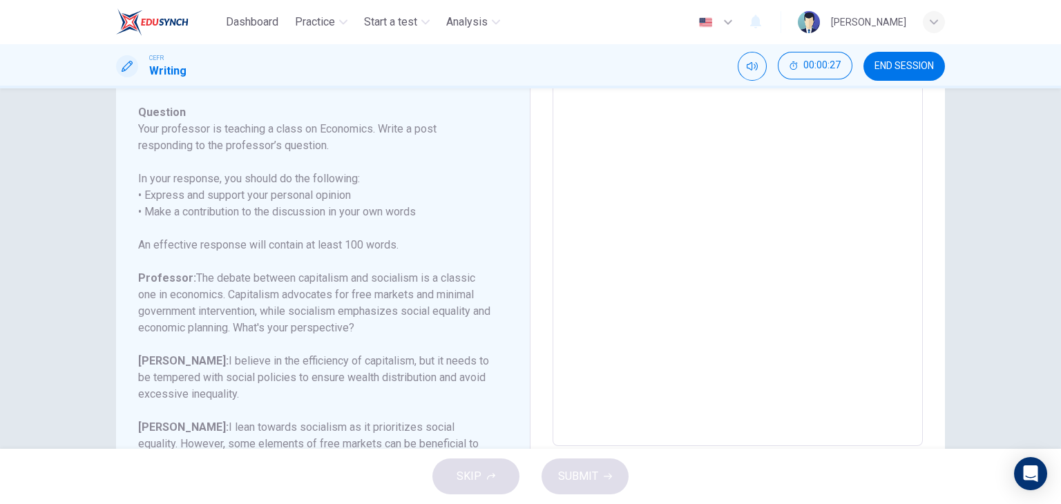
scroll to position [254, 0]
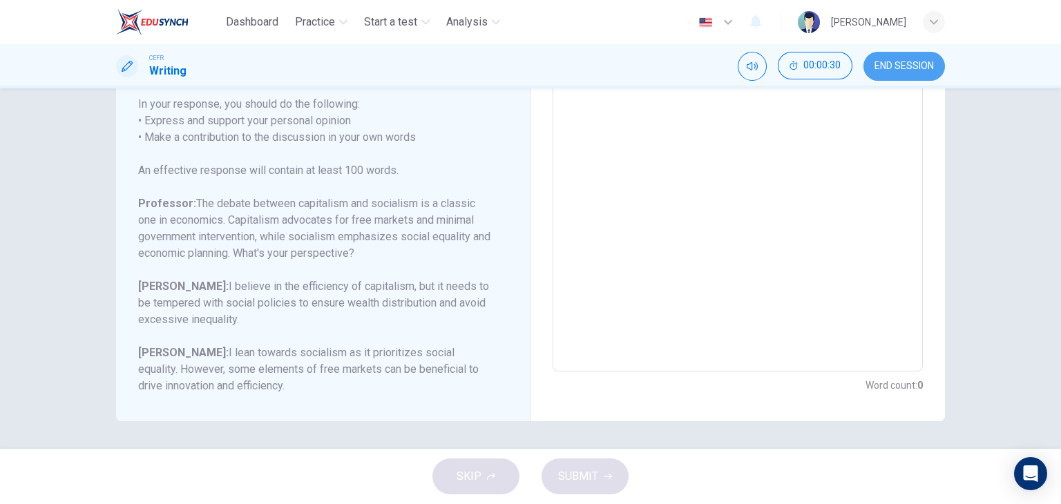
click at [917, 56] on button "END SESSION" at bounding box center [904, 66] width 82 height 29
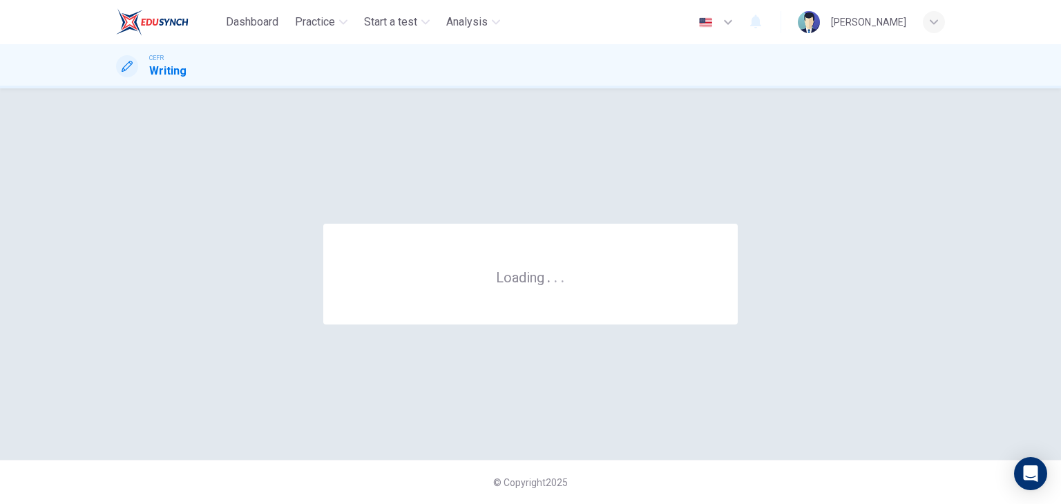
scroll to position [0, 0]
